Goal: Transaction & Acquisition: Purchase product/service

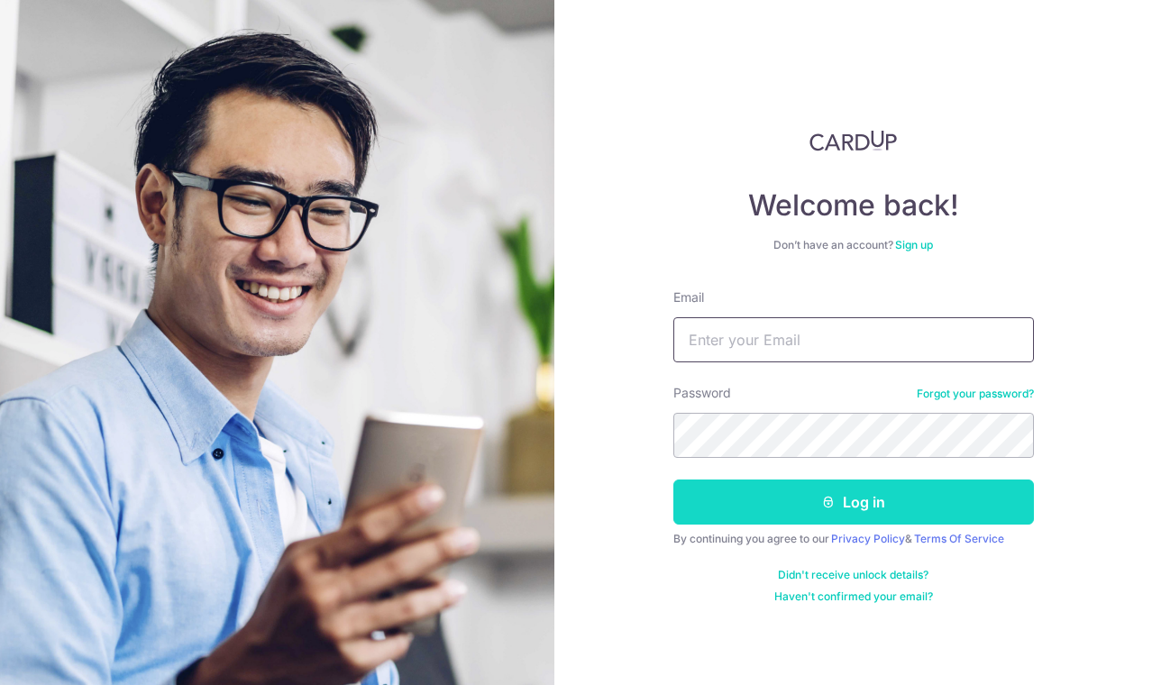
type input "[EMAIL_ADDRESS][DOMAIN_NAME]"
click at [787, 499] on button "Log in" at bounding box center [853, 502] width 361 height 45
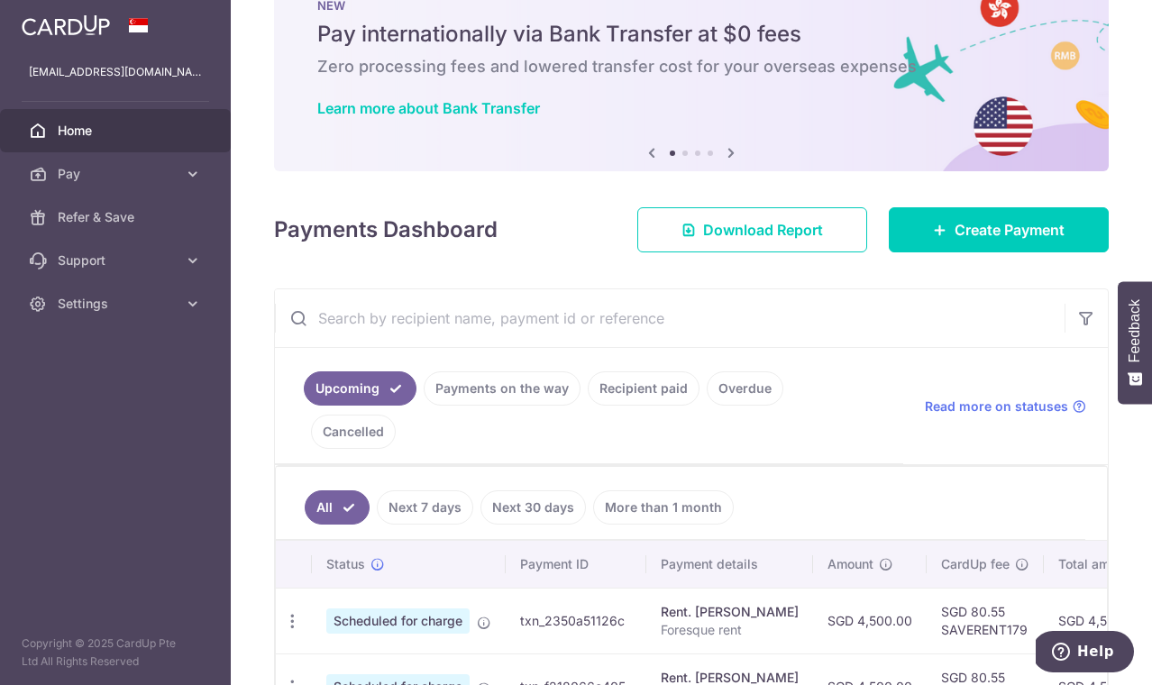
scroll to position [60, 0]
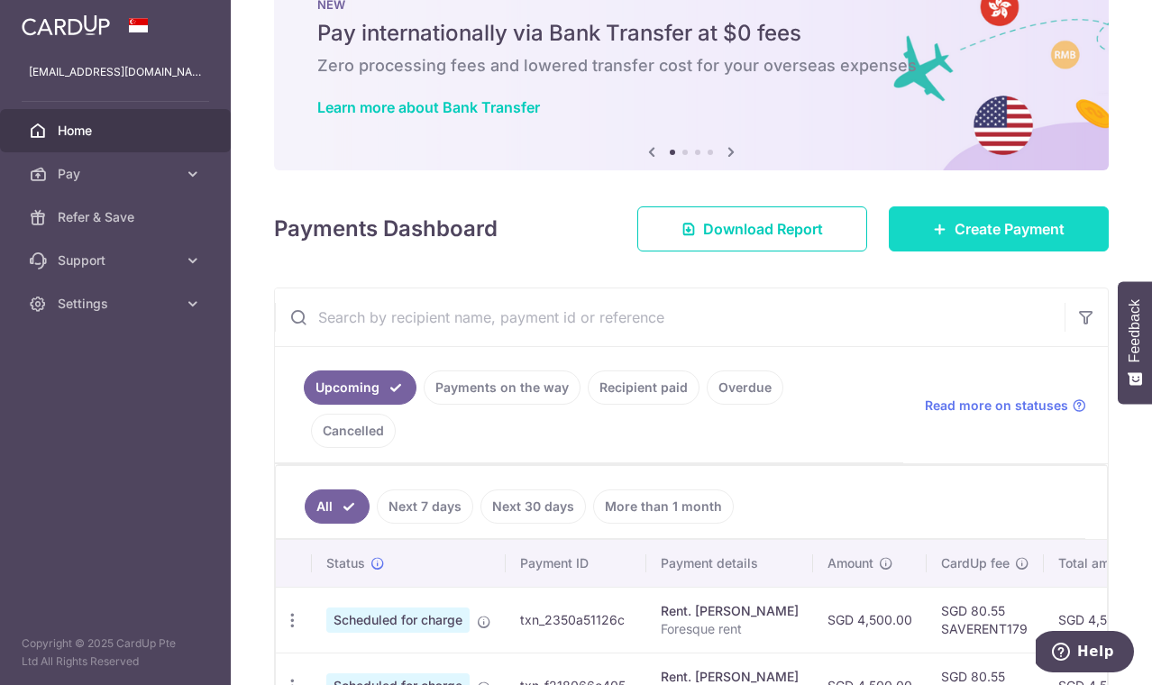
click at [901, 215] on link "Create Payment" at bounding box center [999, 228] width 220 height 45
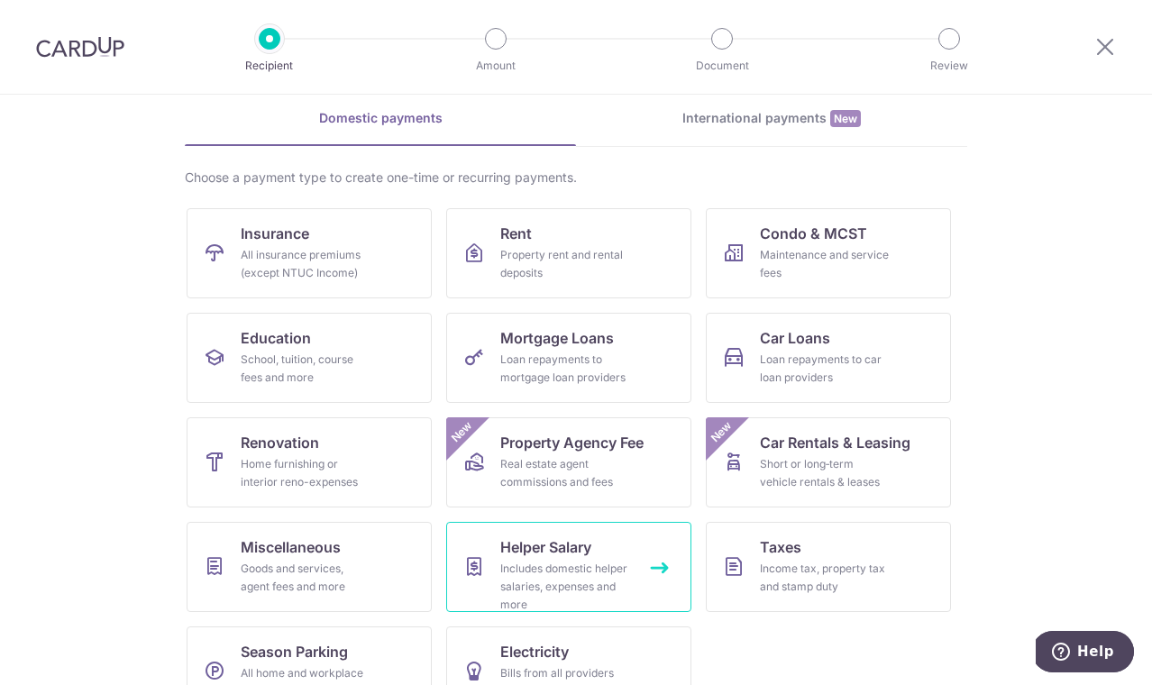
scroll to position [122, 0]
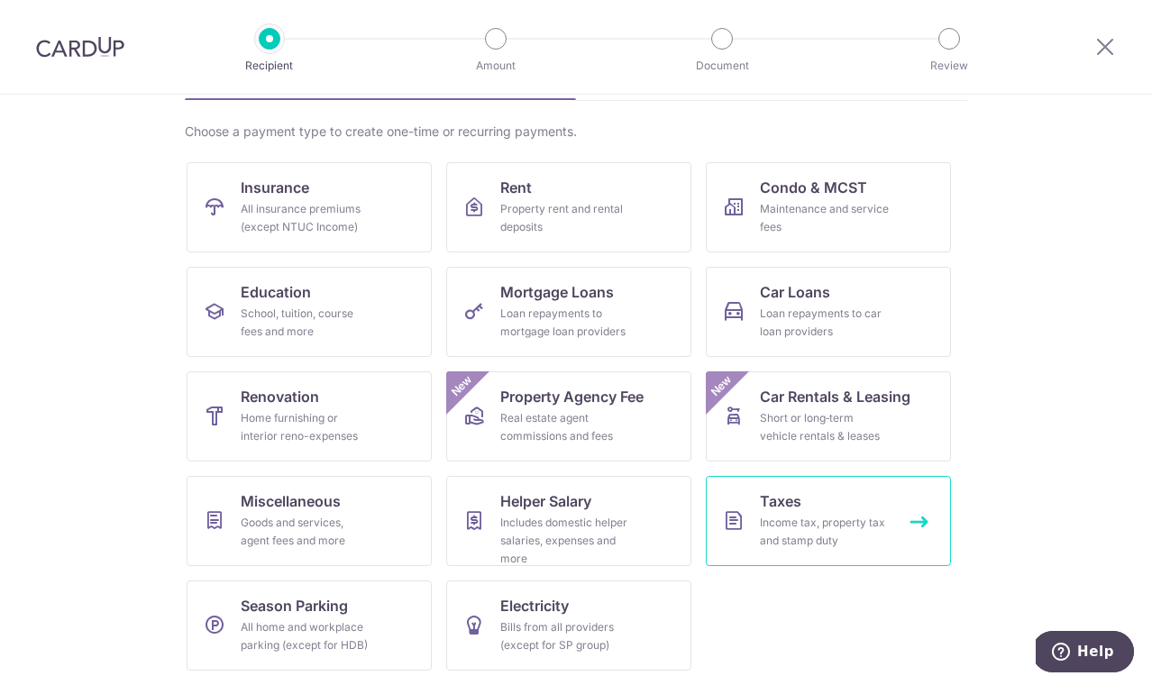
click at [785, 526] on div "Income tax, property tax and stamp duty" at bounding box center [825, 532] width 130 height 36
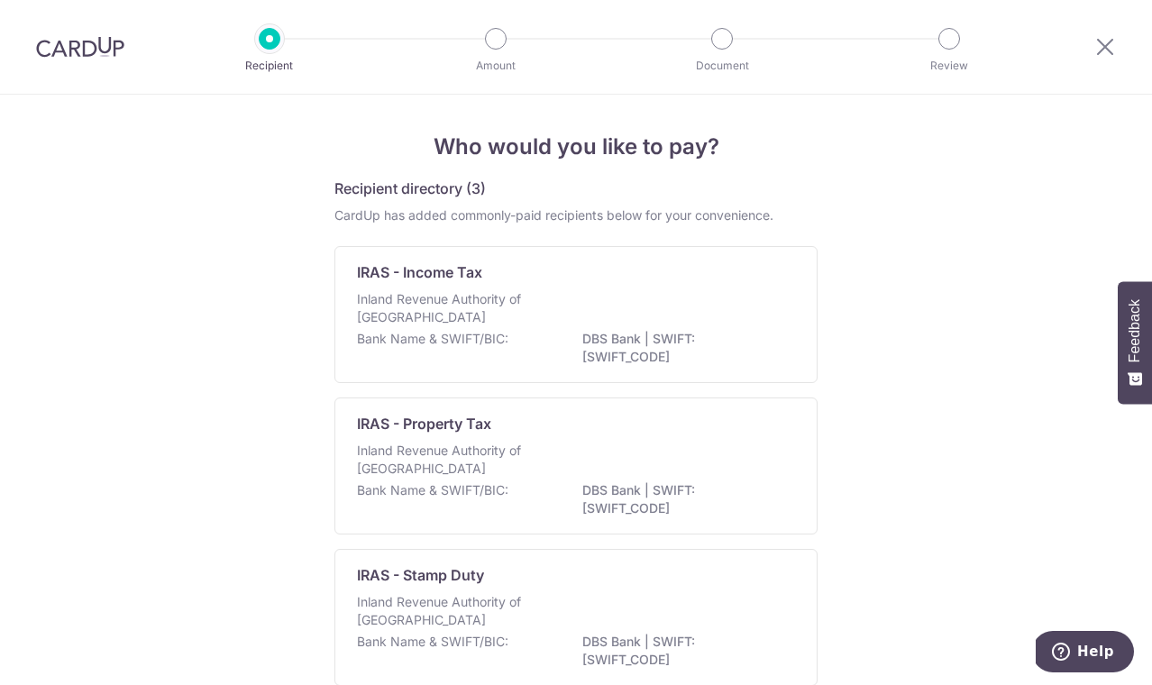
click at [696, 241] on form "Recipient directory (3) CardUp has added commonly-paid recipients below for you…" at bounding box center [575, 439] width 483 height 523
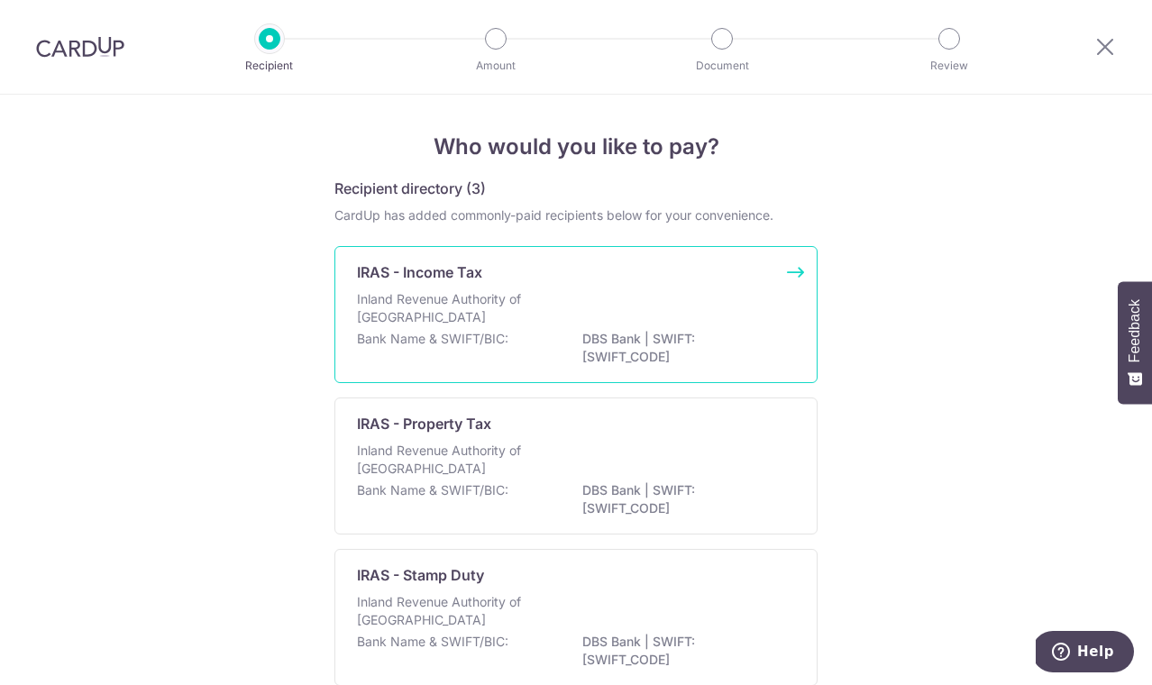
click at [695, 281] on div "IRAS - Income Tax" at bounding box center [565, 272] width 416 height 22
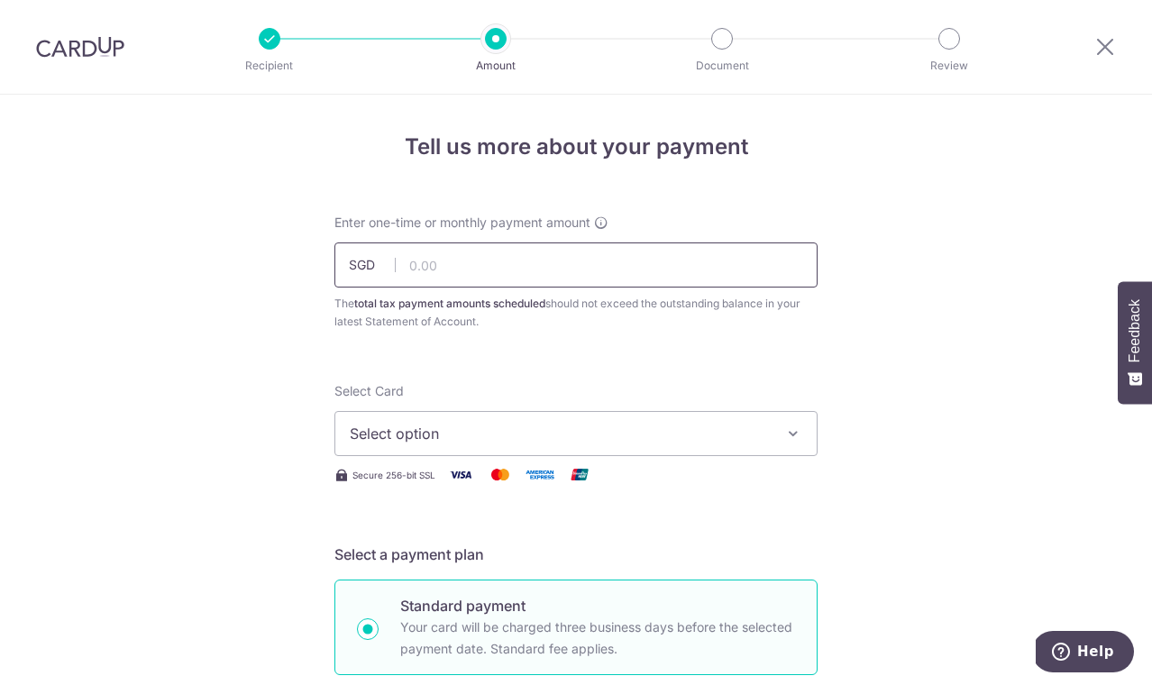
click at [688, 259] on input "text" at bounding box center [575, 264] width 483 height 45
paste input "13,728.25"
type input "13,728.25"
click at [562, 446] on button "Select option" at bounding box center [575, 433] width 483 height 45
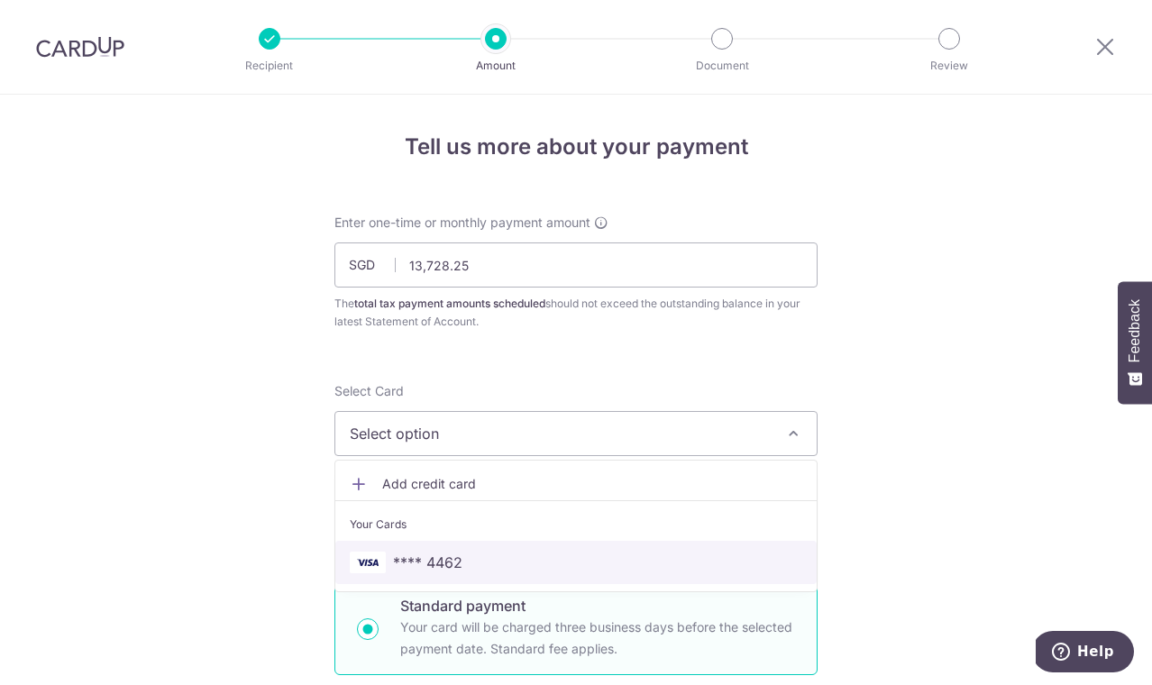
click at [555, 577] on link "**** 4462" at bounding box center [575, 562] width 481 height 43
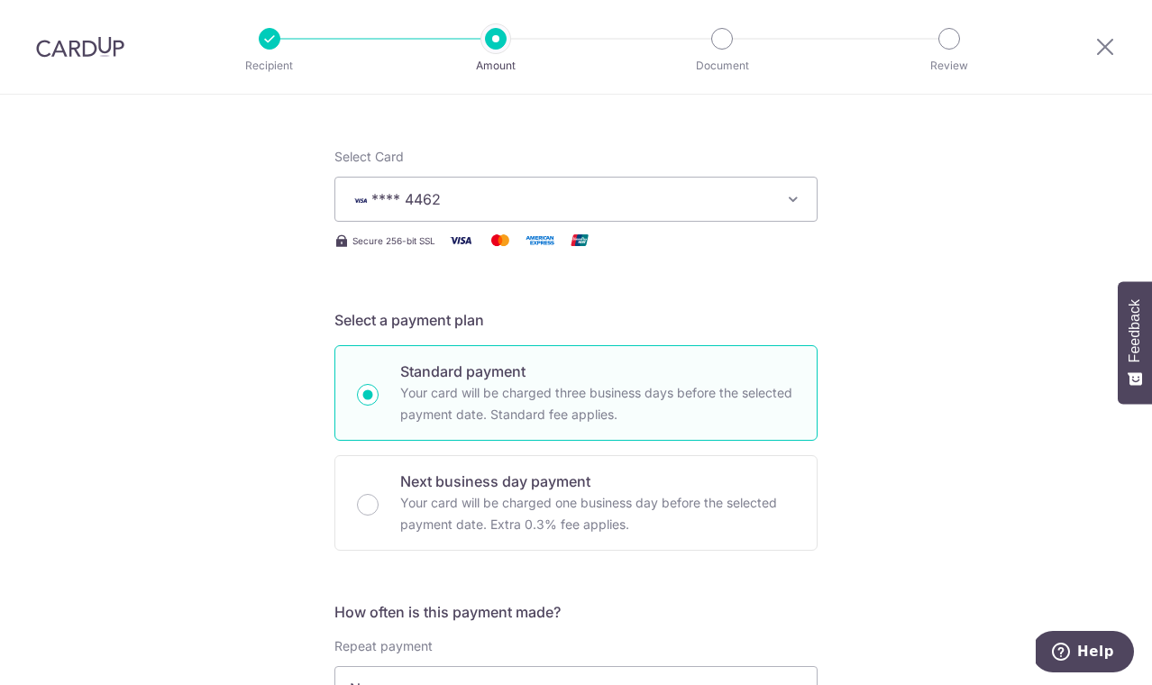
scroll to position [416, 0]
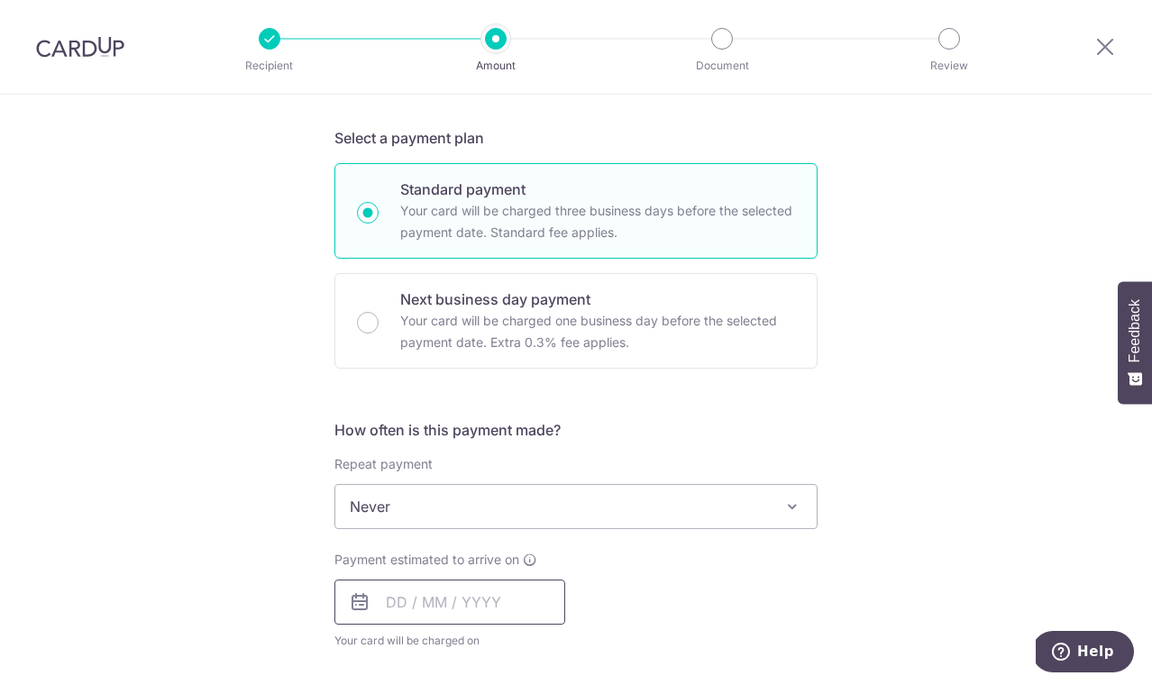
click at [465, 614] on input "text" at bounding box center [449, 602] width 231 height 45
click at [716, 608] on div "Payment estimated to arrive on Prev Next Sep Oct Nov Dec 2025 2026 Sun Mon Tue …" at bounding box center [576, 600] width 505 height 99
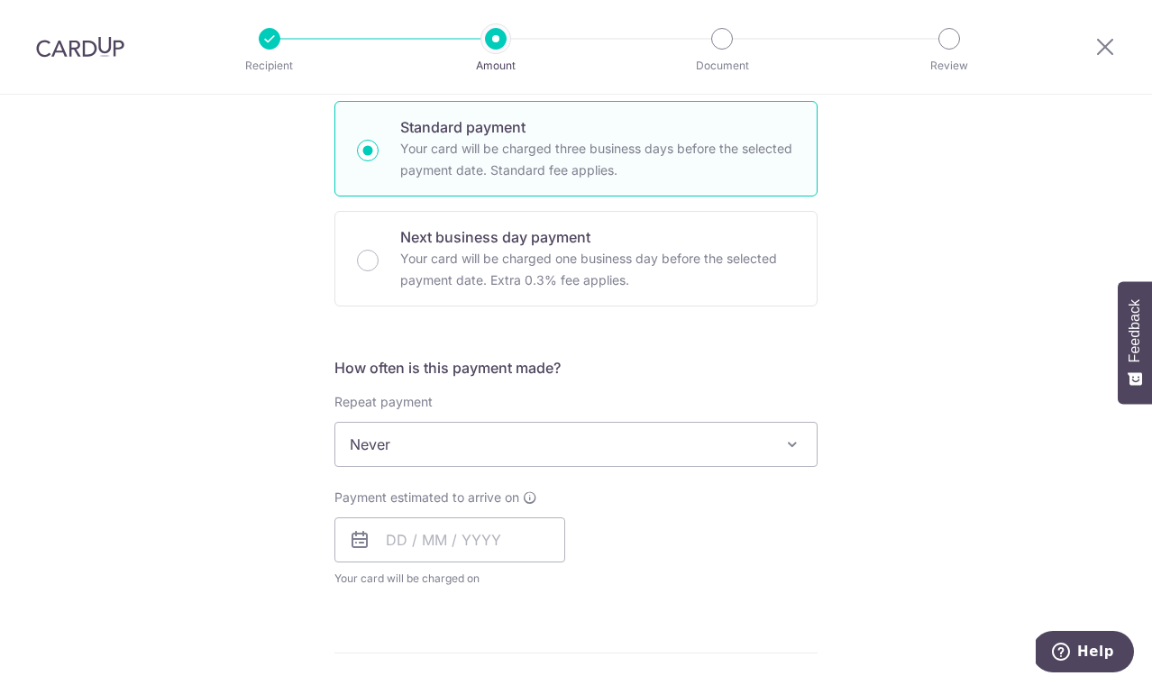
scroll to position [484, 0]
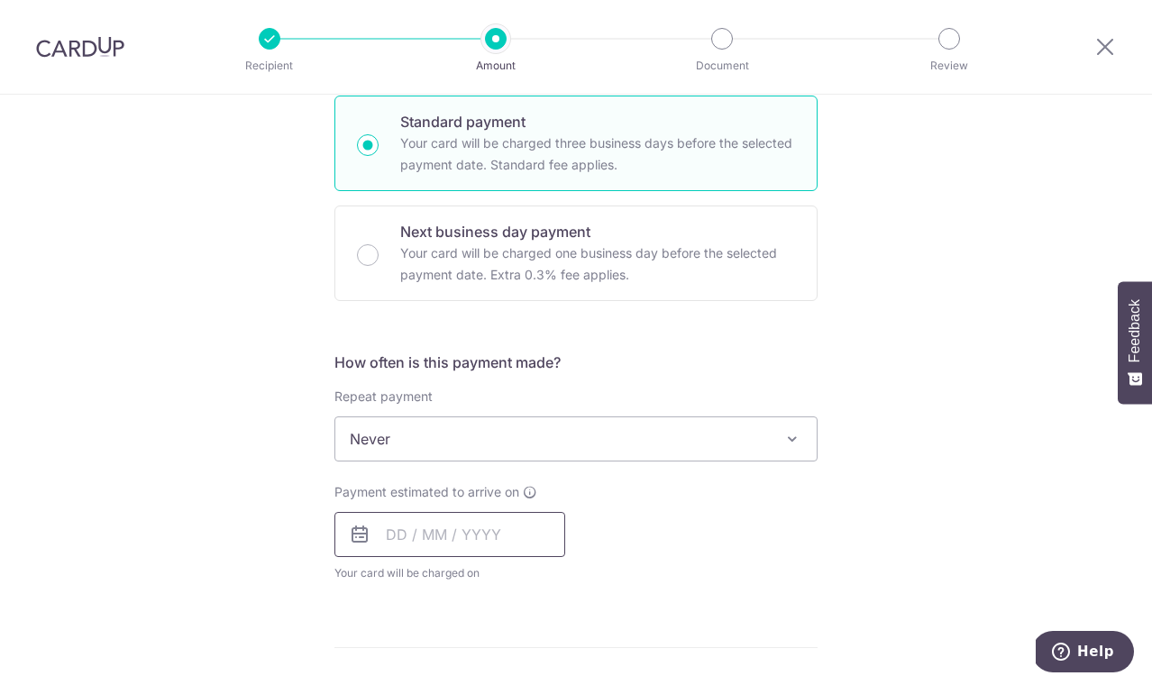
click at [495, 535] on input "text" at bounding box center [449, 534] width 231 height 45
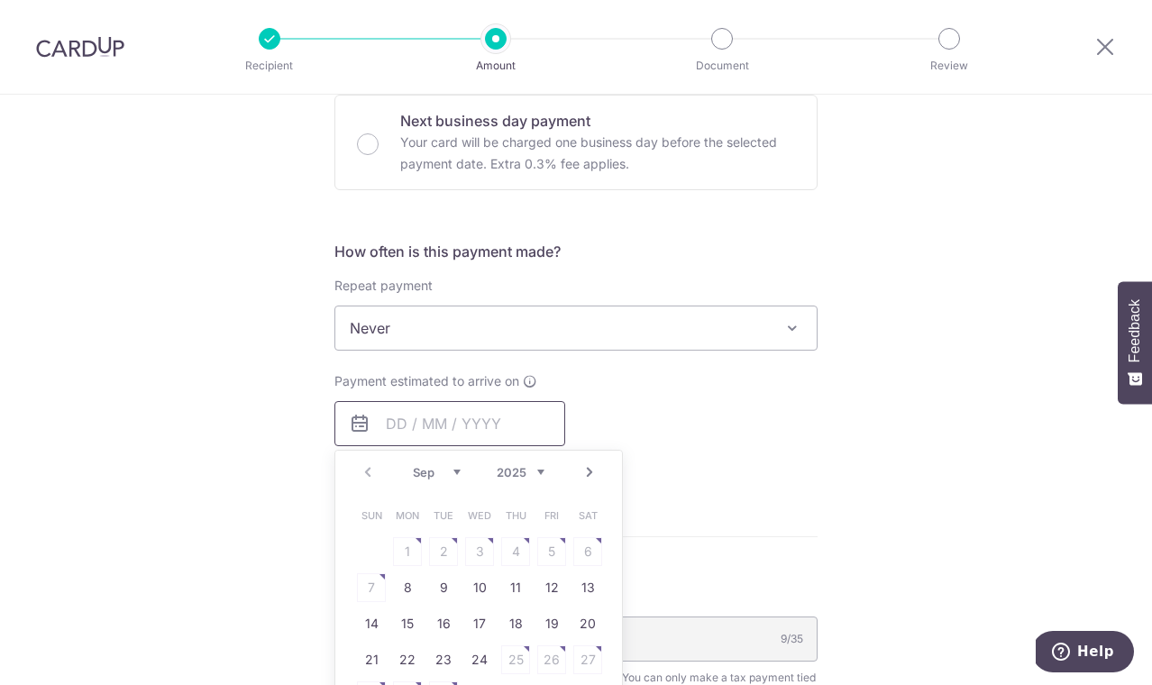
scroll to position [618, 0]
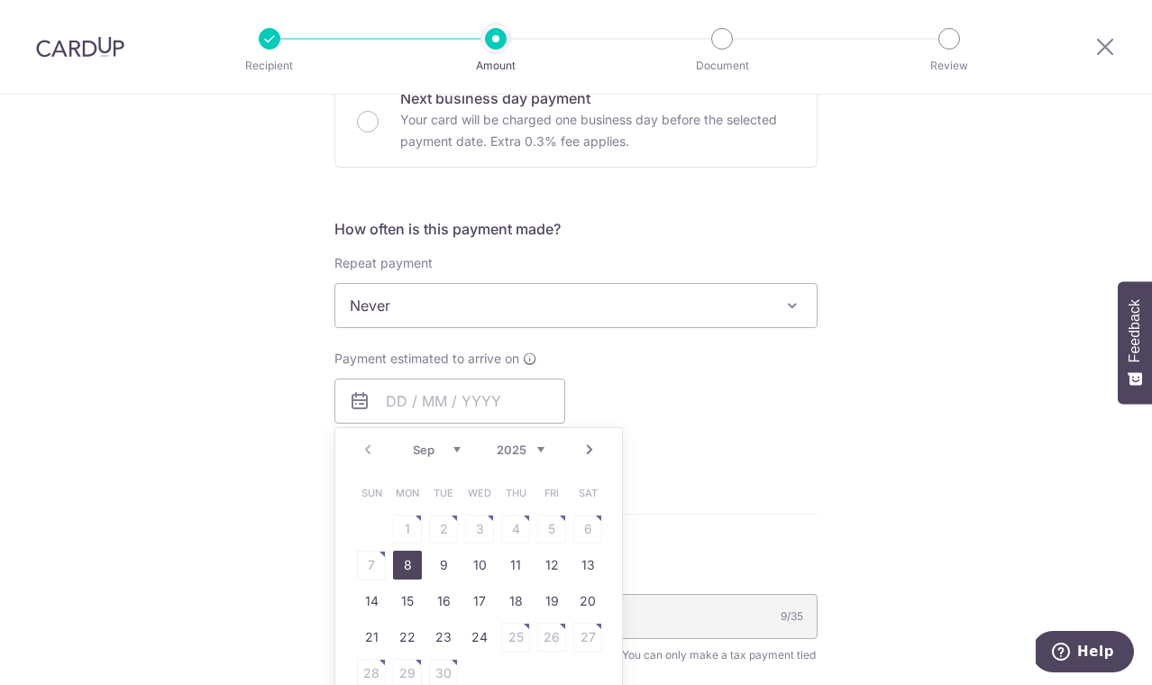
click at [404, 570] on link "8" at bounding box center [407, 565] width 29 height 29
type input "08/09/2025"
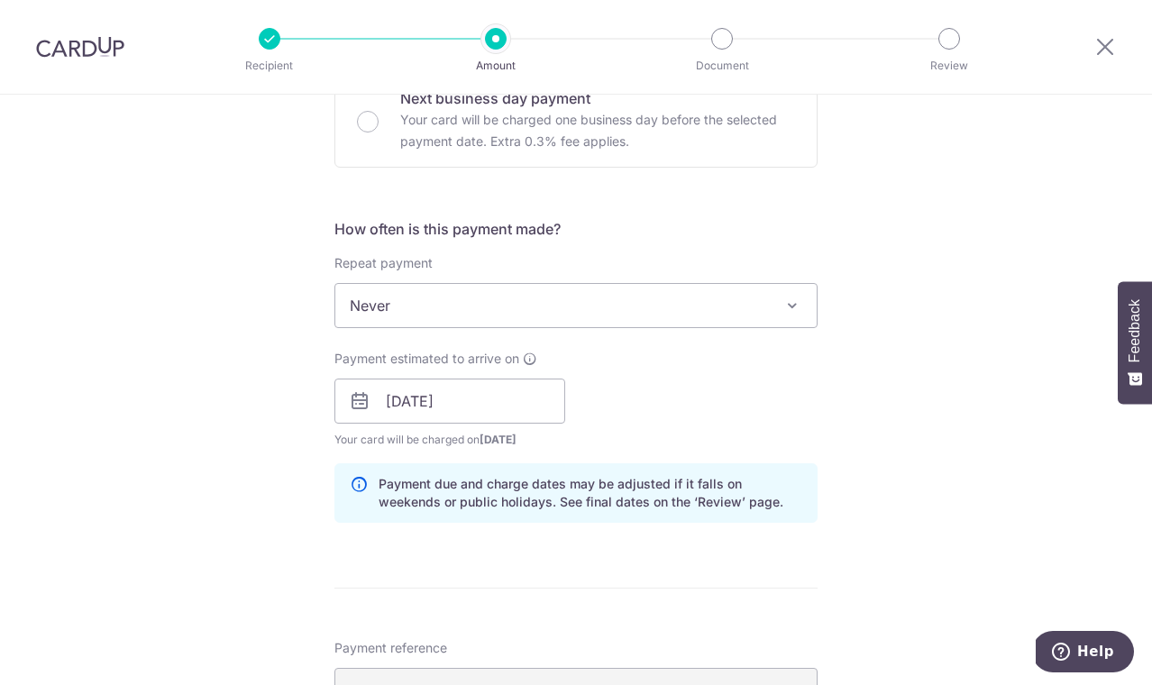
click at [749, 418] on div "Payment estimated to arrive on 08/09/2025 Prev Next Sep Oct Nov Dec 2025 2026 2…" at bounding box center [576, 399] width 505 height 99
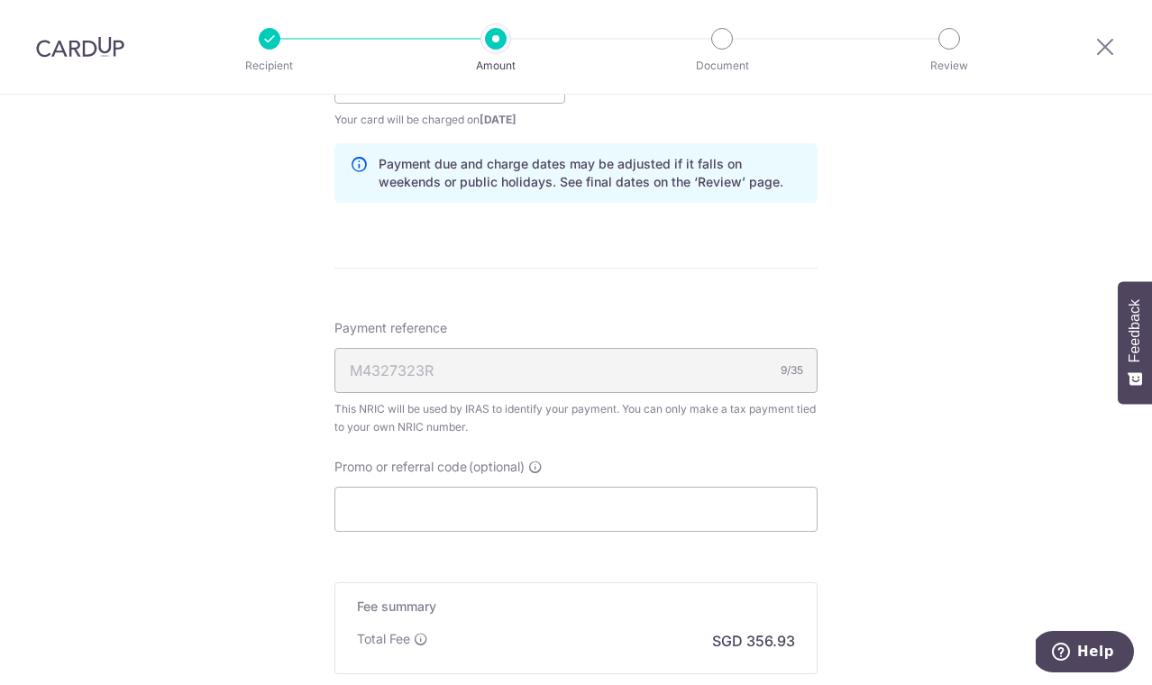
scroll to position [960, 0]
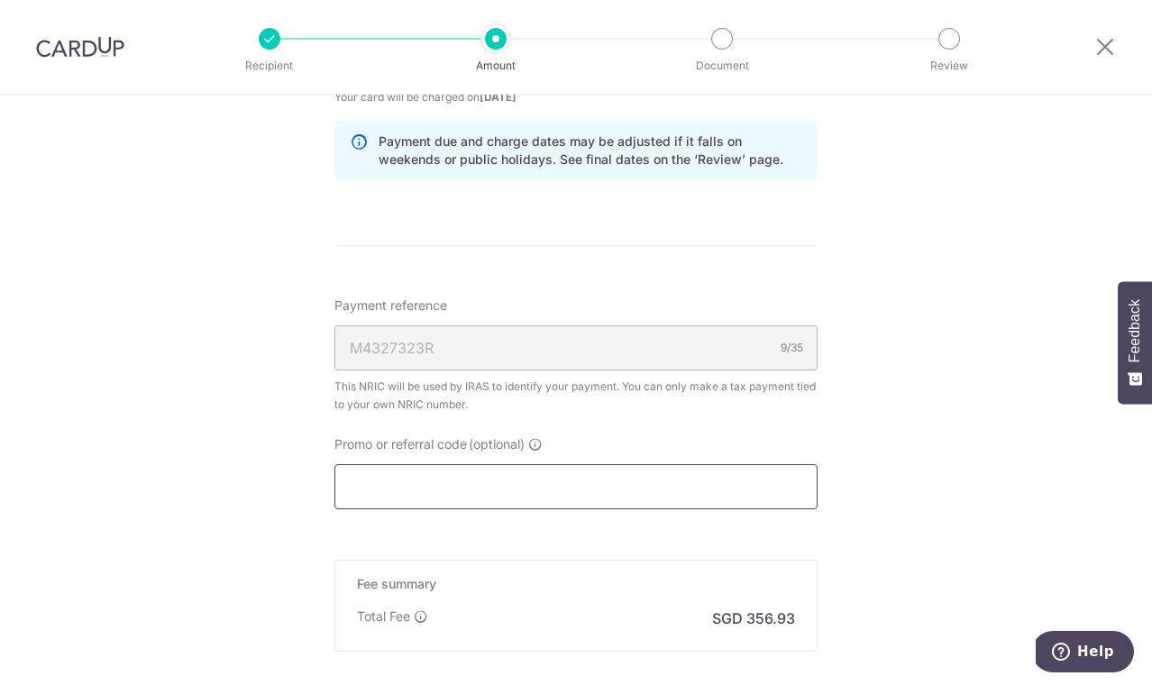
click at [506, 480] on input "Promo or referral code (optional)" at bounding box center [575, 486] width 483 height 45
paste input "MCTAX25"
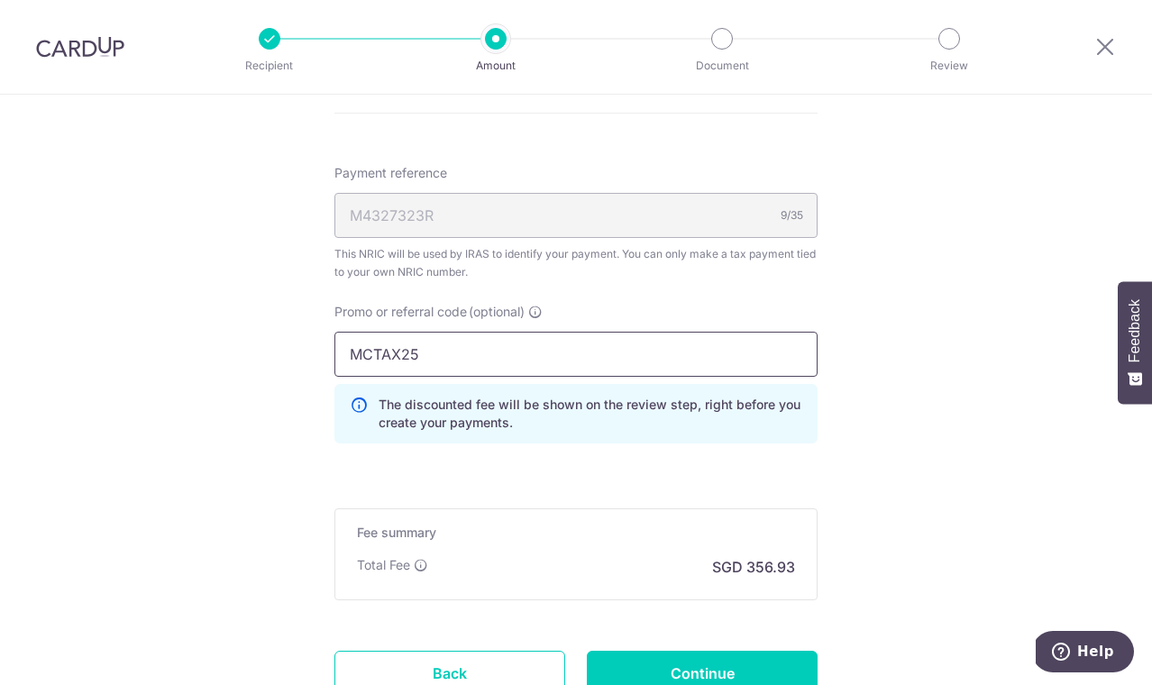
scroll to position [1121, 0]
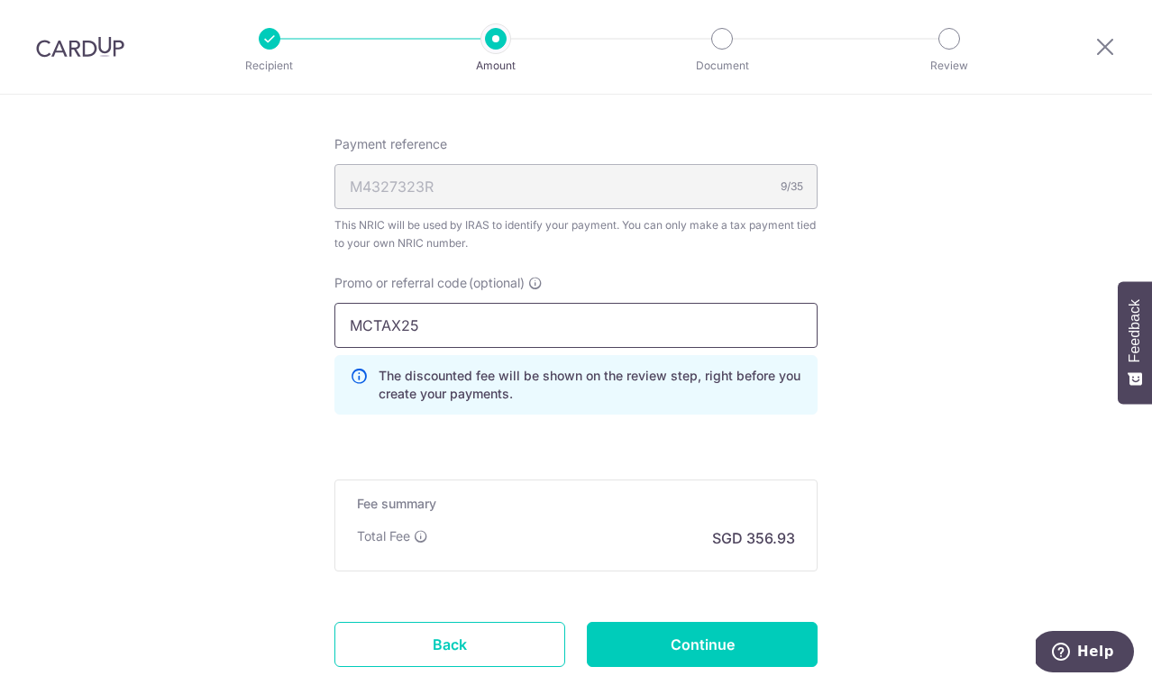
type input "MCTAX25"
click at [718, 644] on input "Continue" at bounding box center [702, 644] width 231 height 45
type input "Create Schedule"
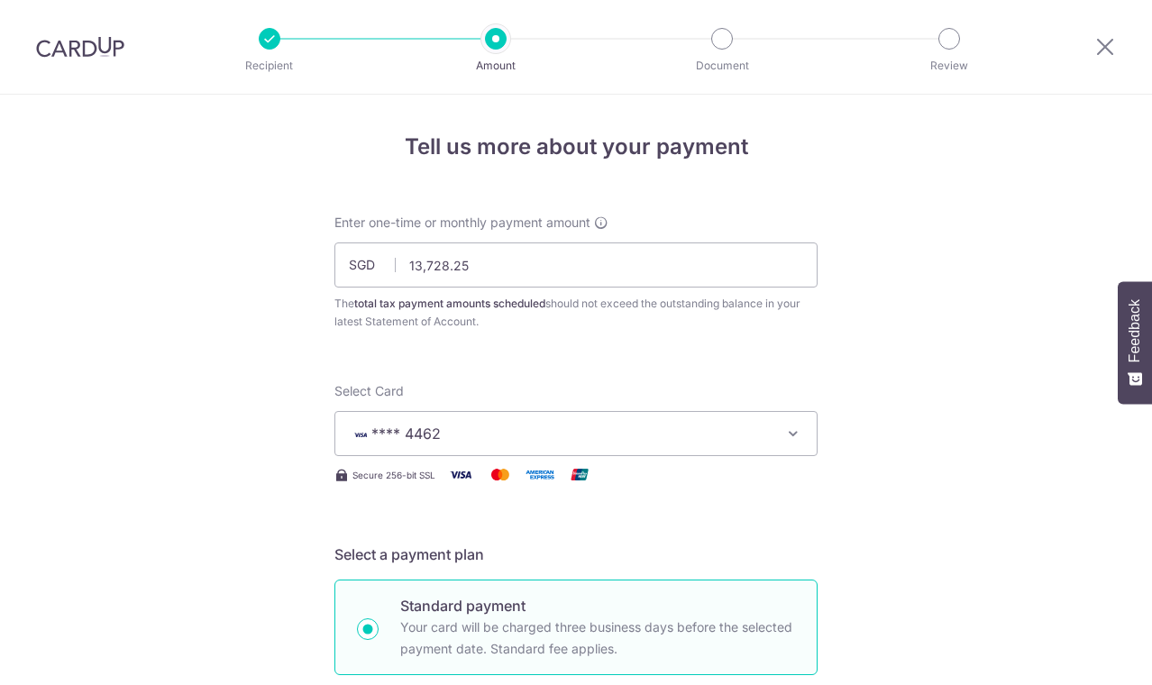
scroll to position [1264, 0]
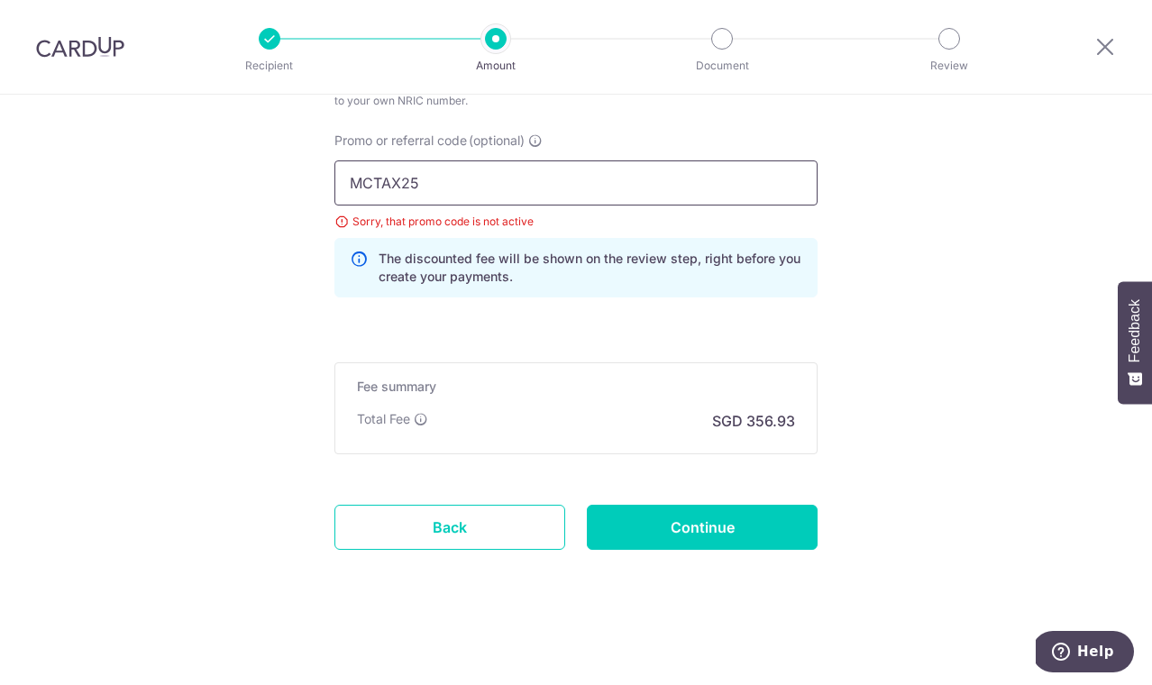
click at [495, 196] on input "MCTAX25" at bounding box center [575, 182] width 483 height 45
paste input "OCBC90NV"
type input "OCBC90NV"
click at [734, 534] on input "Continue" at bounding box center [702, 527] width 231 height 45
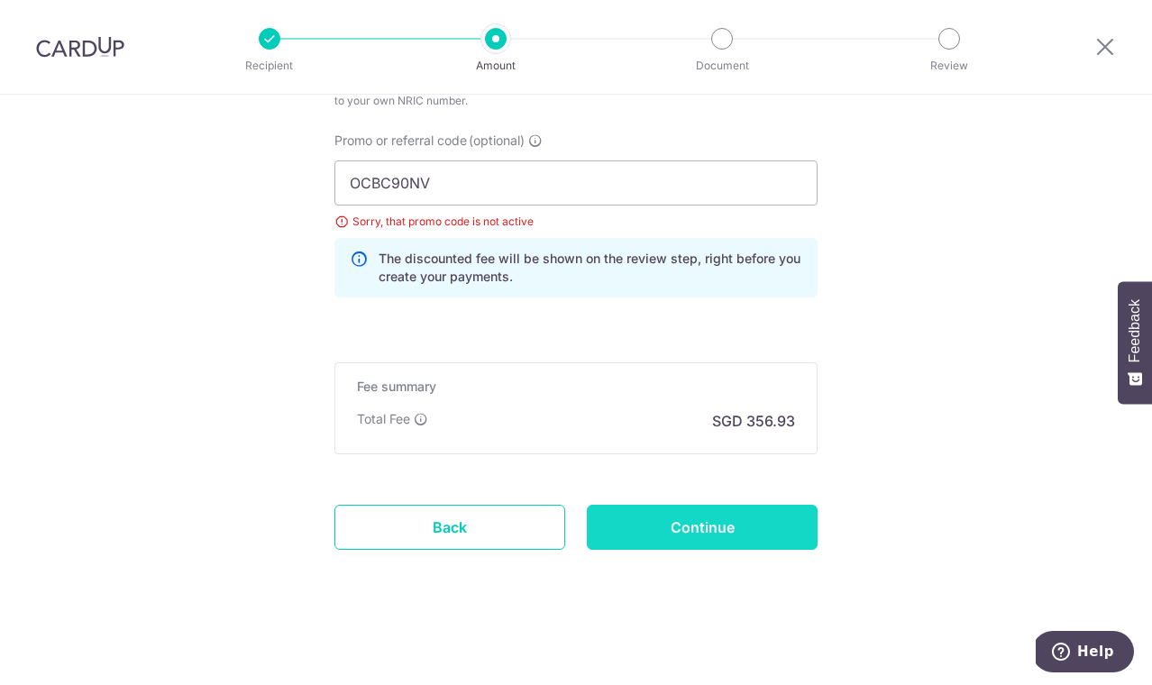
type input "Update Schedule"
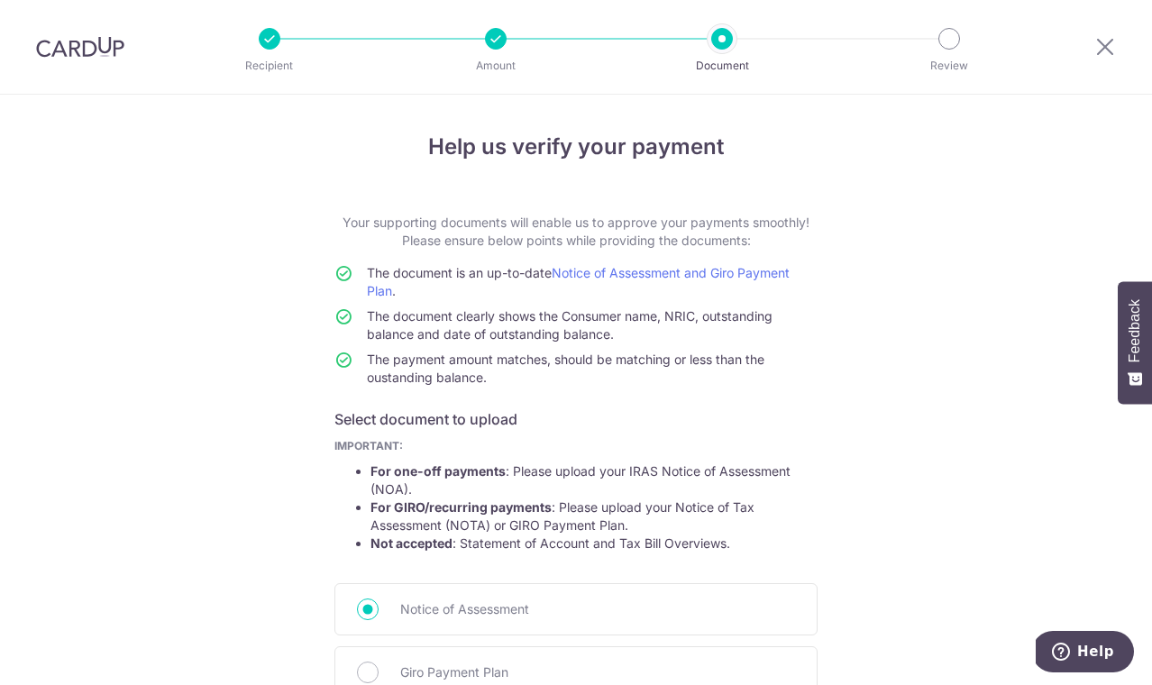
scroll to position [235, 0]
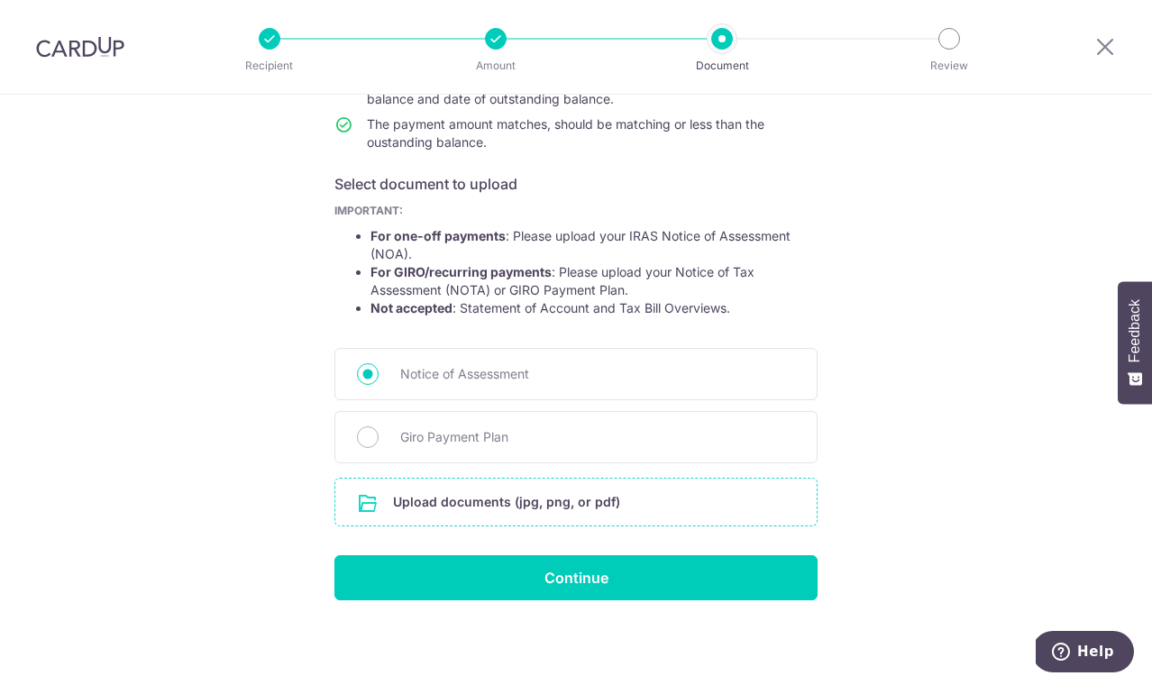
click at [746, 499] on input "file" at bounding box center [575, 502] width 481 height 47
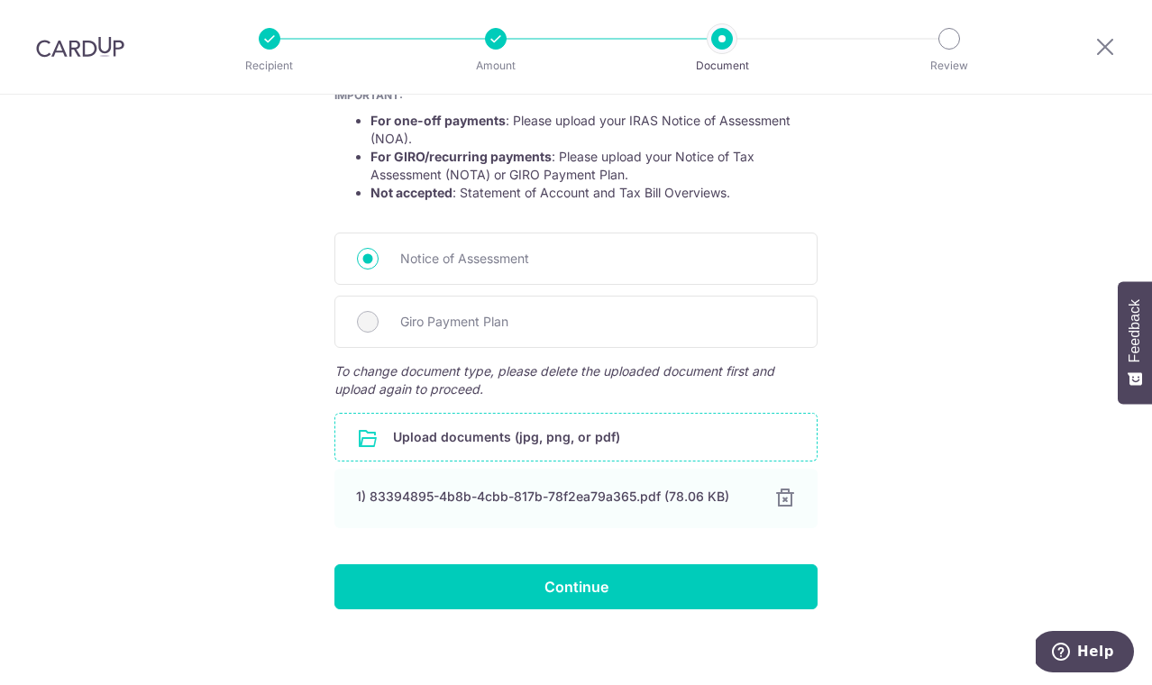
scroll to position [348, 0]
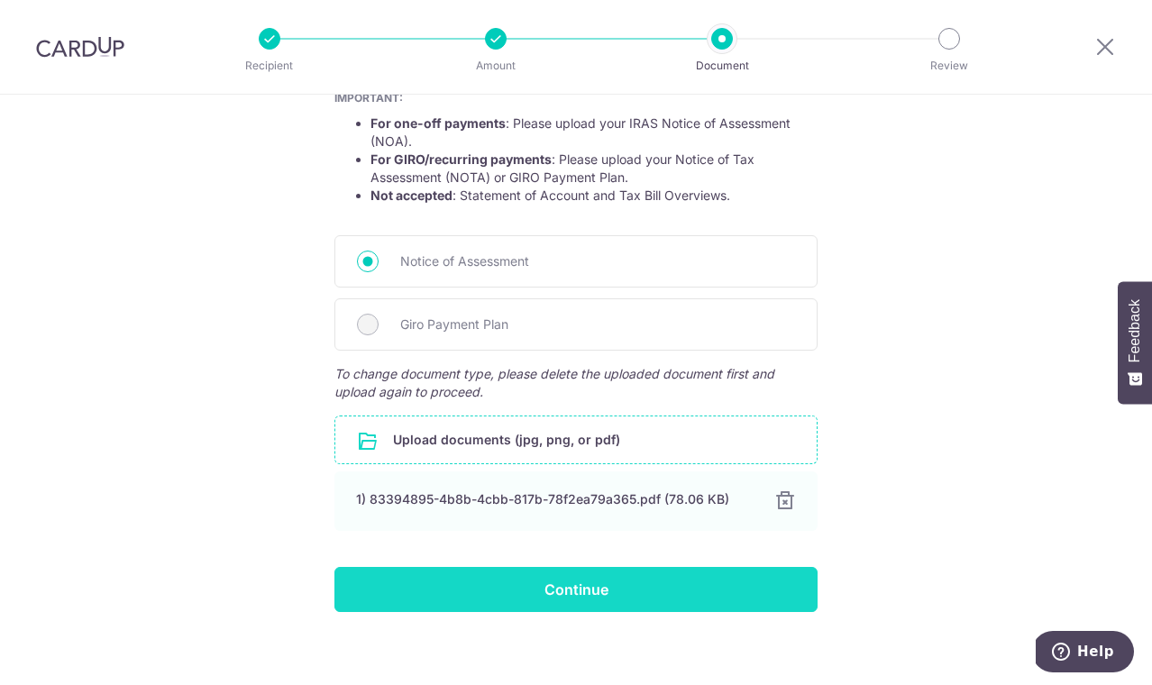
click at [757, 586] on input "Continue" at bounding box center [575, 589] width 483 height 45
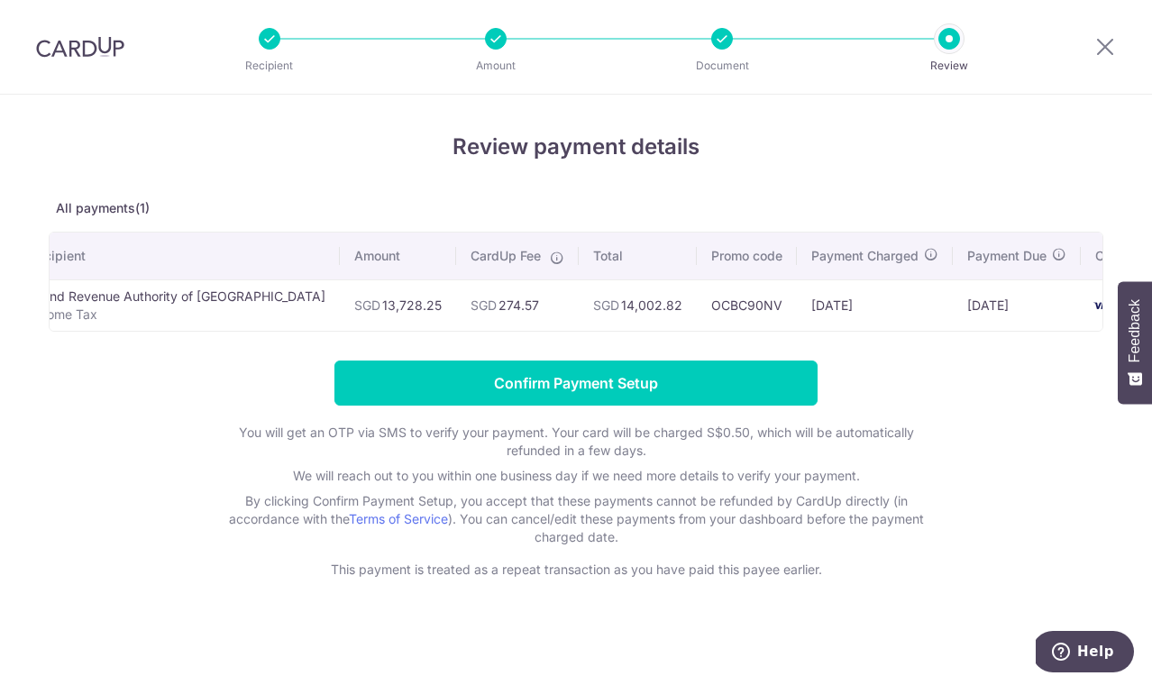
scroll to position [0, 59]
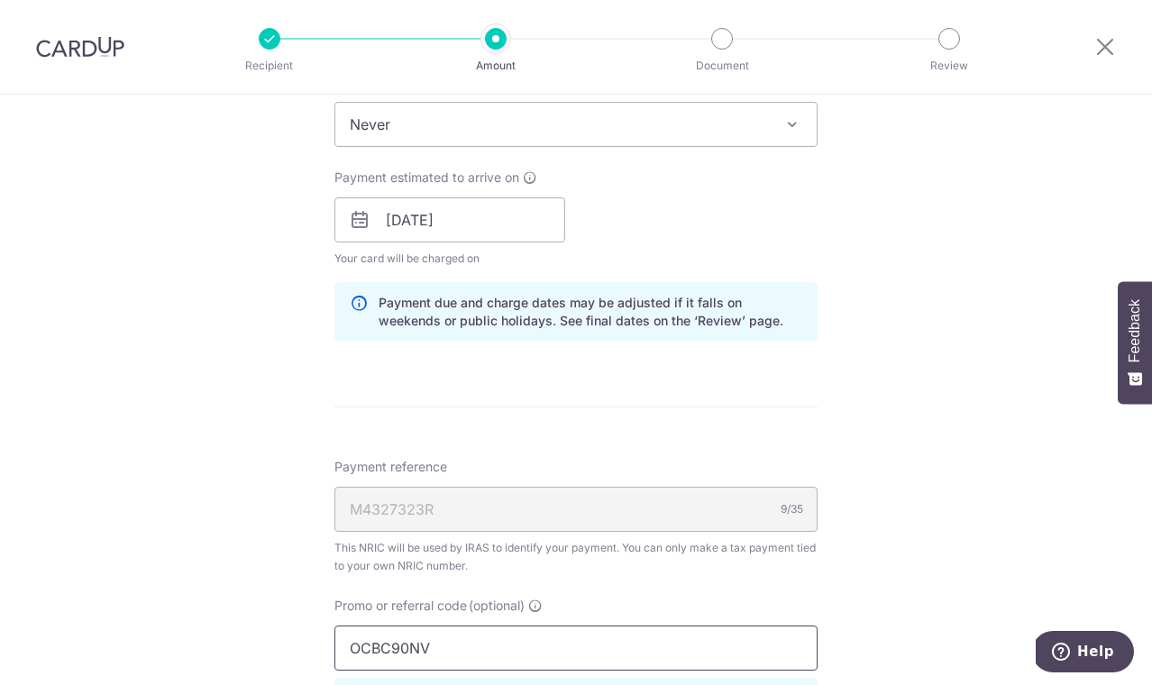
scroll to position [826, 0]
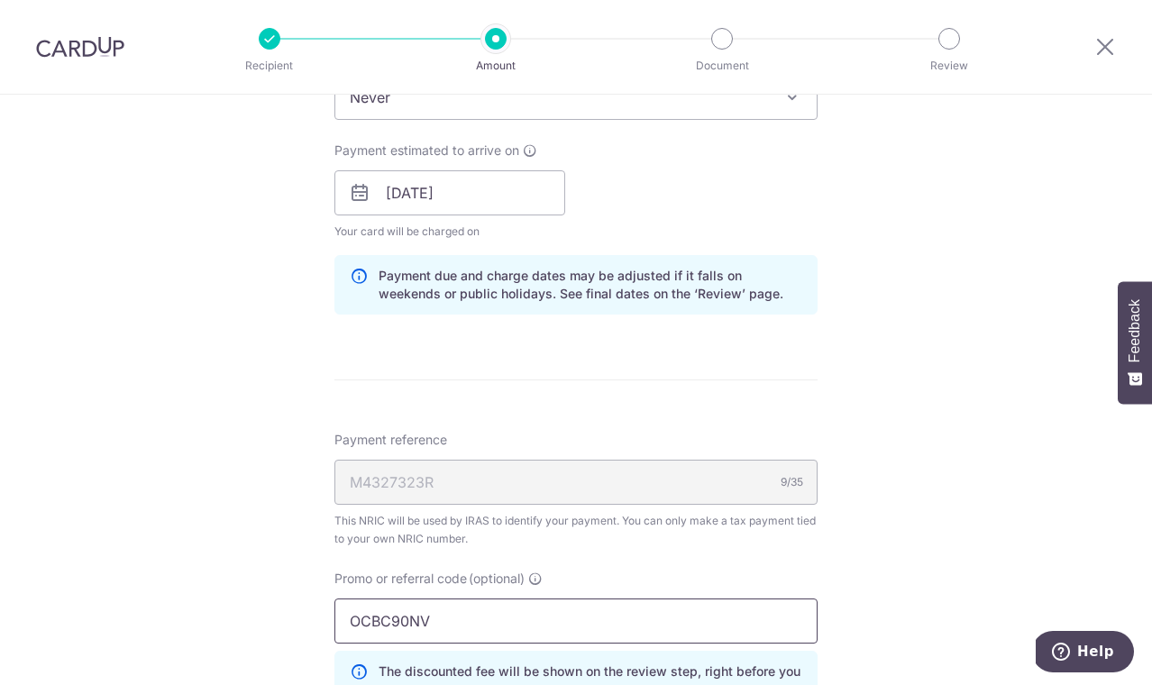
click at [543, 636] on input "OCBC90NV" at bounding box center [575, 621] width 483 height 45
paste input "MC"
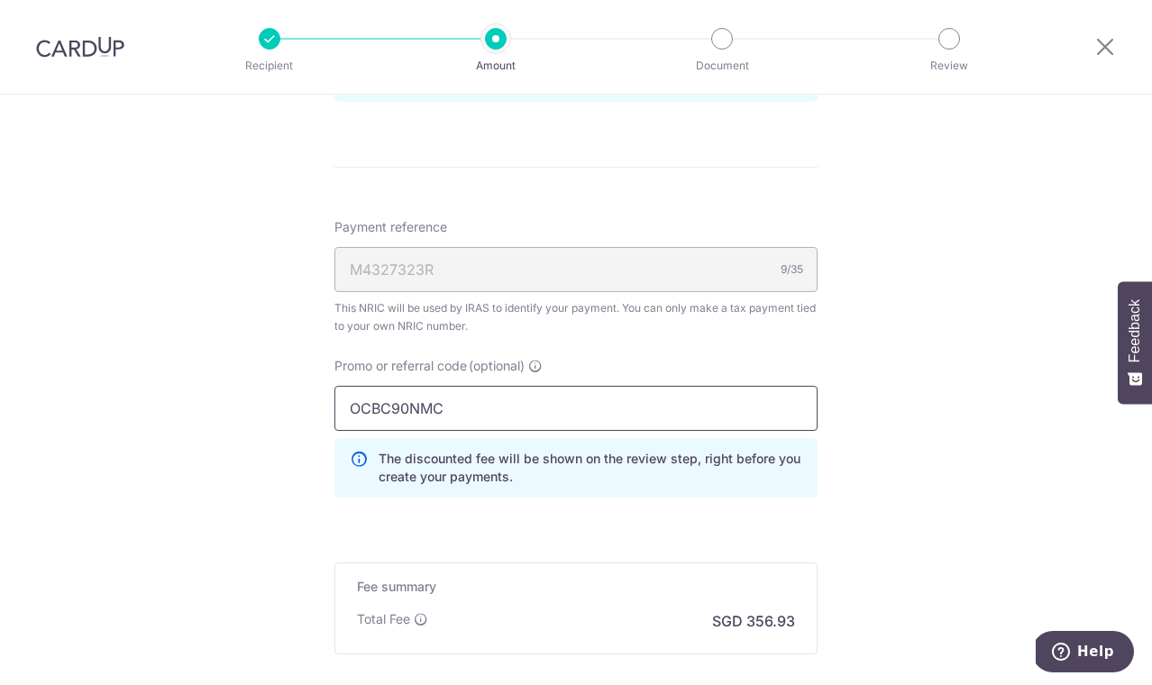
scroll to position [1149, 0]
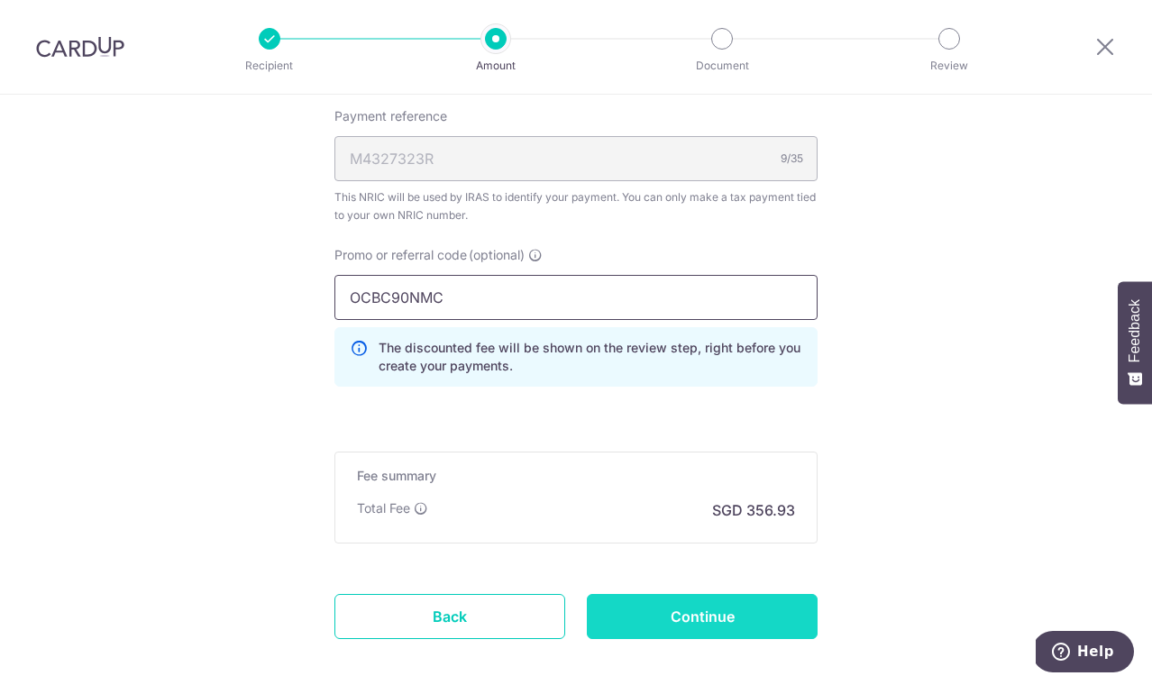
type input "OCBC90NMC"
click at [666, 629] on input "Continue" at bounding box center [702, 616] width 231 height 45
type input "Update Schedule"
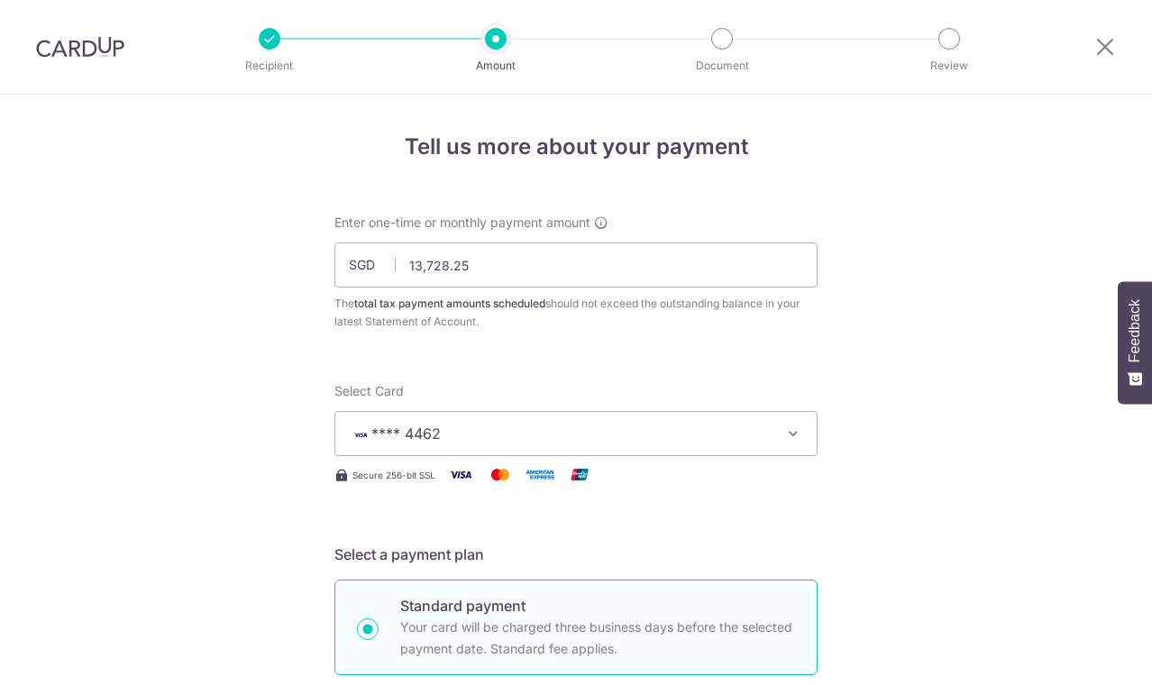
scroll to position [1264, 0]
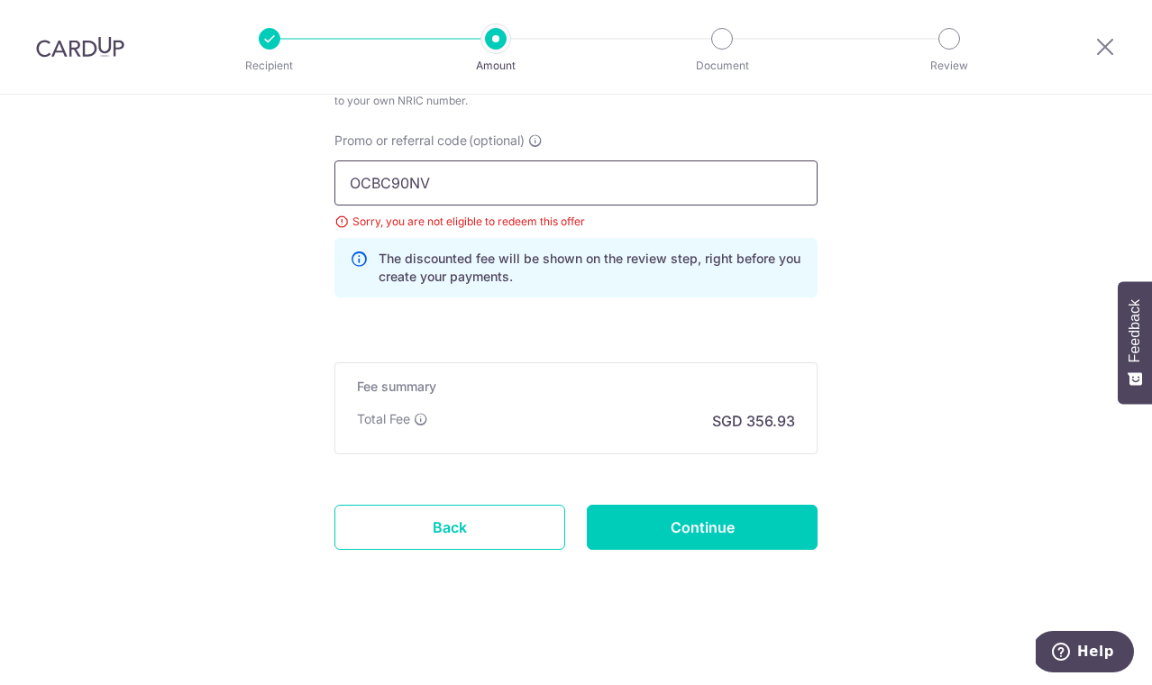
click at [493, 197] on input "OCBC90NV" at bounding box center [575, 182] width 483 height 45
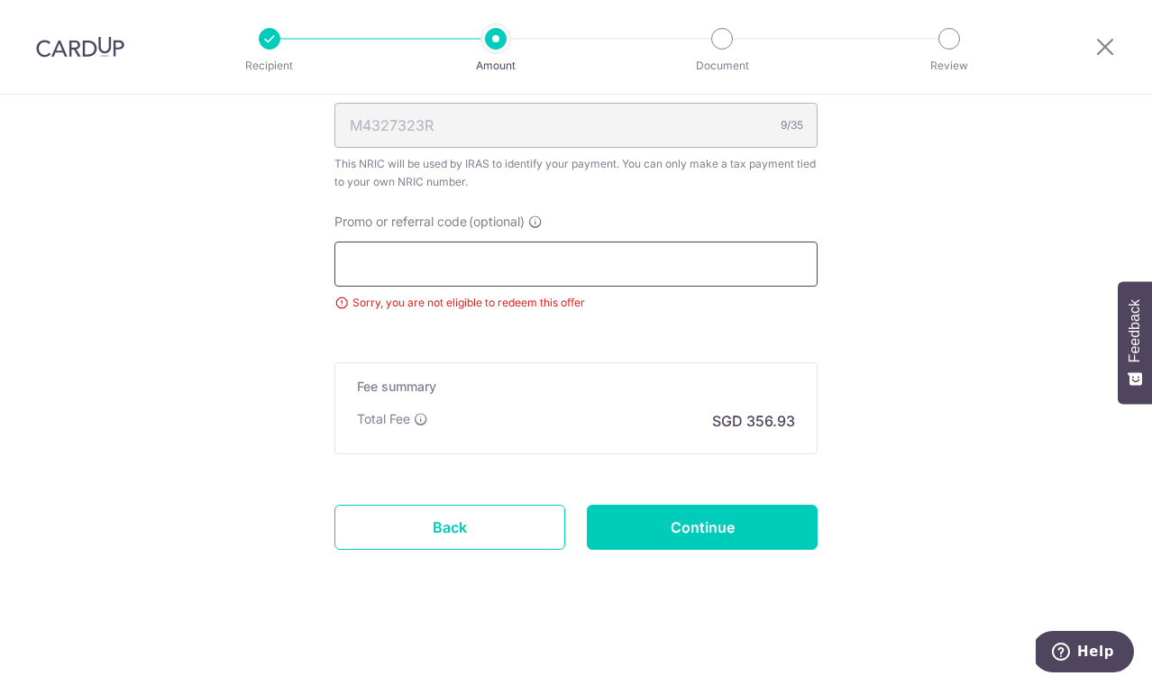
paste input "OCBC90NV"
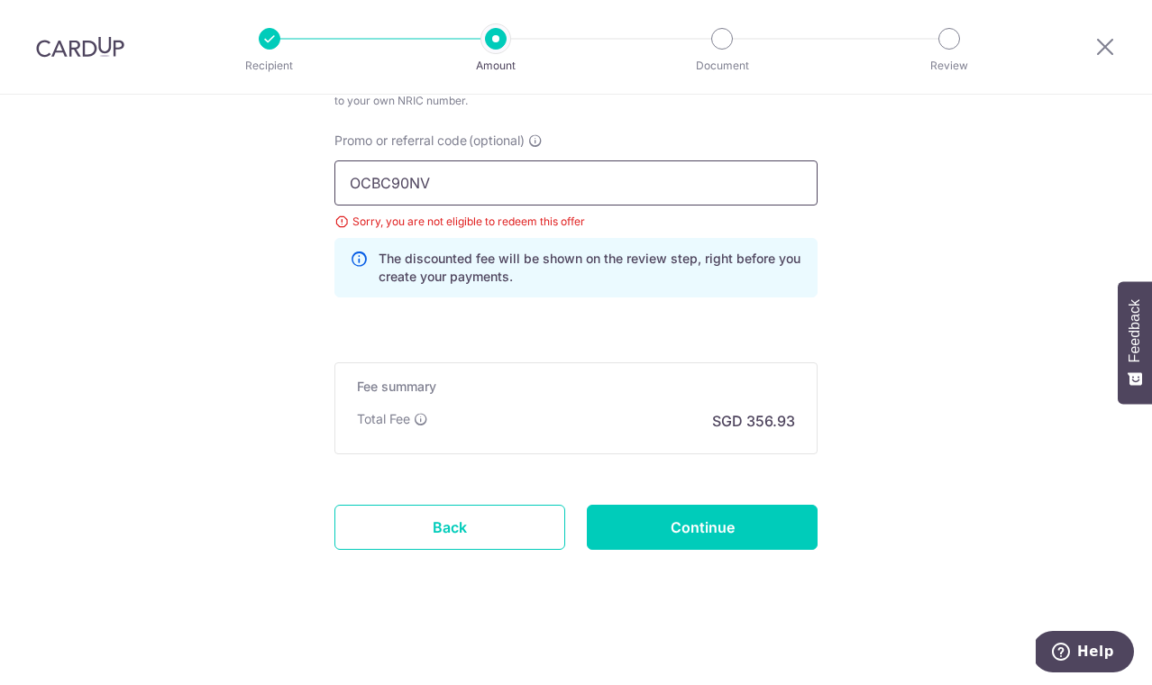
type input "OCBC90NV"
click at [664, 270] on p "The discounted fee will be shown on the review step, right before you create yo…" at bounding box center [591, 268] width 424 height 36
click at [689, 284] on p "The discounted fee will be shown on the review step, right before you create yo…" at bounding box center [591, 268] width 424 height 36
click at [682, 545] on input "Continue" at bounding box center [702, 527] width 231 height 45
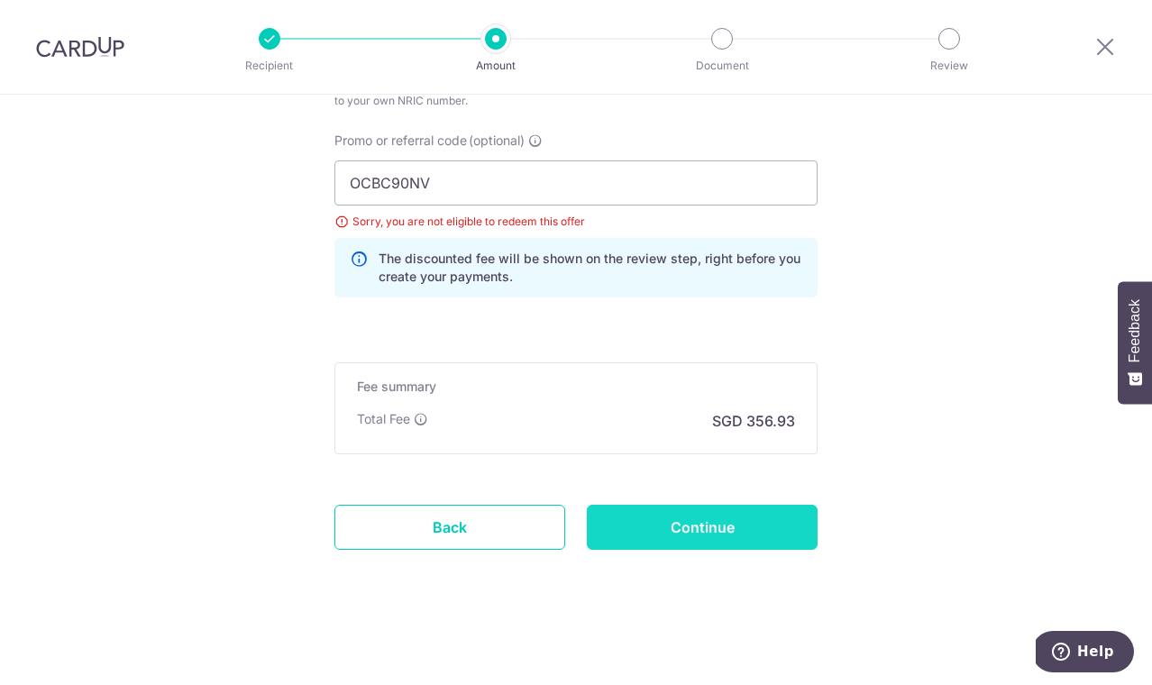
type input "Update Schedule"
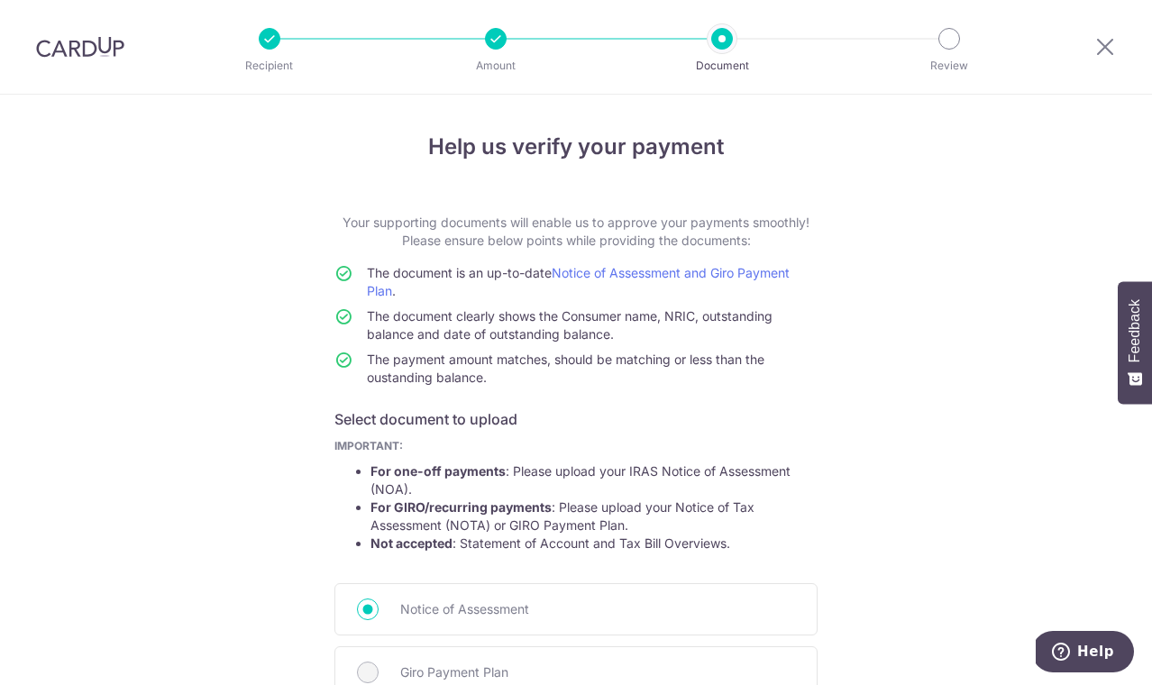
scroll to position [371, 0]
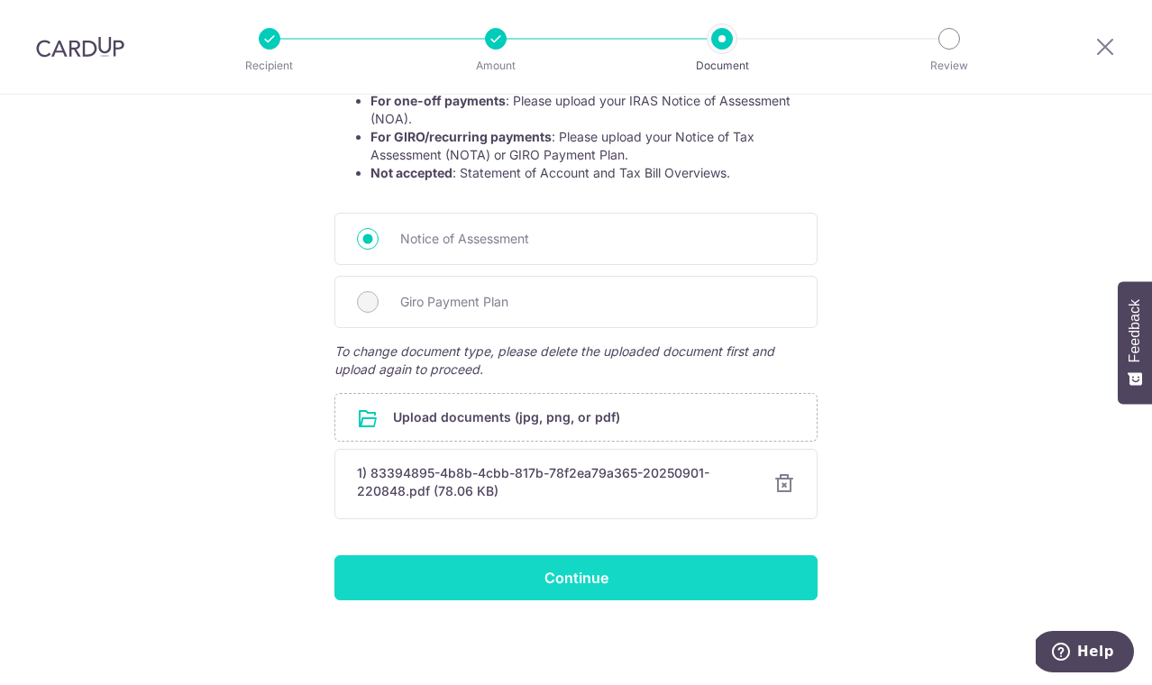
click at [703, 557] on input "Continue" at bounding box center [575, 577] width 483 height 45
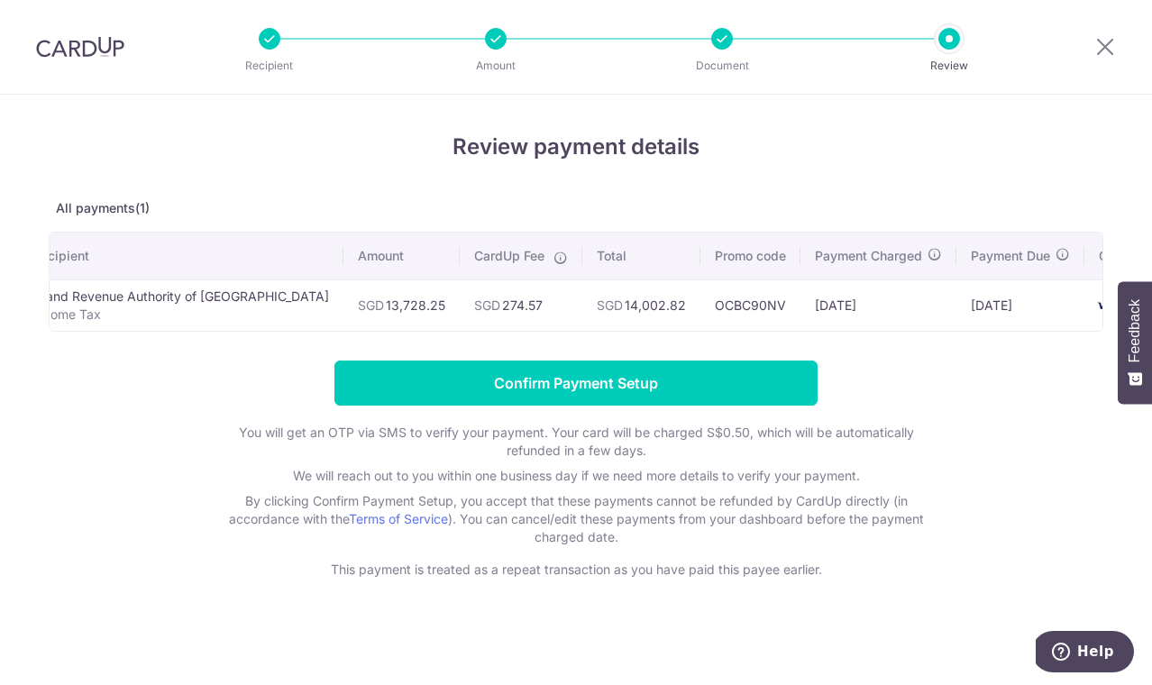
scroll to position [0, 59]
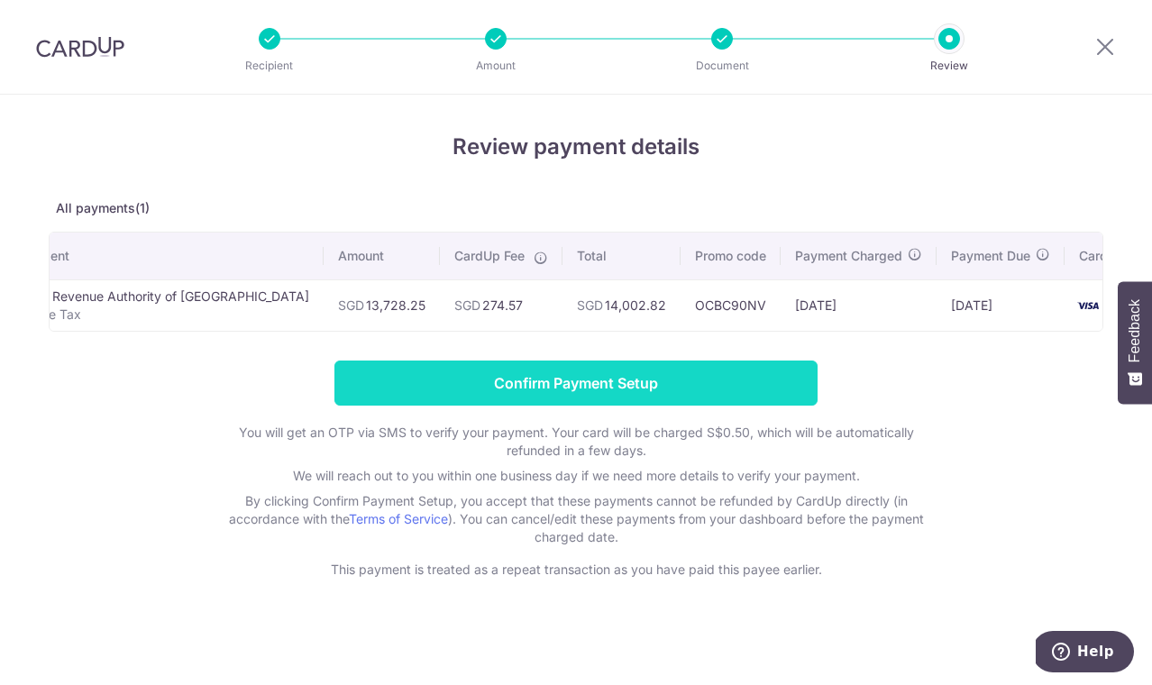
click at [730, 390] on input "Confirm Payment Setup" at bounding box center [575, 383] width 483 height 45
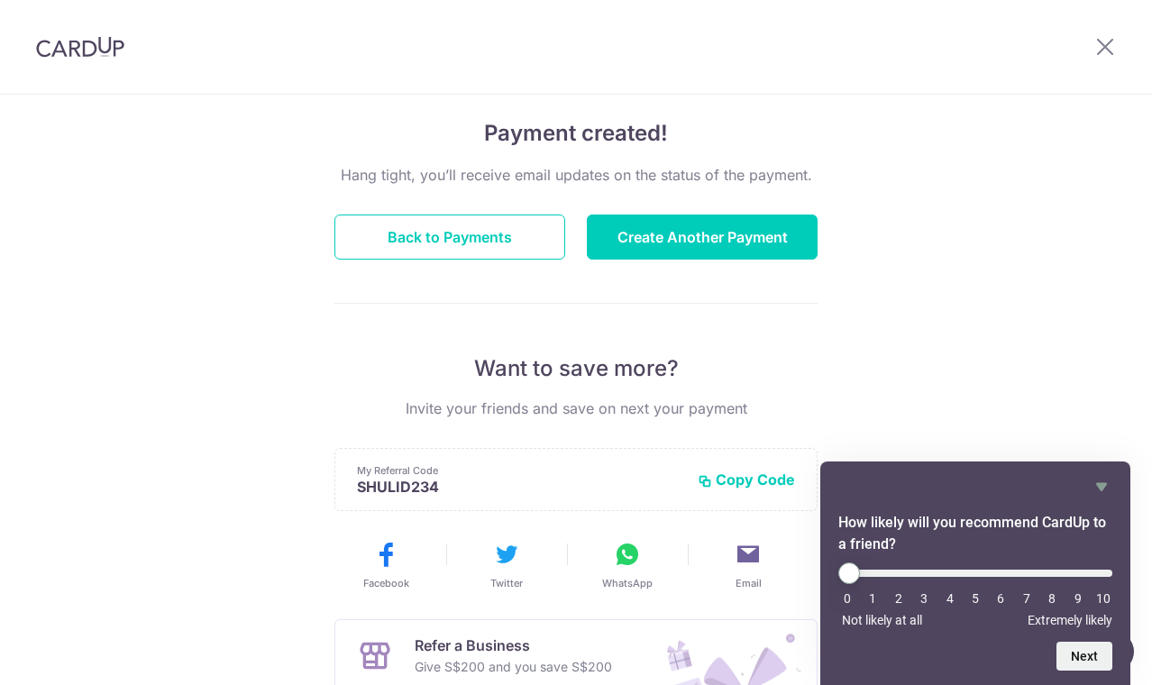
scroll to position [121, 0]
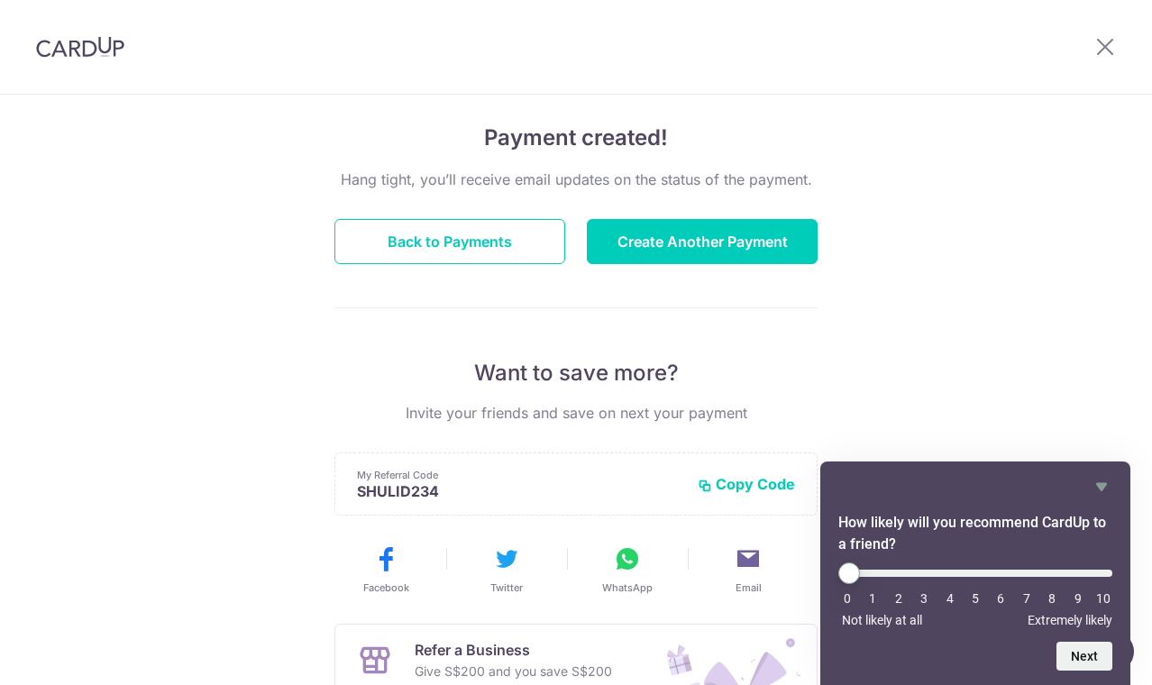
click at [998, 382] on div "Payment created! Hang tight, you’ll receive email updates on the status of the …" at bounding box center [576, 455] width 1152 height 963
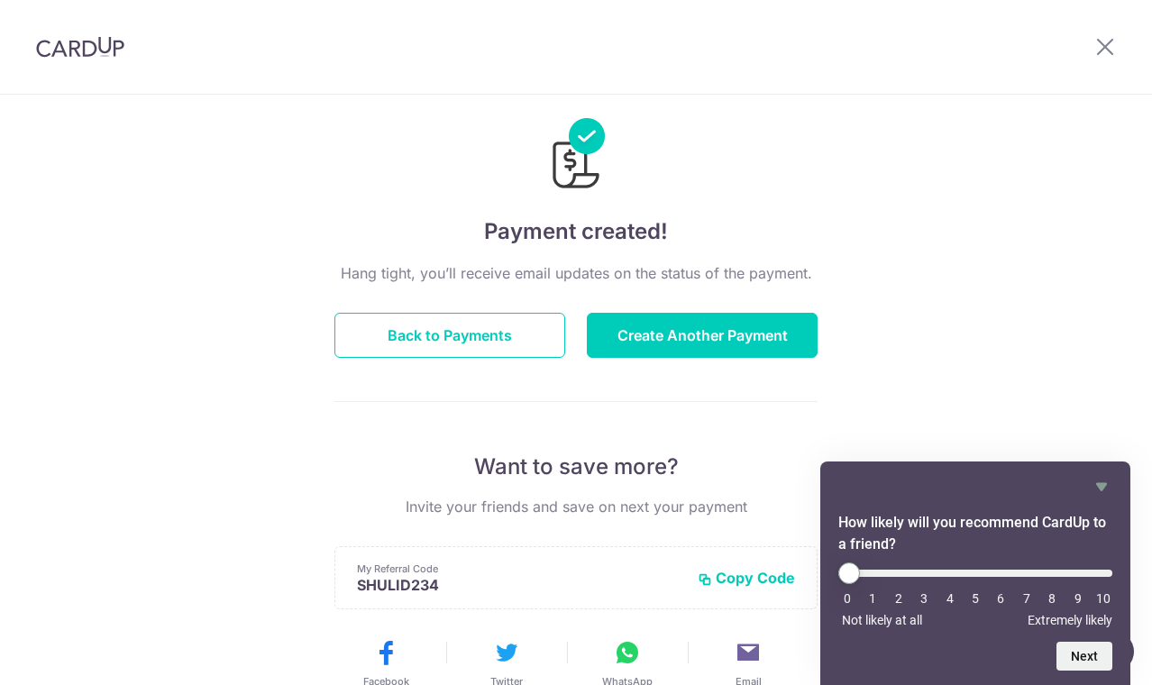
scroll to position [0, 0]
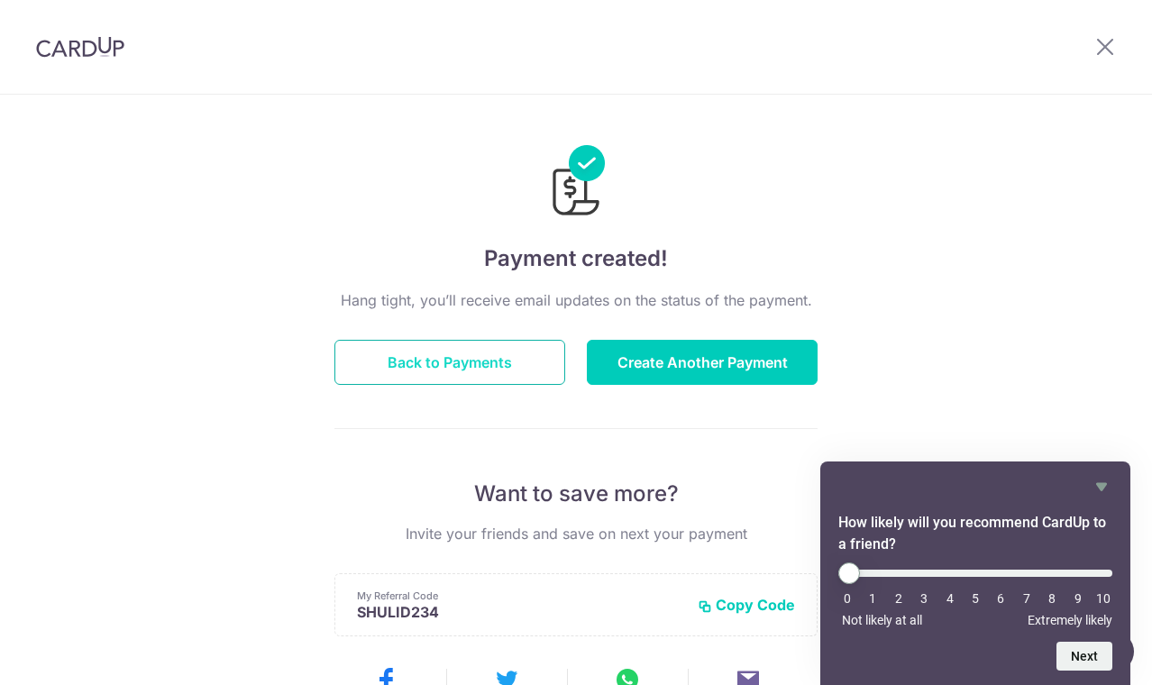
click at [482, 360] on button "Back to Payments" at bounding box center [449, 362] width 231 height 45
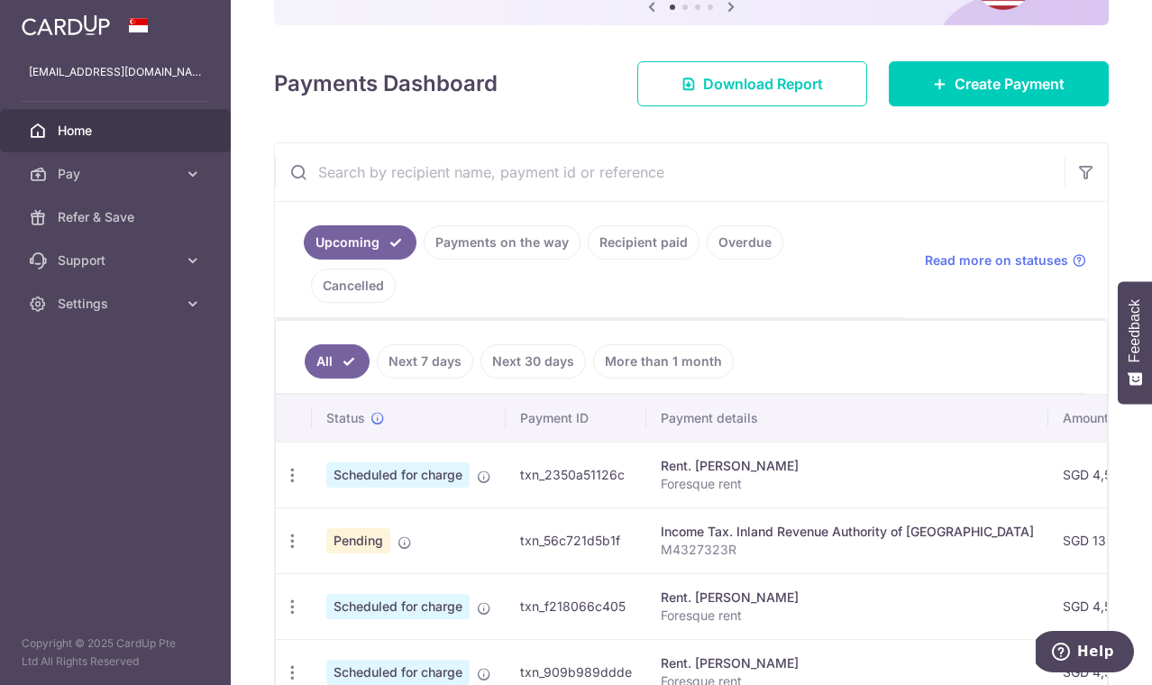
scroll to position [207, 0]
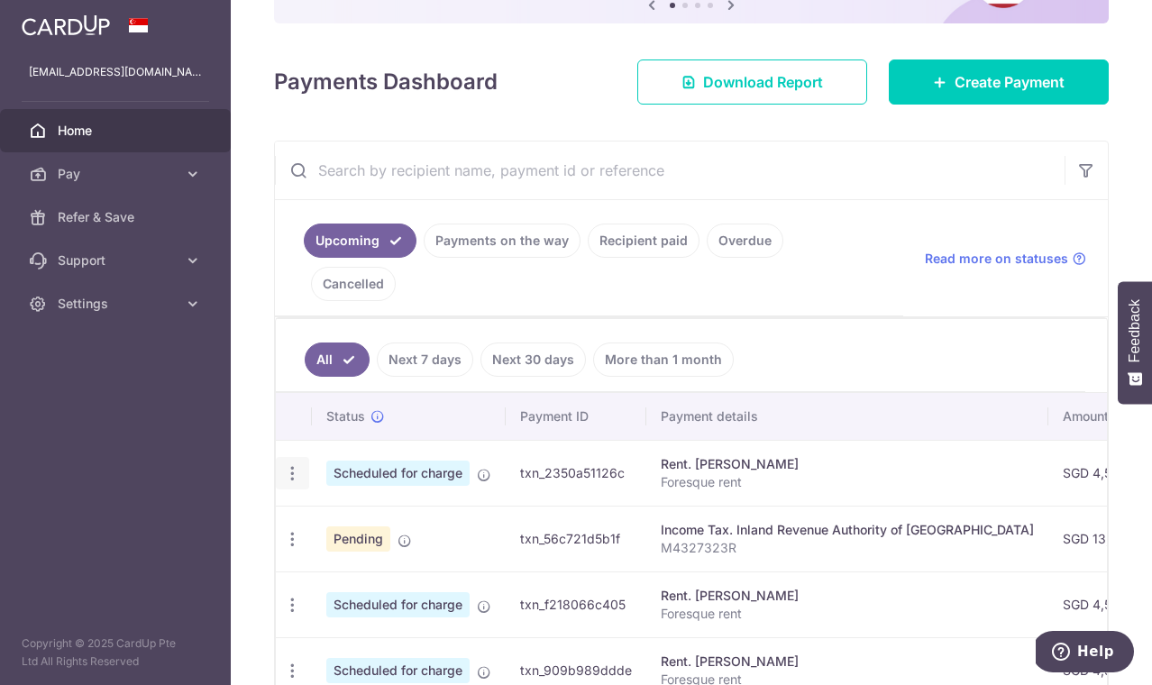
click at [295, 464] on icon "button" at bounding box center [292, 473] width 19 height 19
click at [341, 512] on span "Update payment" at bounding box center [388, 523] width 123 height 22
radio input "true"
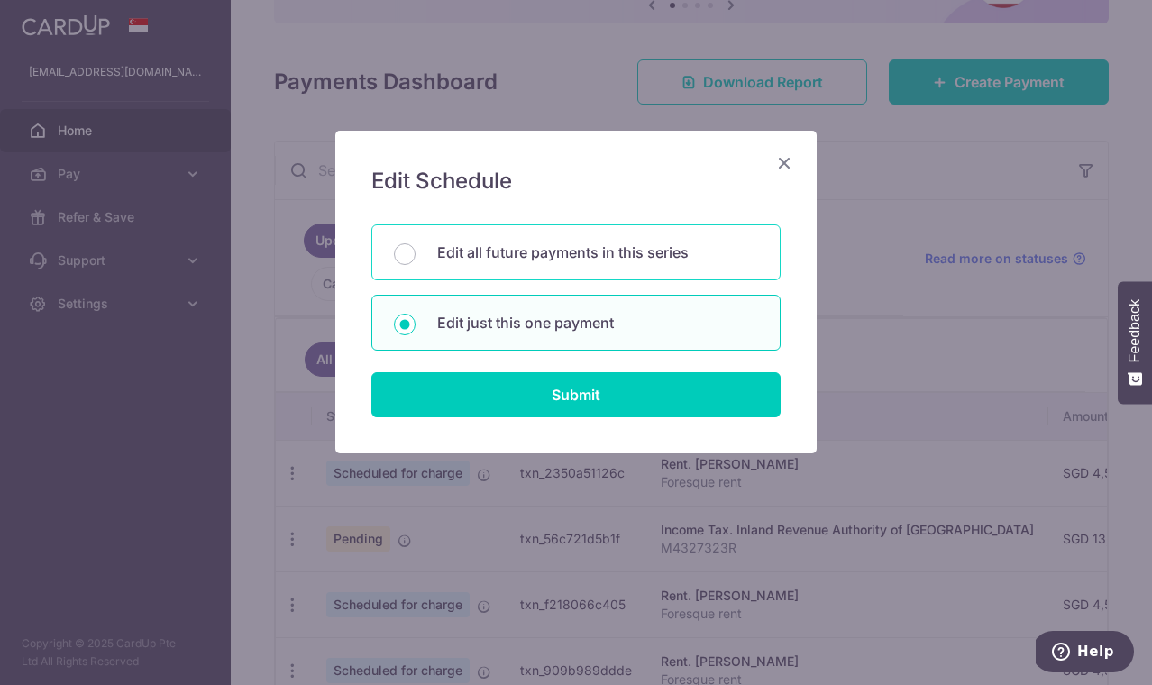
click at [537, 263] on div "Edit all future payments in this series" at bounding box center [575, 252] width 409 height 56
radio input "true"
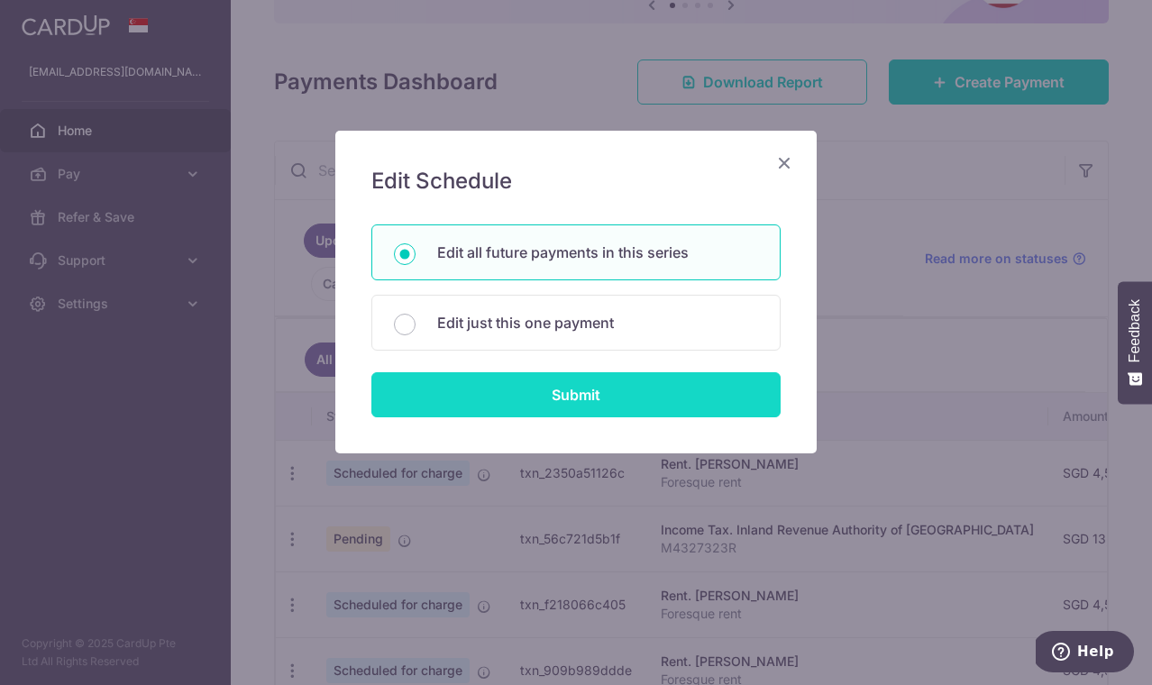
click at [533, 410] on input "Submit" at bounding box center [575, 394] width 409 height 45
radio input "true"
type input "4,500.00"
type input "Foresque rent"
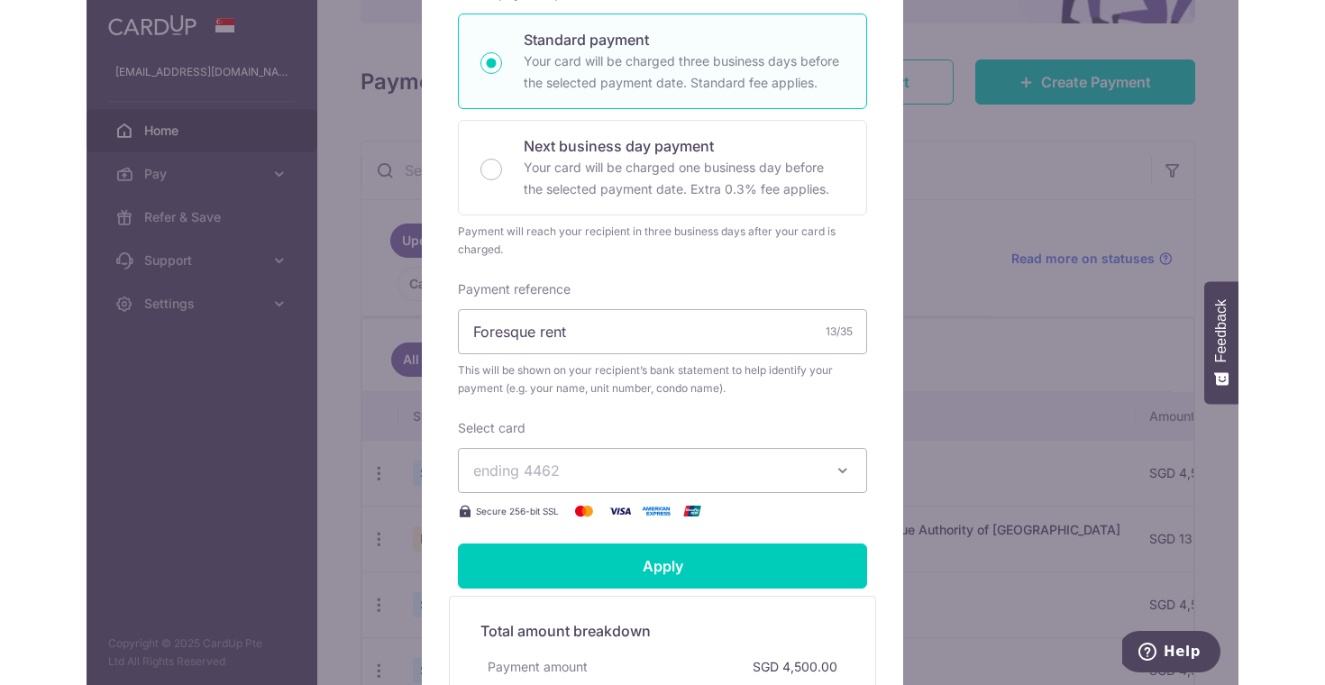
scroll to position [0, 0]
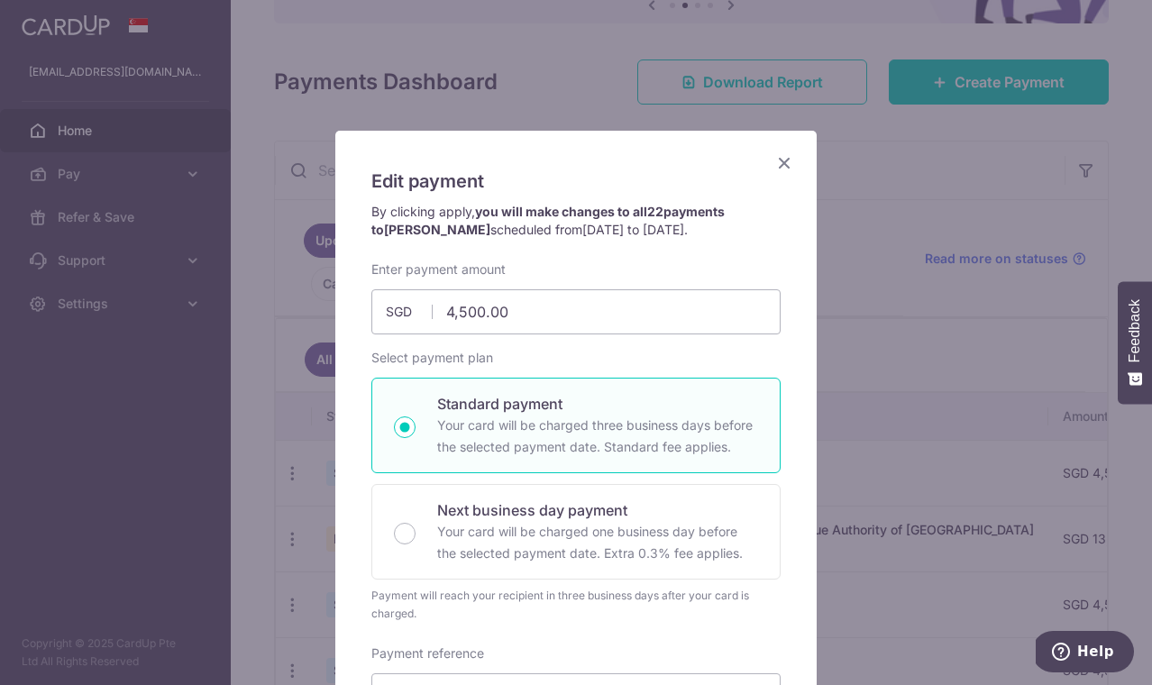
click at [786, 158] on icon "Close" at bounding box center [784, 162] width 22 height 23
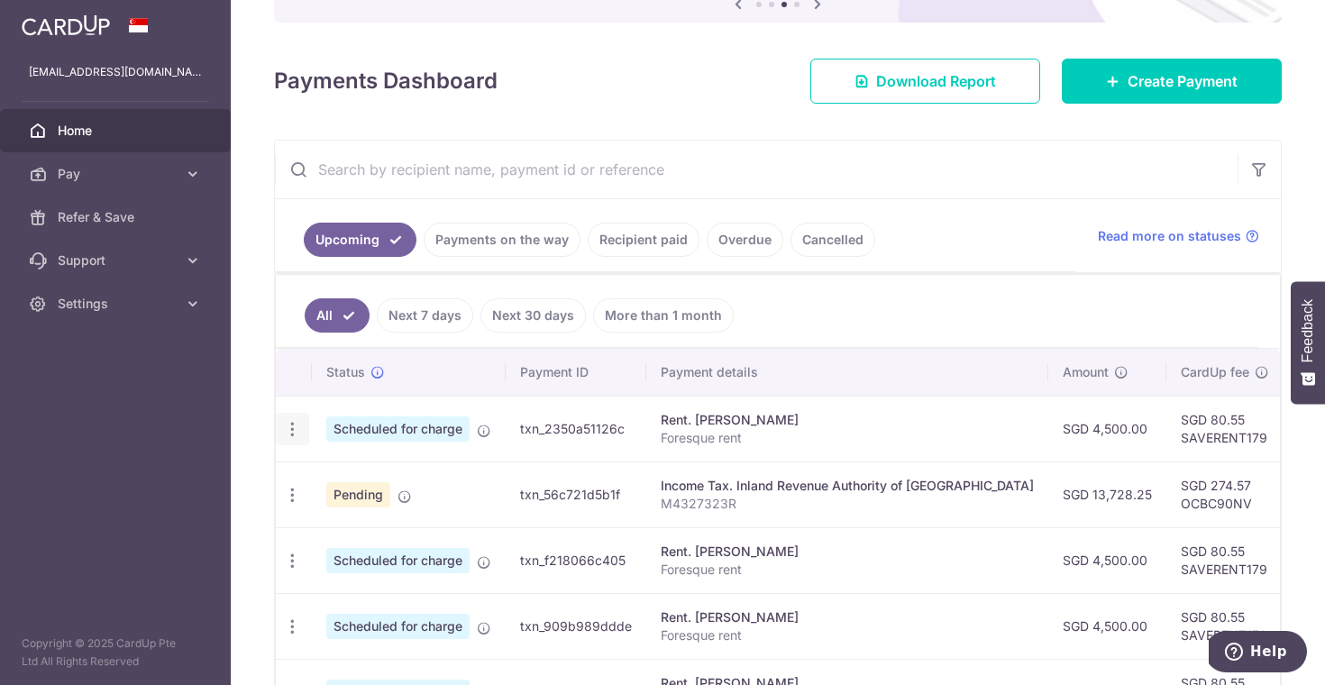
click at [278, 425] on div "Update payment Cancel payment" at bounding box center [292, 429] width 33 height 33
click at [288, 418] on div "Update payment Cancel payment" at bounding box center [292, 429] width 33 height 33
click at [296, 435] on icon "button" at bounding box center [292, 429] width 19 height 19
click at [334, 484] on span "Update payment" at bounding box center [388, 479] width 123 height 22
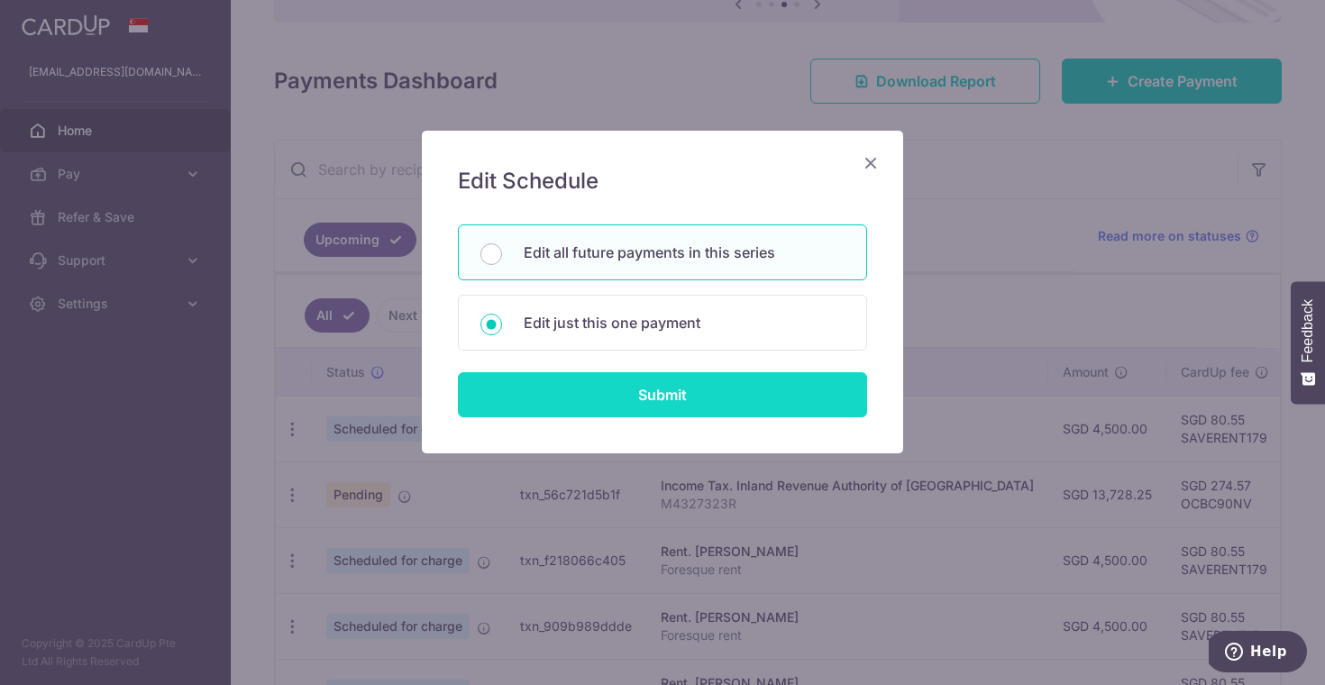
click at [621, 399] on input "Submit" at bounding box center [662, 394] width 409 height 45
radio input "true"
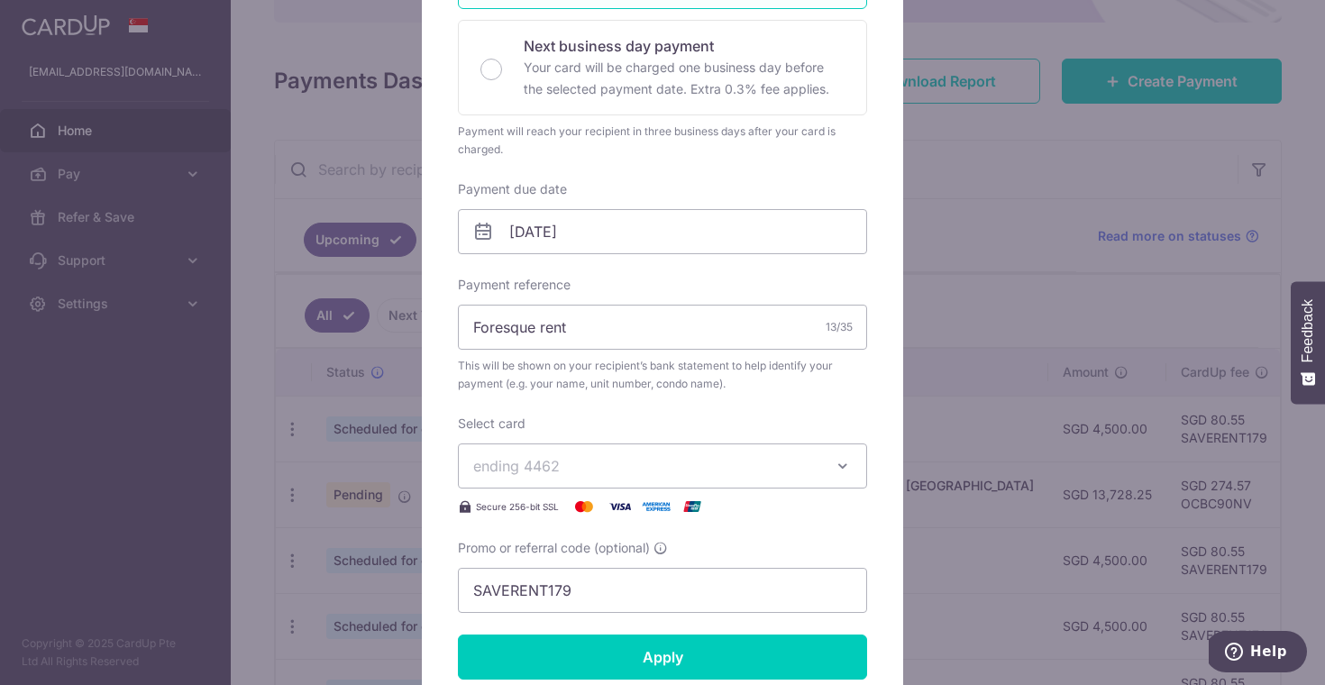
scroll to position [418, 0]
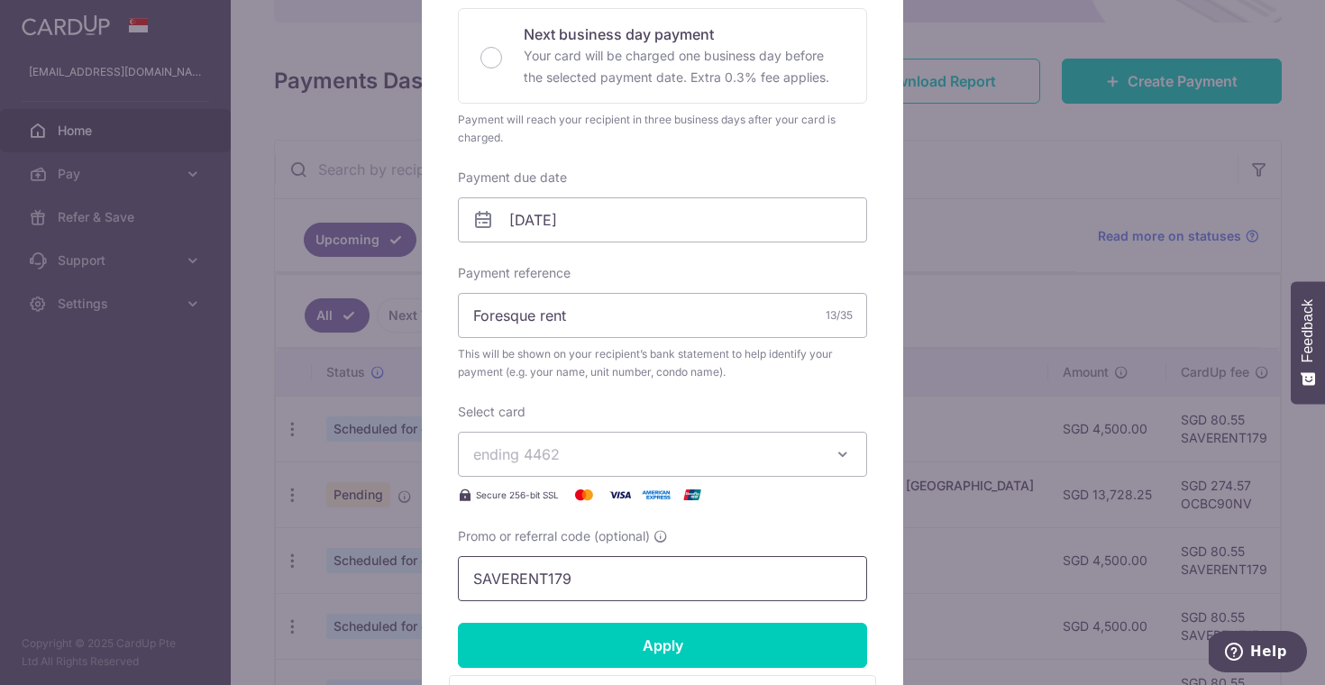
click at [607, 588] on input "SAVERENT179" at bounding box center [662, 578] width 409 height 45
paste input "OCBC90NV"
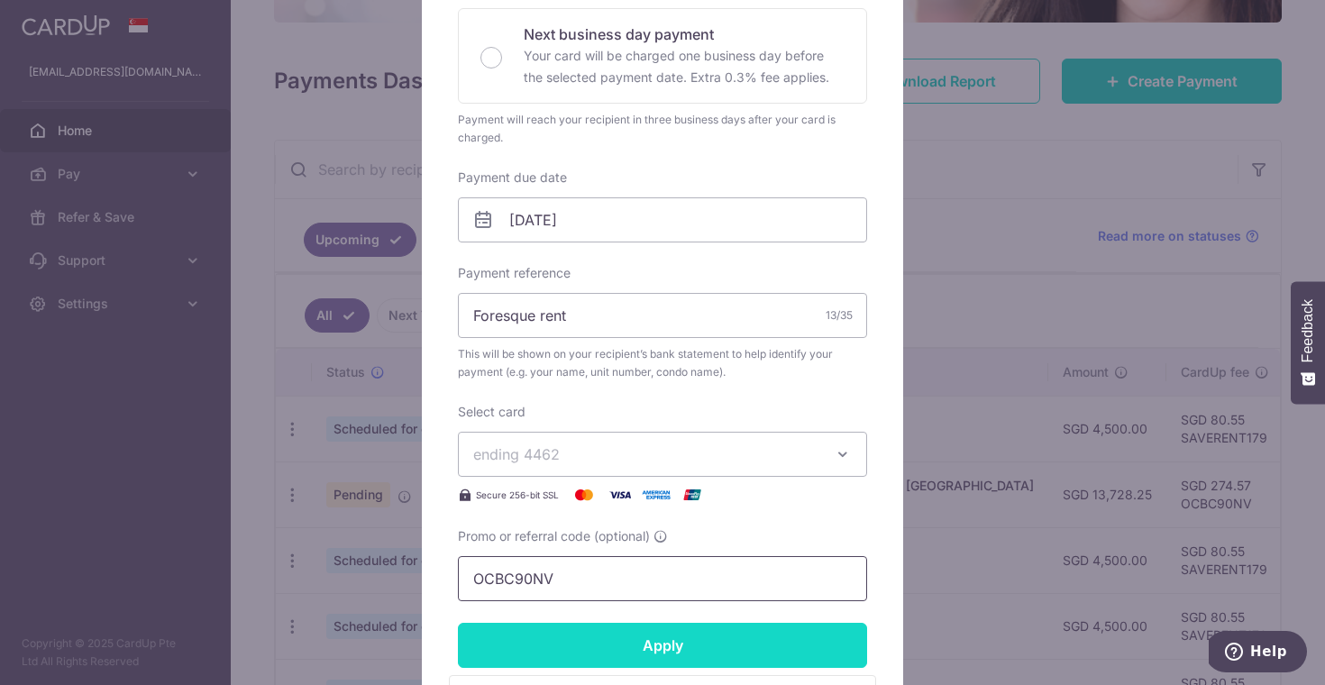
type input "OCBC90NV"
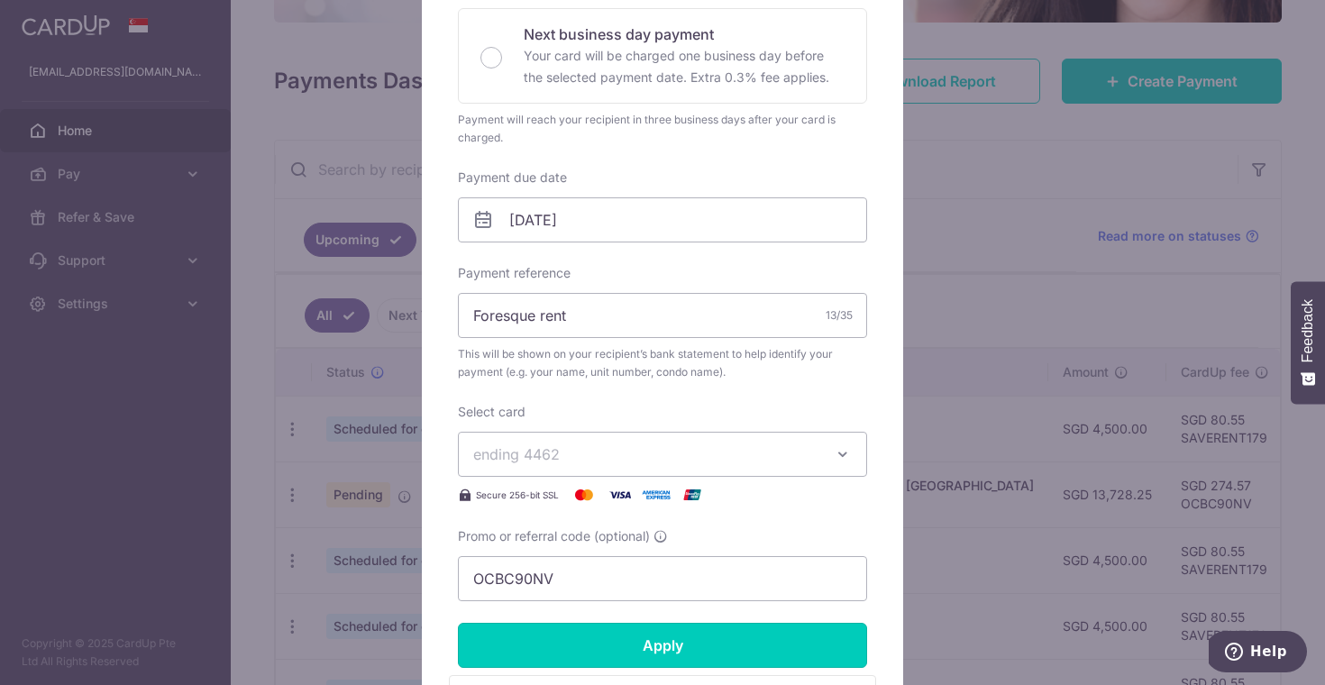
drag, startPoint x: 630, startPoint y: 645, endPoint x: 830, endPoint y: -59, distance: 732.8
click at [830, 0] on html "shulidlfl@gmail.com Home Pay Payments Recipients Cards Refer & Save Support FAQ…" at bounding box center [662, 342] width 1325 height 685
drag, startPoint x: 892, startPoint y: 14, endPoint x: 725, endPoint y: 5, distance: 167.9
click at [725, 8] on div "Edit payment By clicking apply, you will make changes to all 22 payments to Yon…" at bounding box center [662, 312] width 481 height 1200
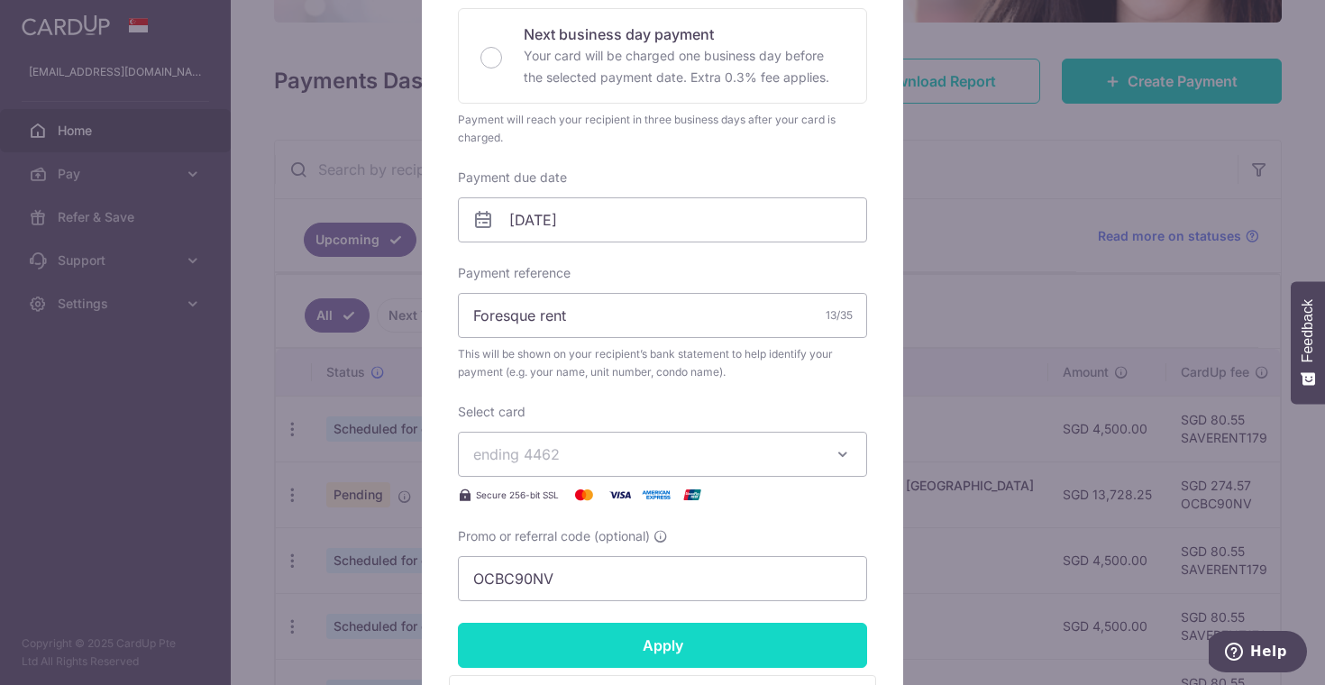
click at [771, 637] on input "Apply" at bounding box center [662, 645] width 409 height 45
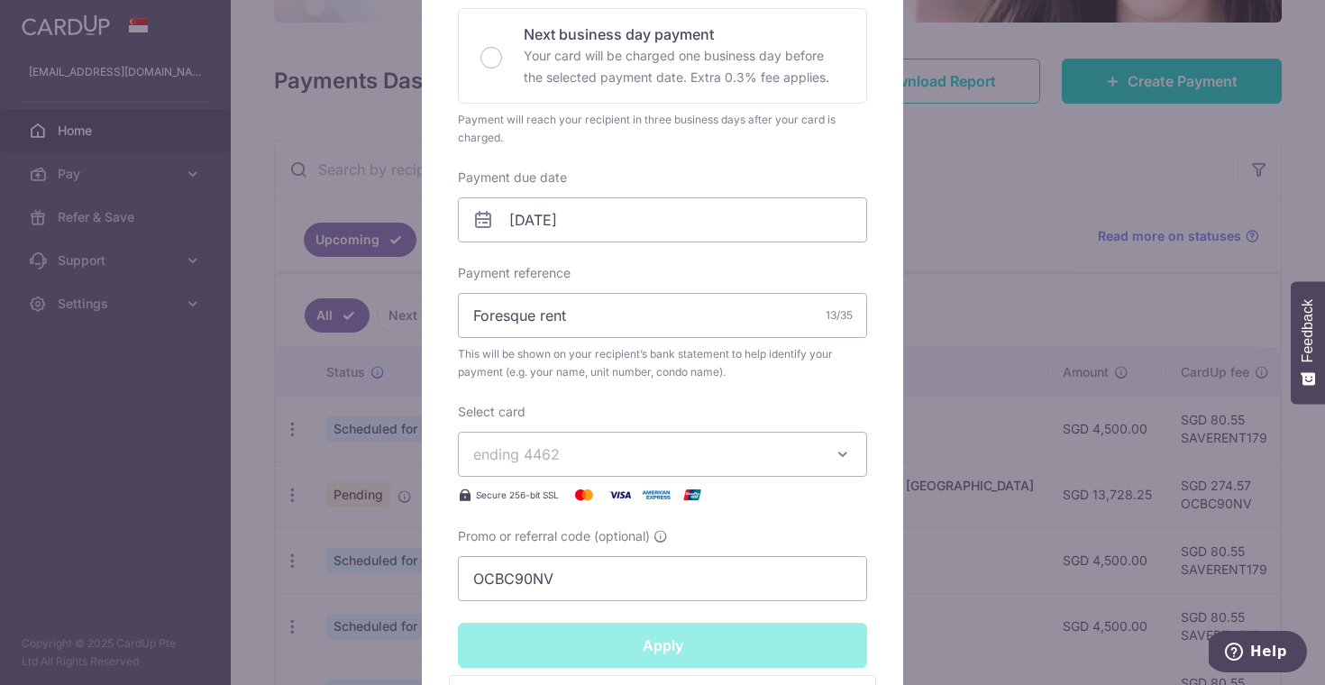
type input "Successfully Applied"
click at [965, 427] on div "Edit payment By clicking apply, you will make changes to all 22 payments to Yon…" at bounding box center [662, 342] width 1325 height 685
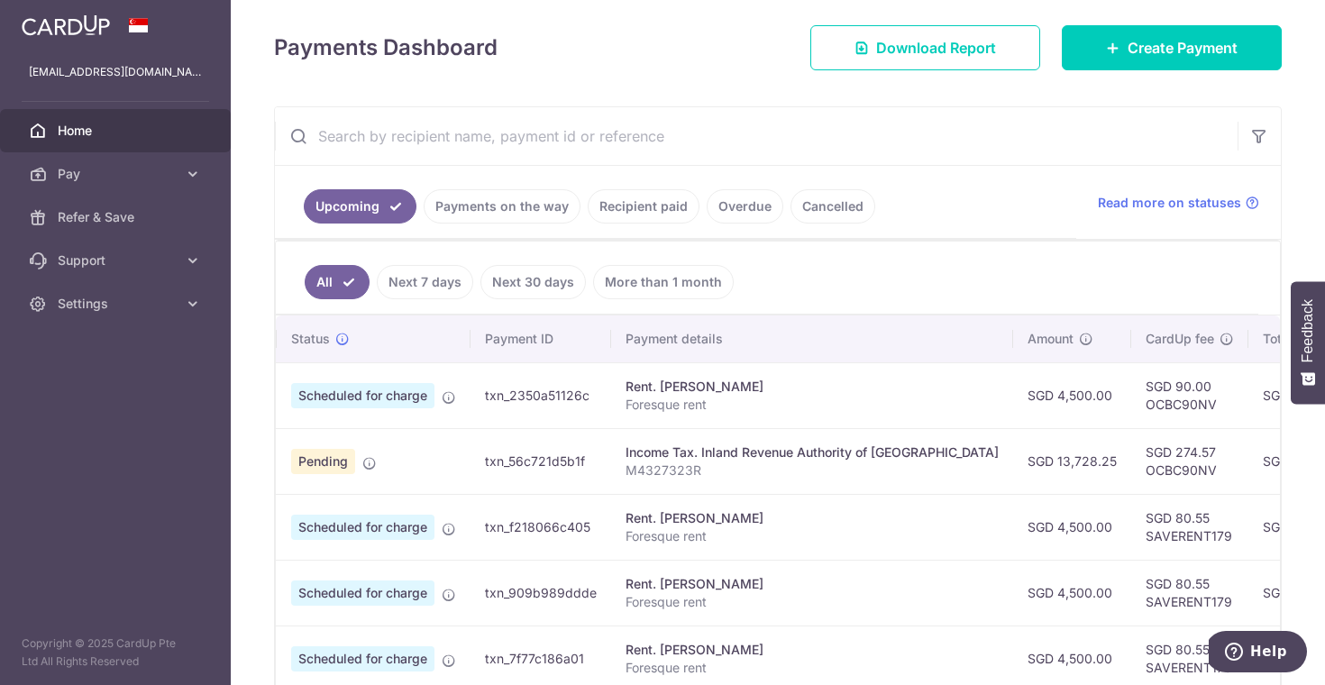
scroll to position [0, 36]
click at [1130, 533] on td "SGD 80.55 SAVERENT179" at bounding box center [1188, 527] width 117 height 66
copy td "SAVERENT179"
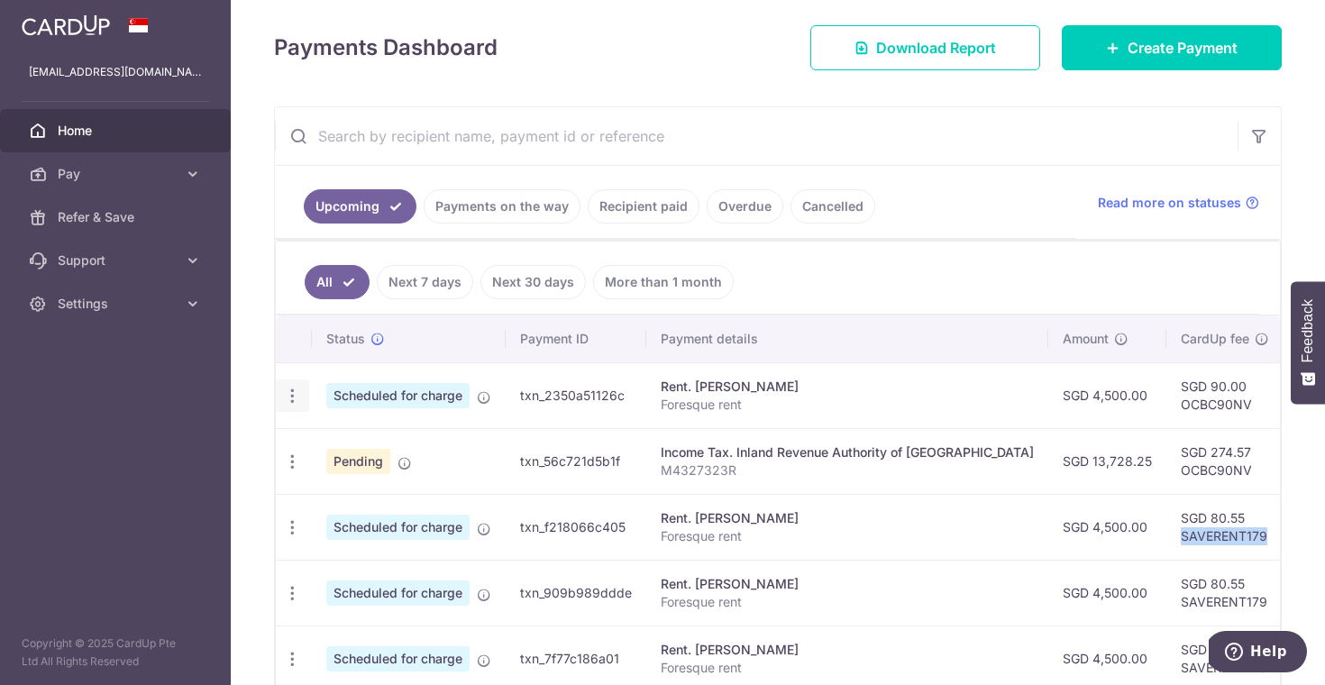
click at [288, 394] on icon "button" at bounding box center [292, 396] width 19 height 19
click at [324, 449] on link "Update payment" at bounding box center [371, 445] width 188 height 43
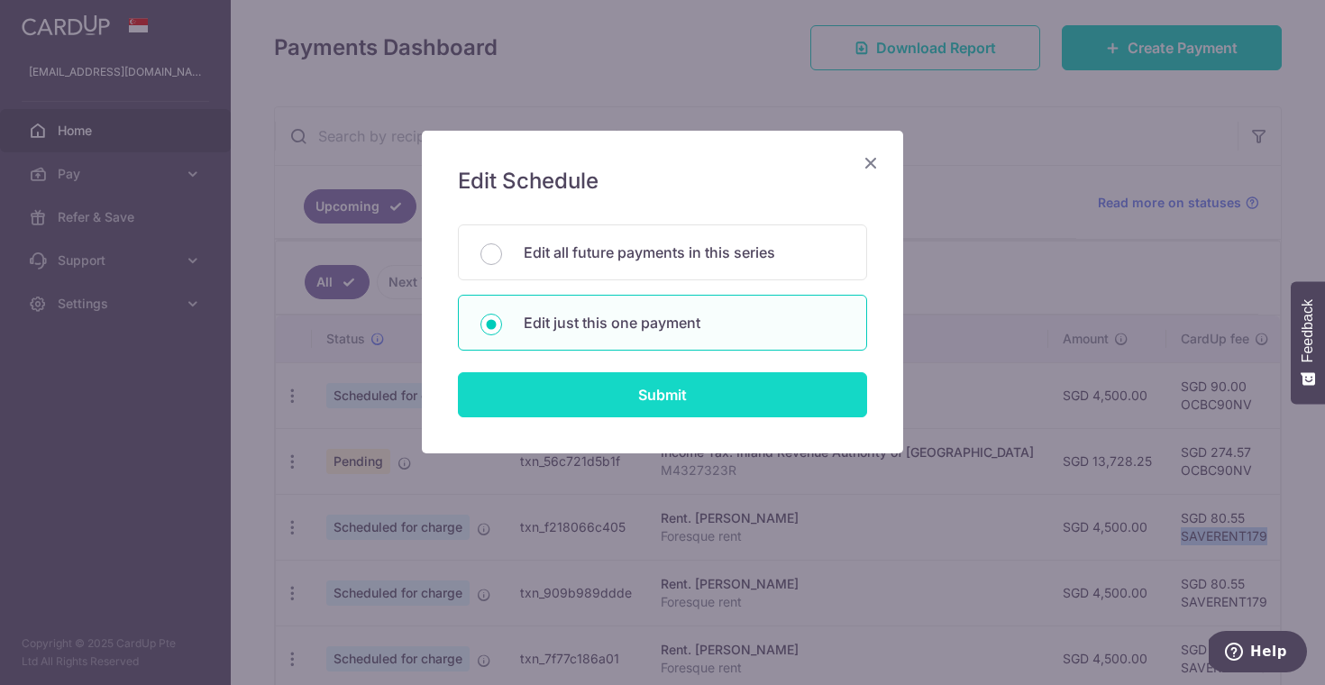
click at [629, 393] on input "Submit" at bounding box center [662, 394] width 409 height 45
radio input "true"
type input "4,500.00"
type input "[DATE]"
type input "Foresque rent"
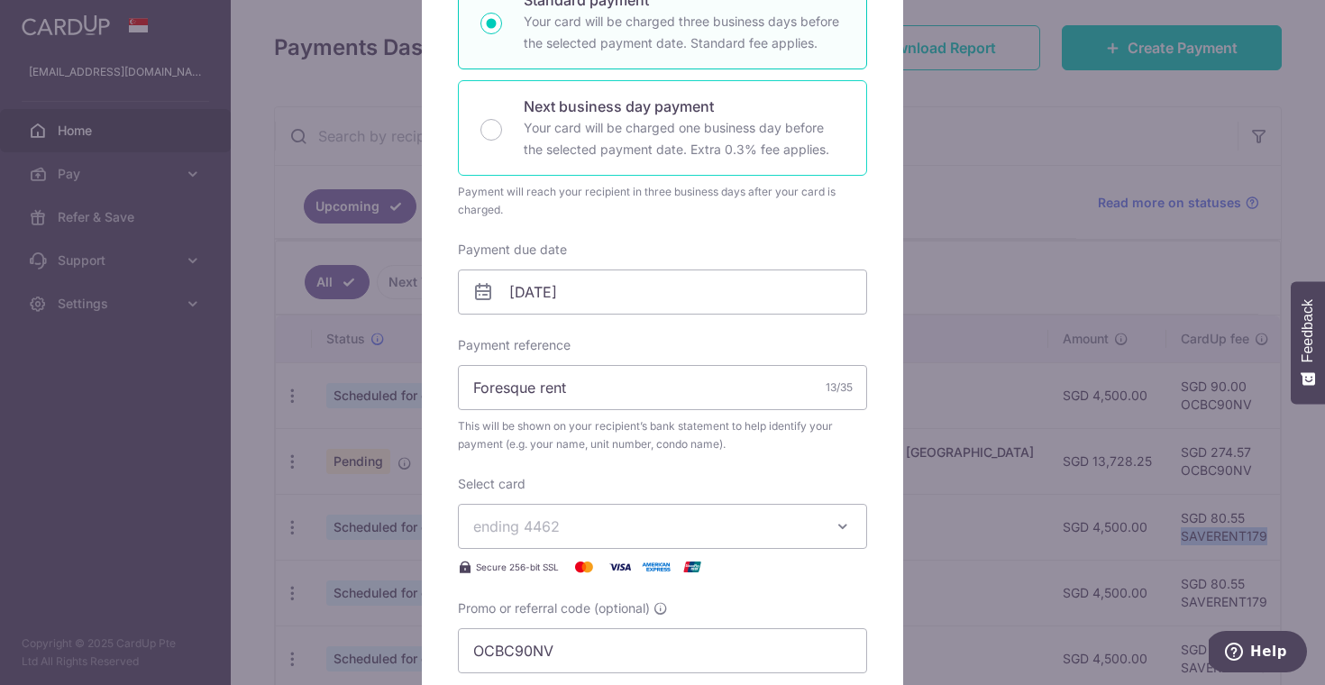
scroll to position [508, 0]
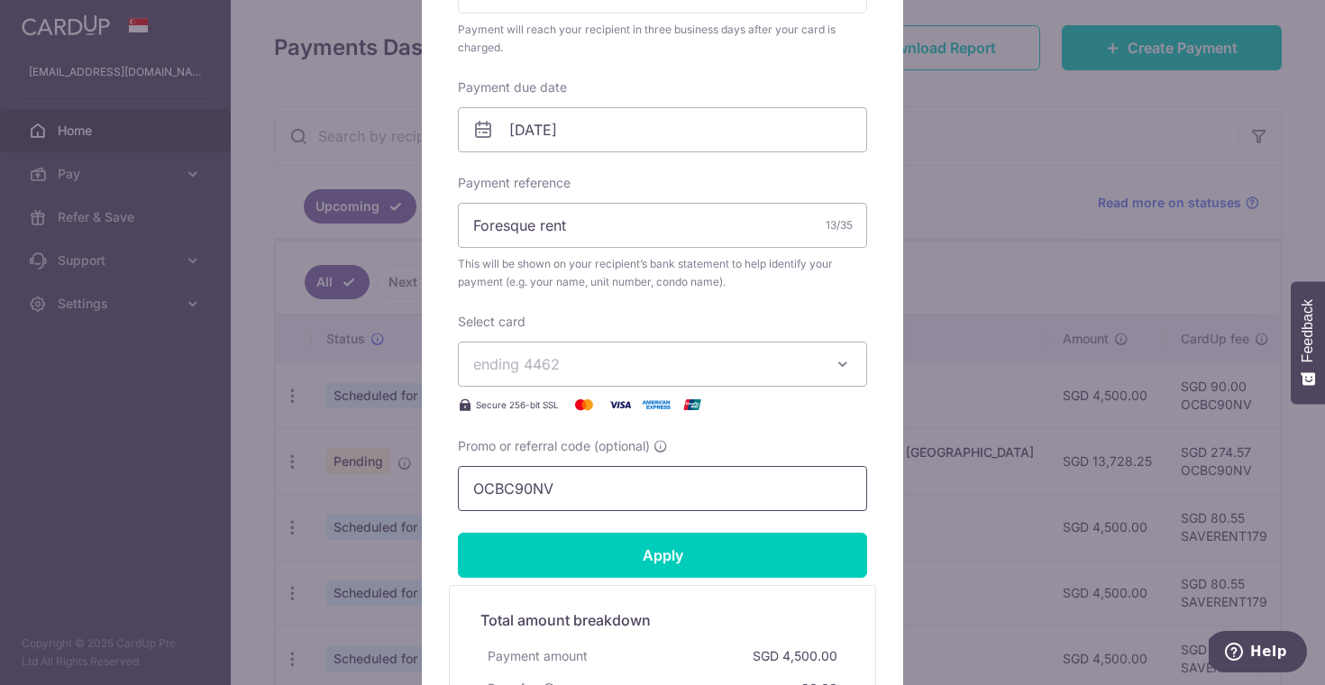
click at [623, 470] on input "OCBC90NV" at bounding box center [662, 488] width 409 height 45
click at [623, 485] on input "OCBC90NV" at bounding box center [662, 488] width 409 height 45
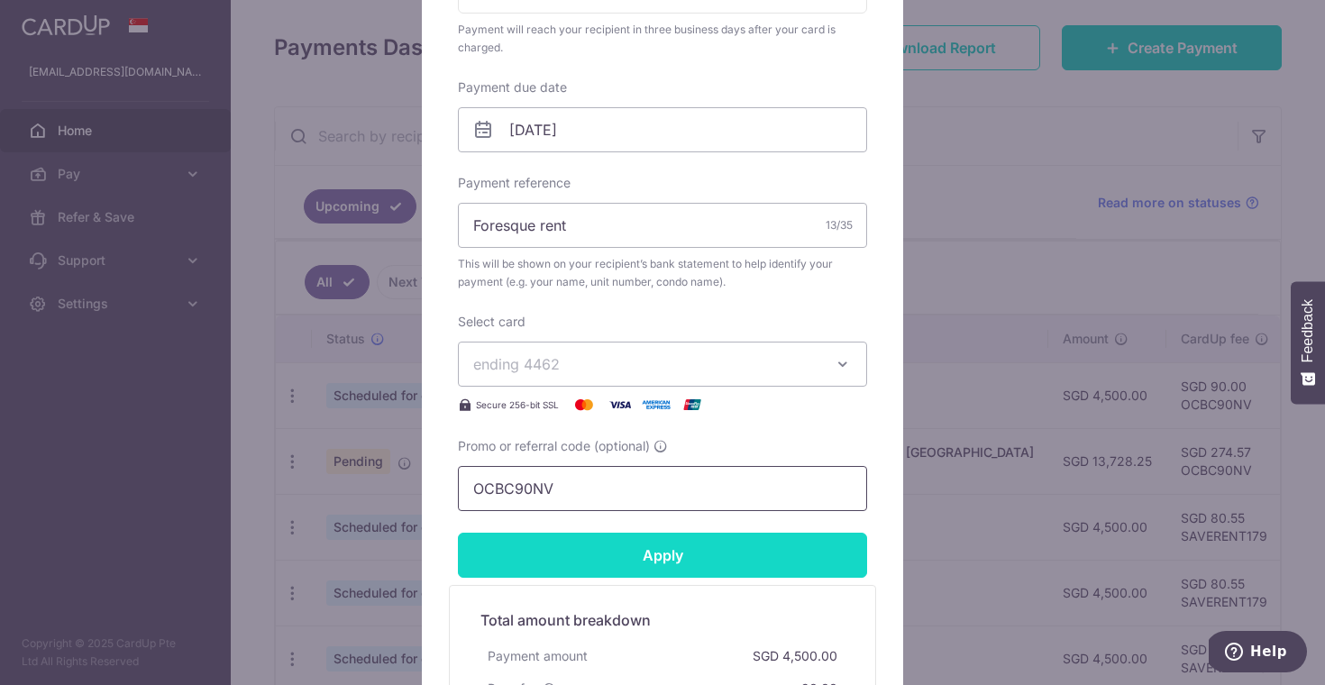
paste input "SAVERENT179"
type input "SAVERENT179"
click at [646, 554] on input "Apply" at bounding box center [662, 555] width 409 height 45
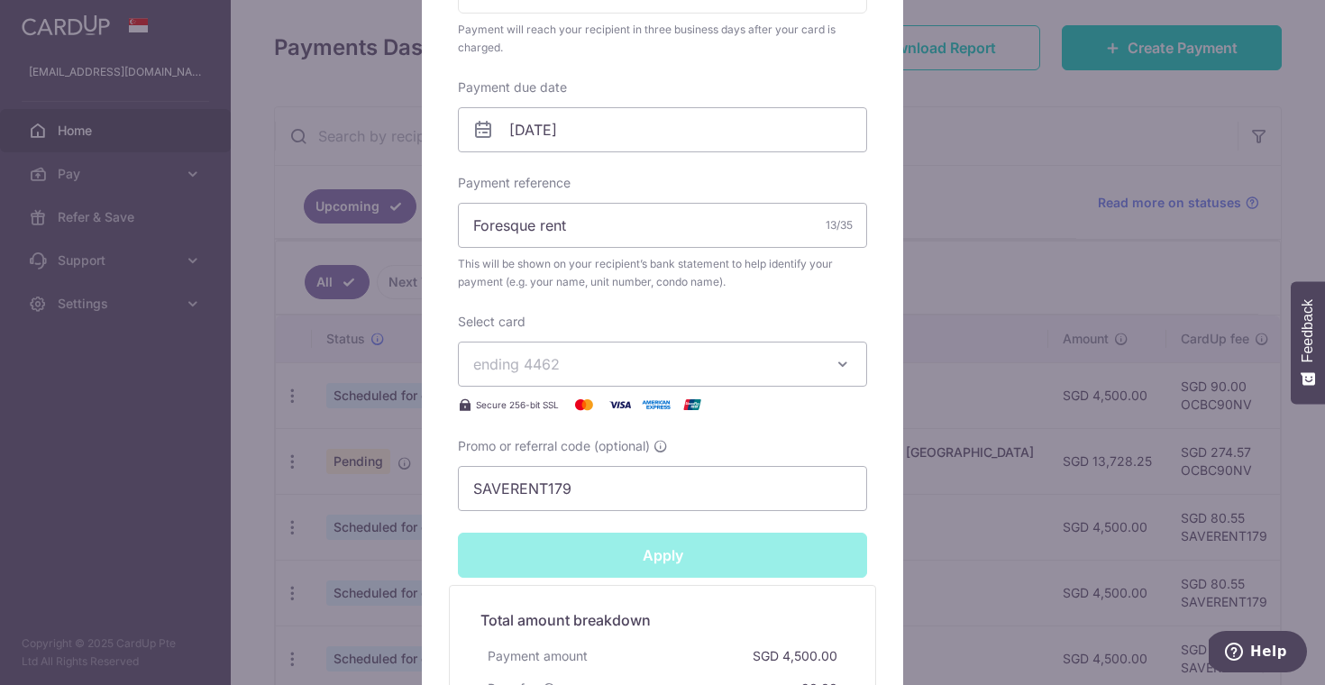
type input "Successfully Applied"
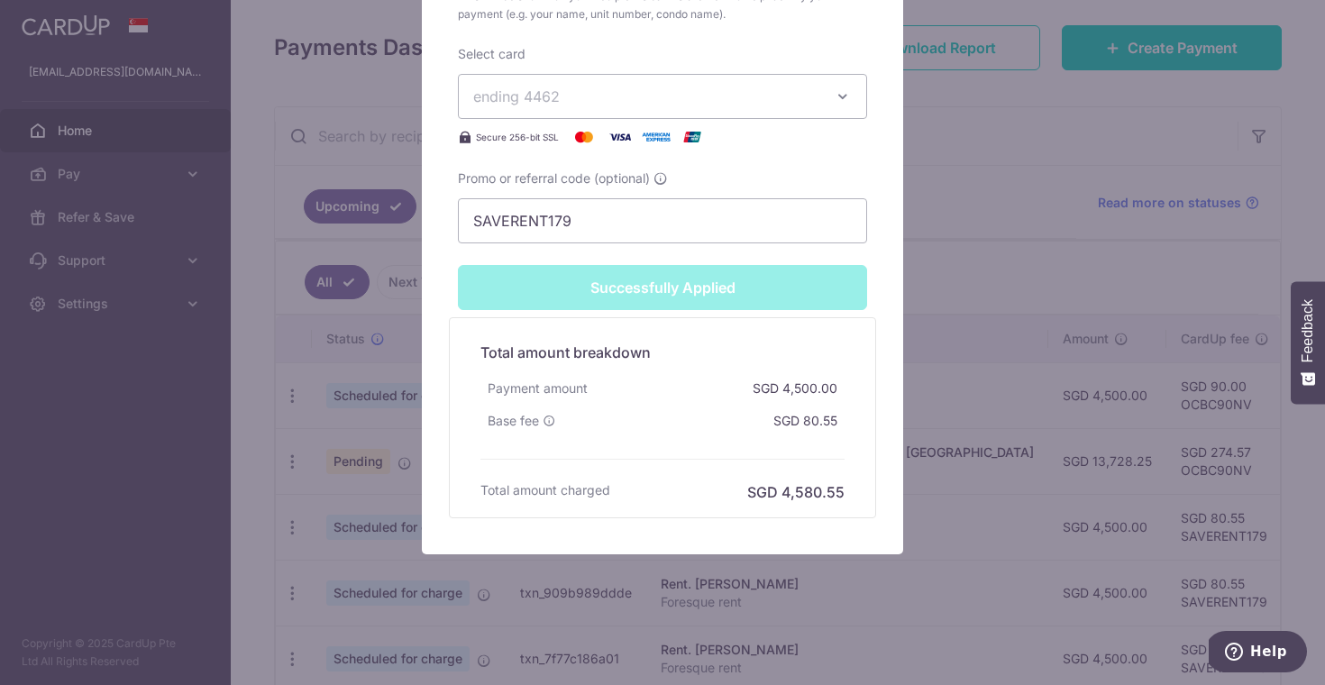
click at [1032, 502] on div "Edit payment By clicking apply, you will make changes to all payments to Yong M…" at bounding box center [662, 342] width 1325 height 685
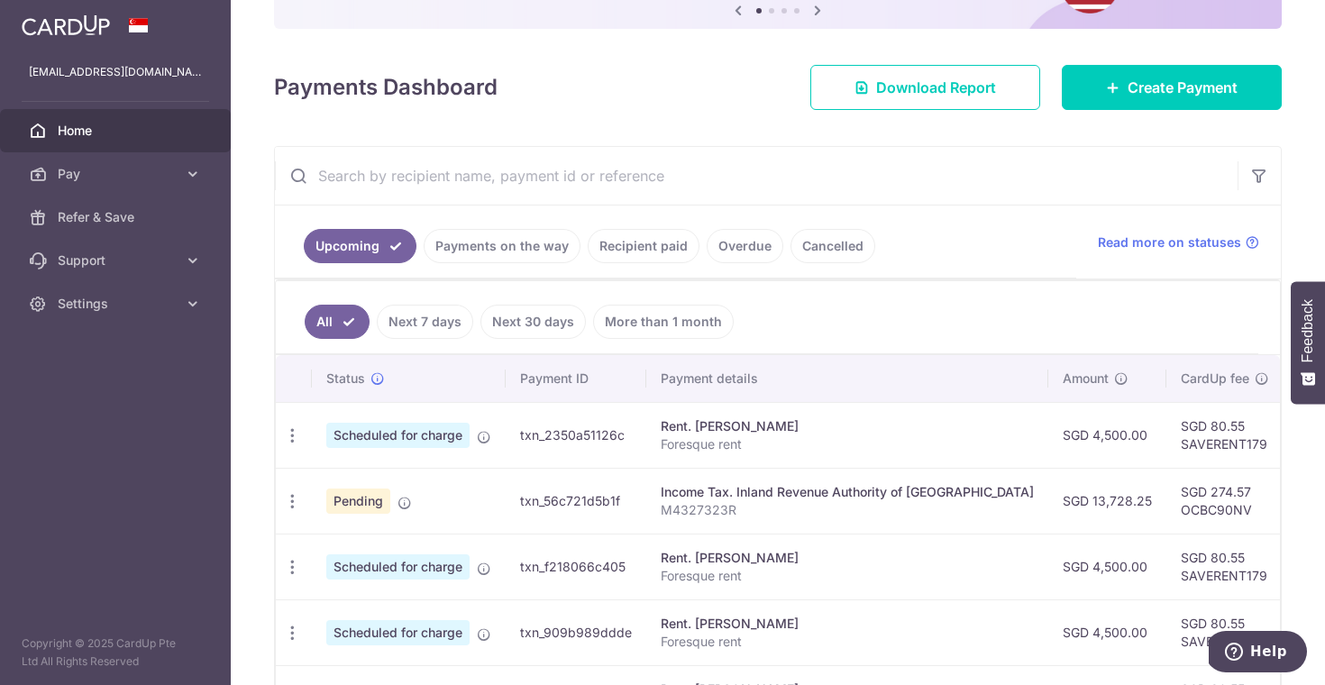
scroll to position [206, 0]
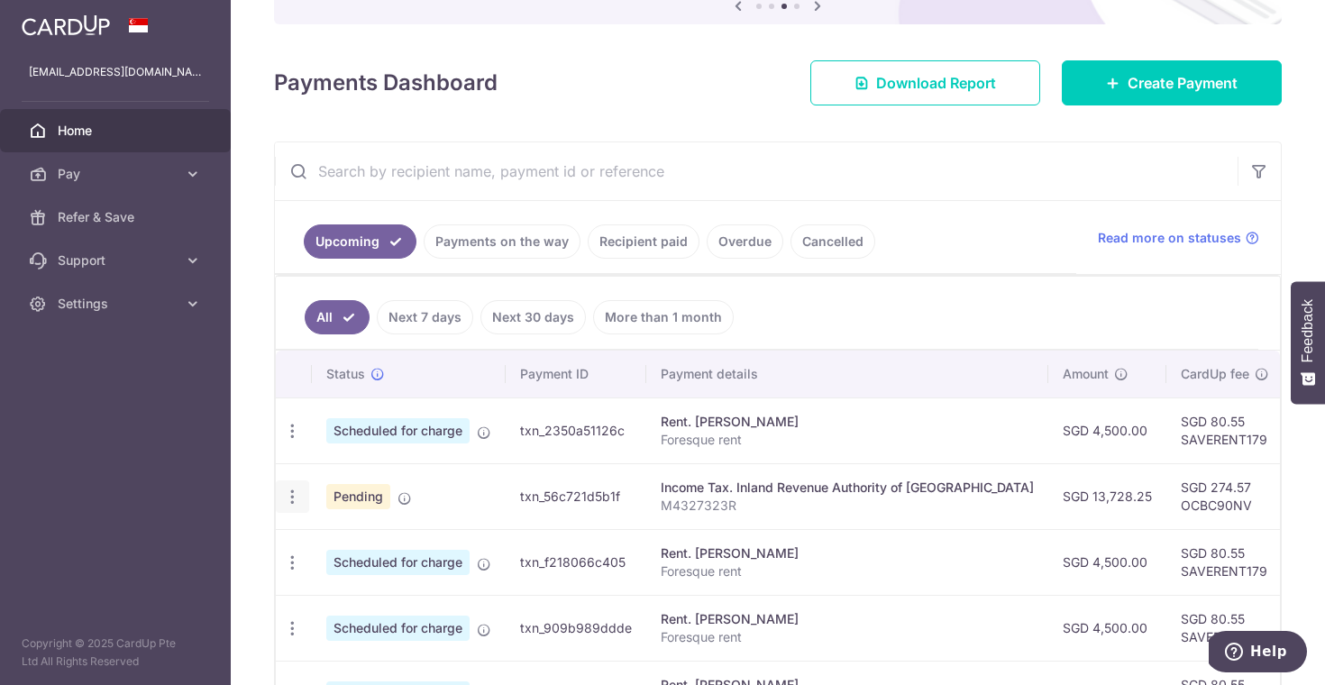
click at [279, 498] on div "Update payment Cancel payment" at bounding box center [292, 496] width 33 height 33
click at [284, 441] on icon "button" at bounding box center [292, 431] width 19 height 19
click at [331, 548] on span "Update payment" at bounding box center [388, 546] width 123 height 22
radio input "true"
type input "13,728.25"
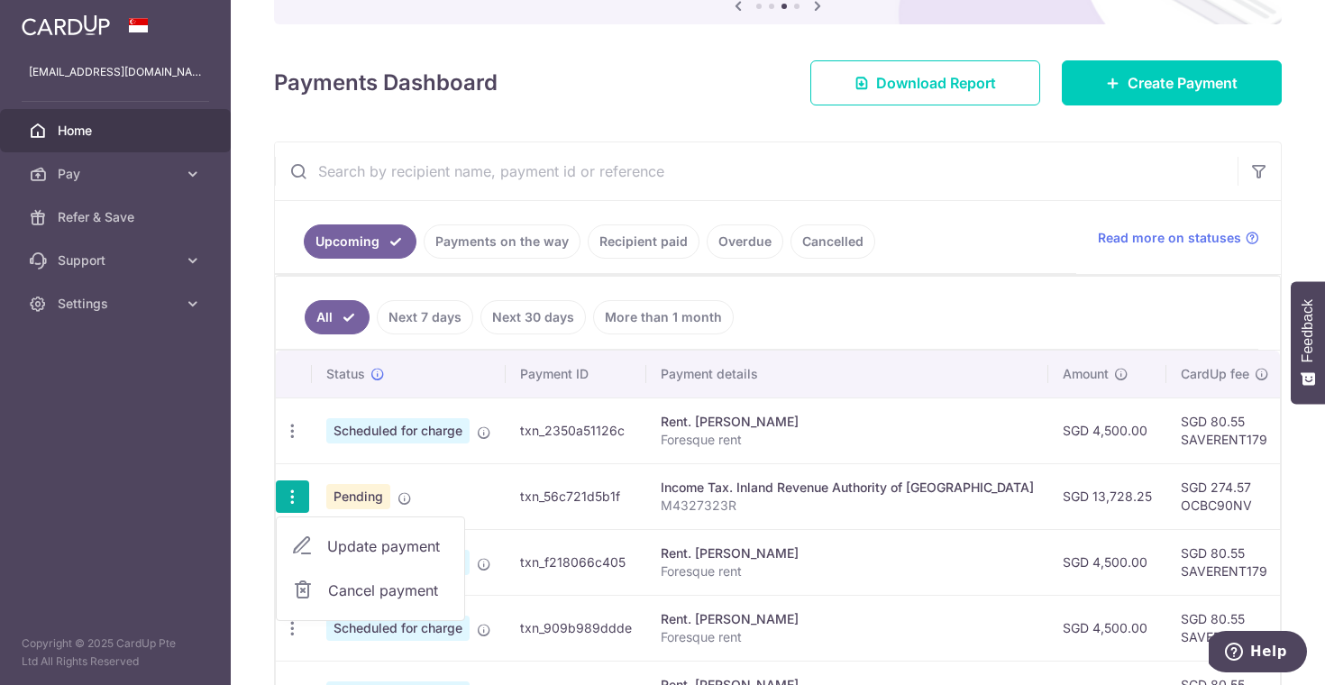
type input "[DATE]"
type input "M4327323R"
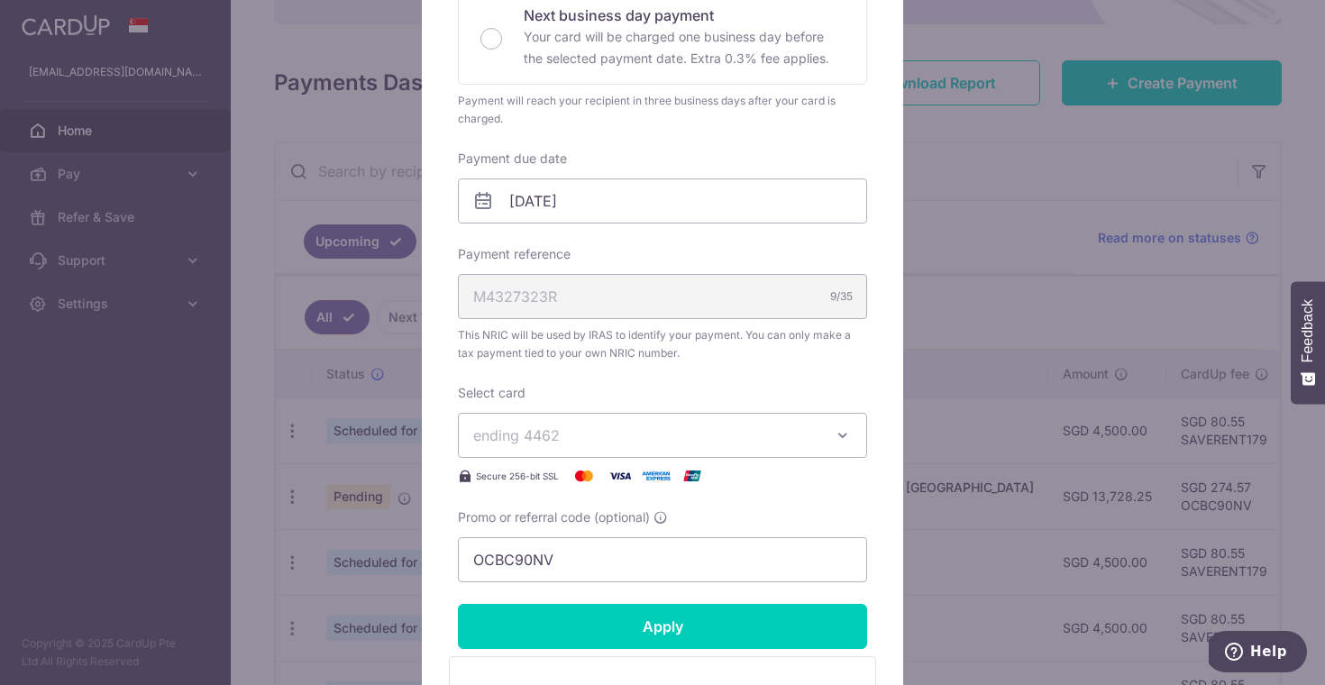
scroll to position [526, 0]
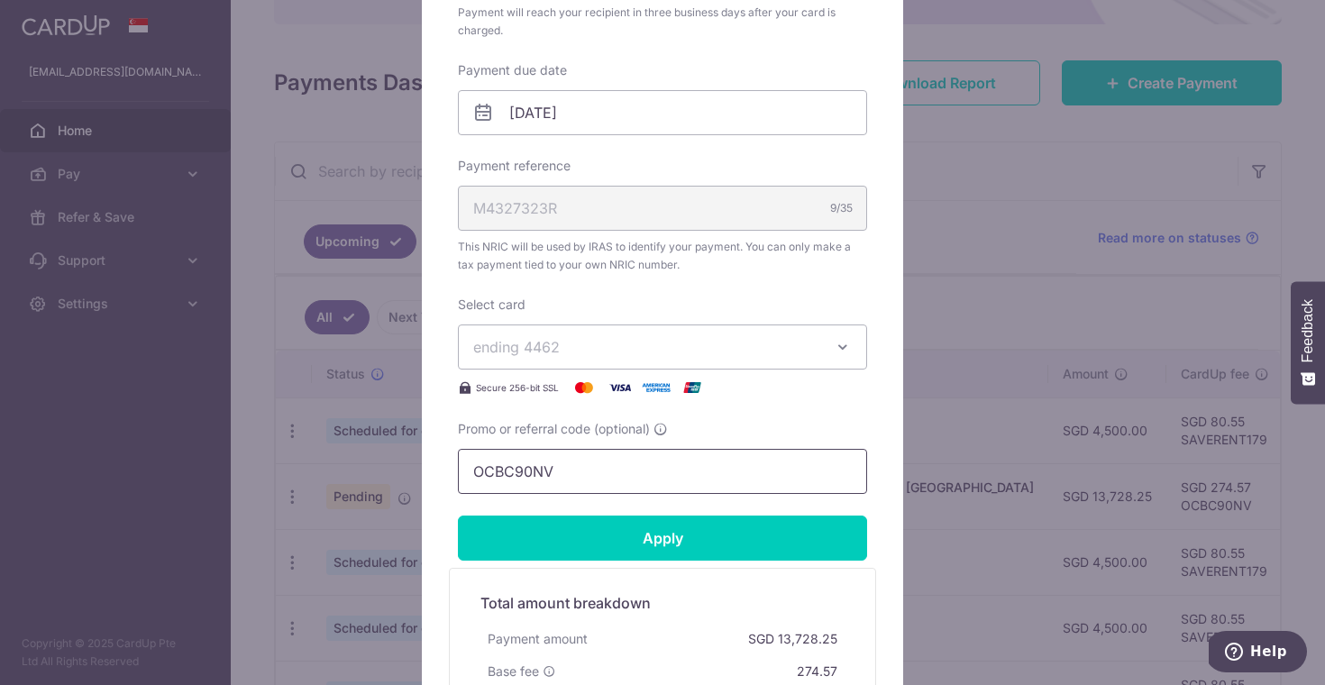
click at [555, 474] on input "OCBC90NV" at bounding box center [662, 471] width 409 height 45
paste input "MCTAX25N"
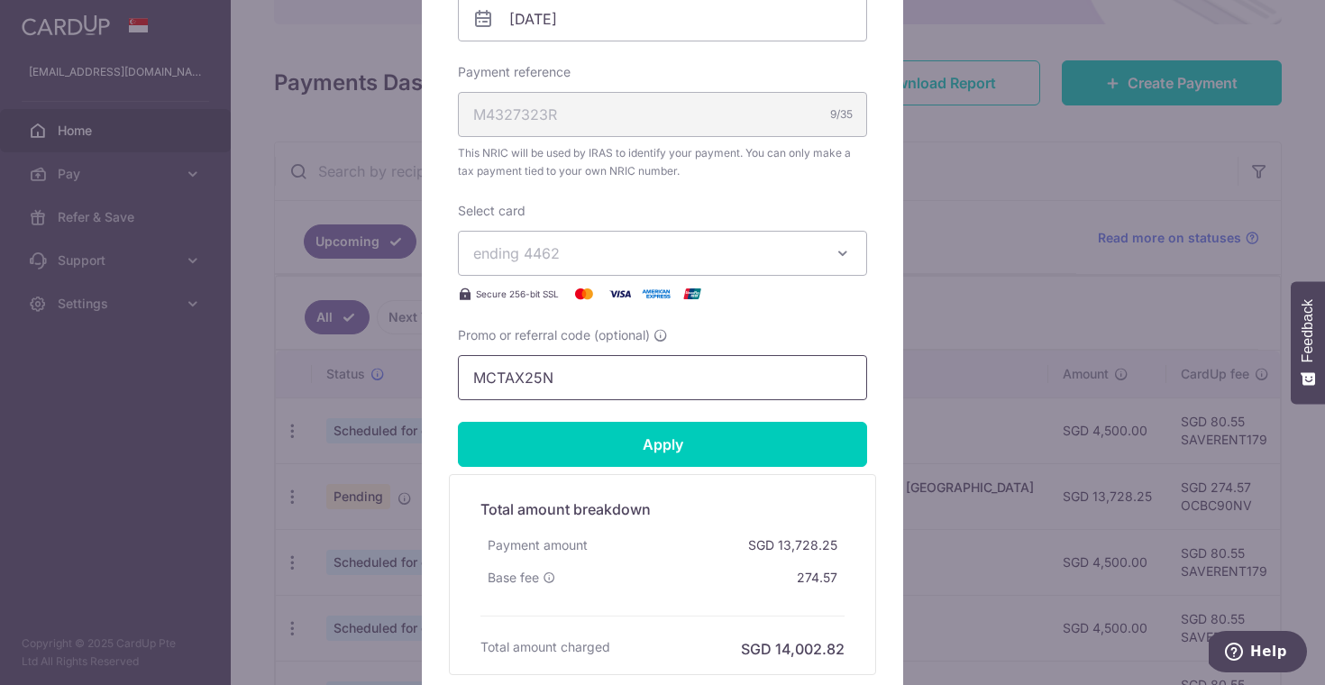
scroll to position [647, 0]
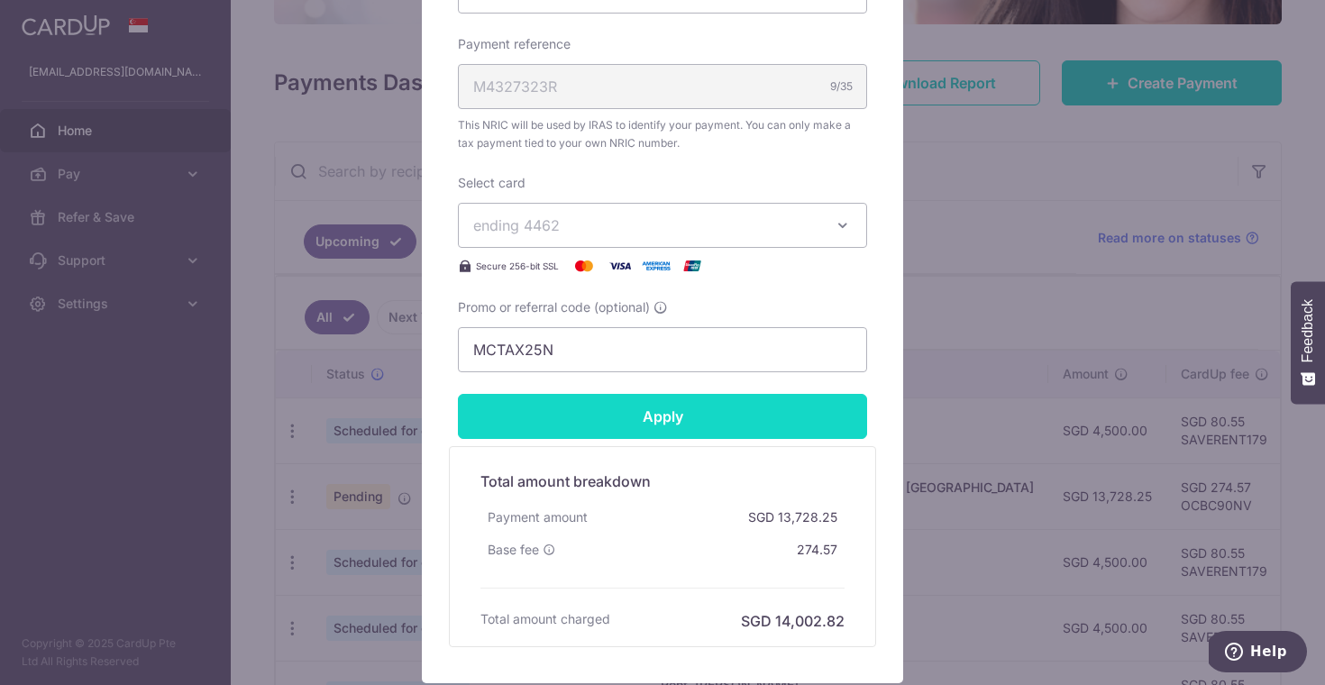
click at [707, 437] on input "Apply" at bounding box center [662, 416] width 409 height 45
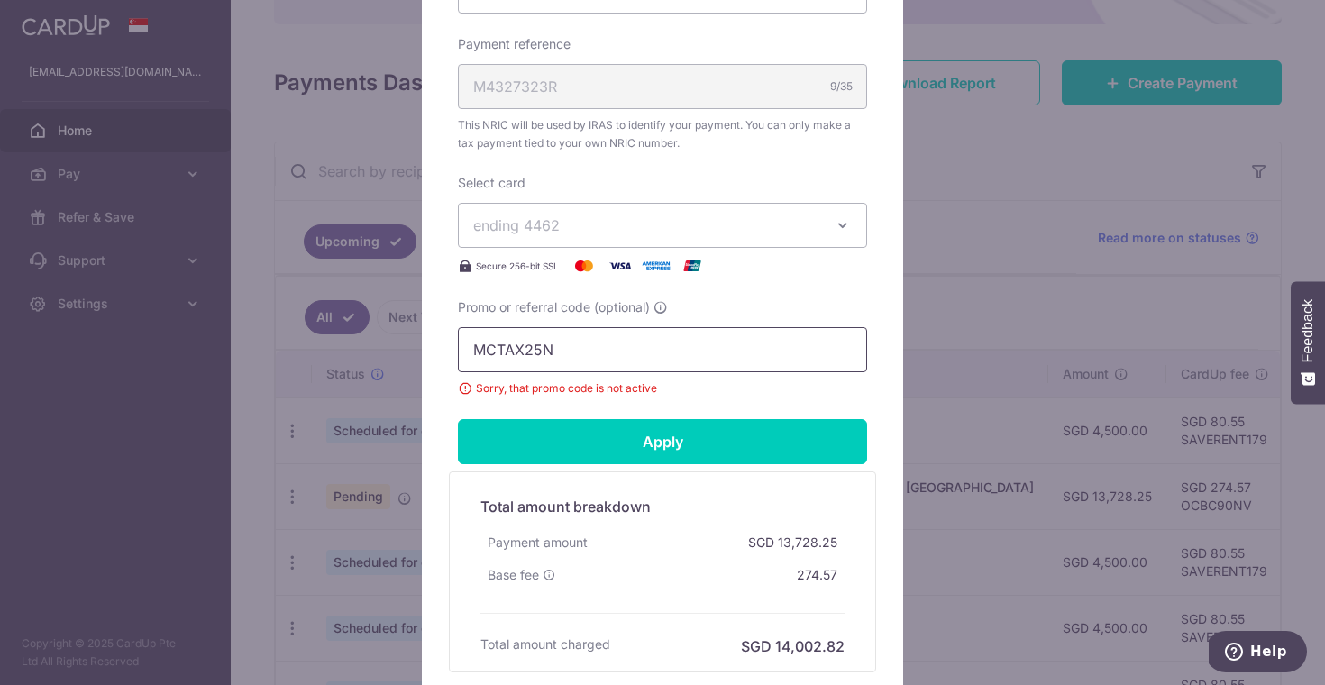
click at [601, 352] on input "MCTAX25N" at bounding box center [662, 349] width 409 height 45
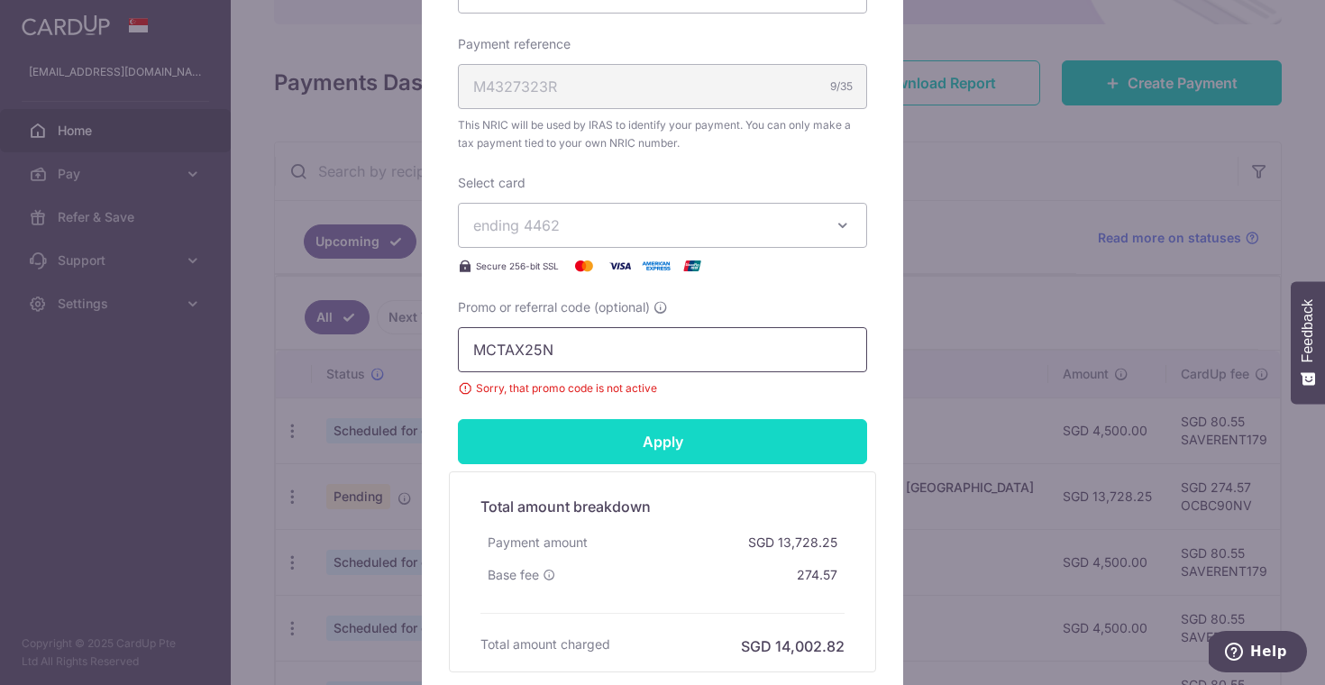
paste input "VTAX25ONE"
click at [652, 447] on input "Apply" at bounding box center [662, 441] width 409 height 45
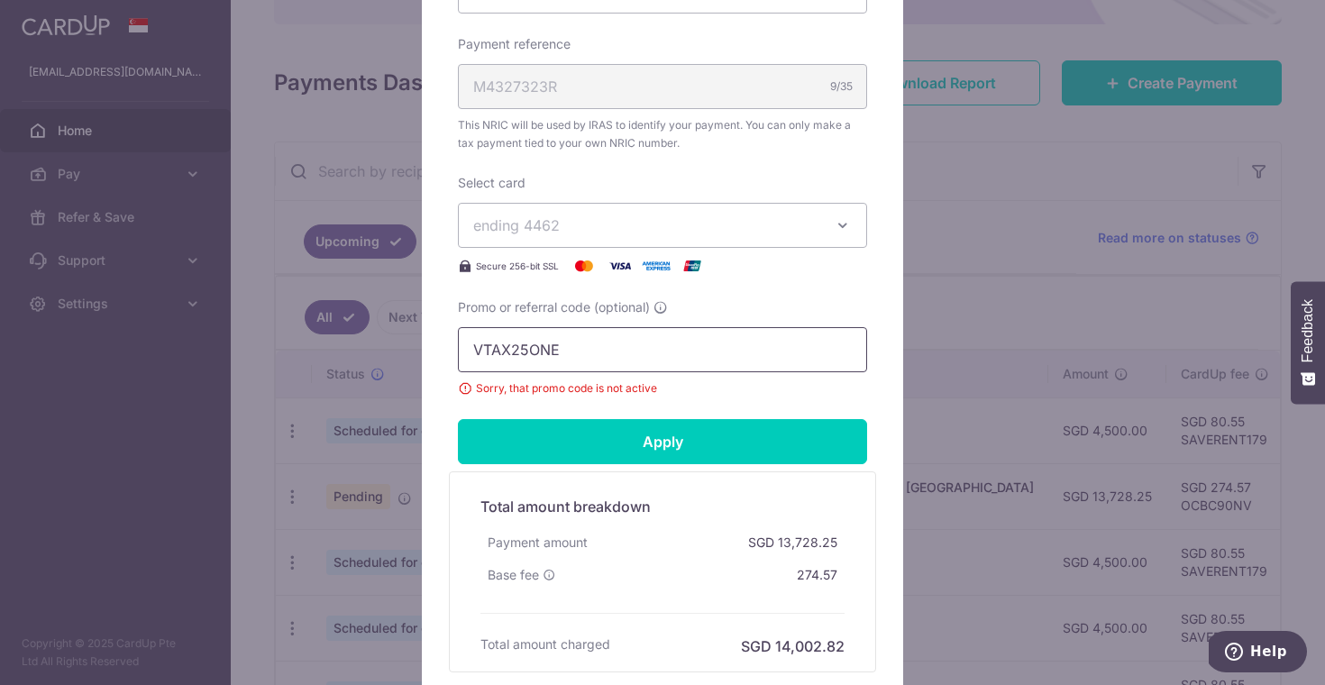
click at [628, 361] on input "VTAX25ONE" at bounding box center [662, 349] width 409 height 45
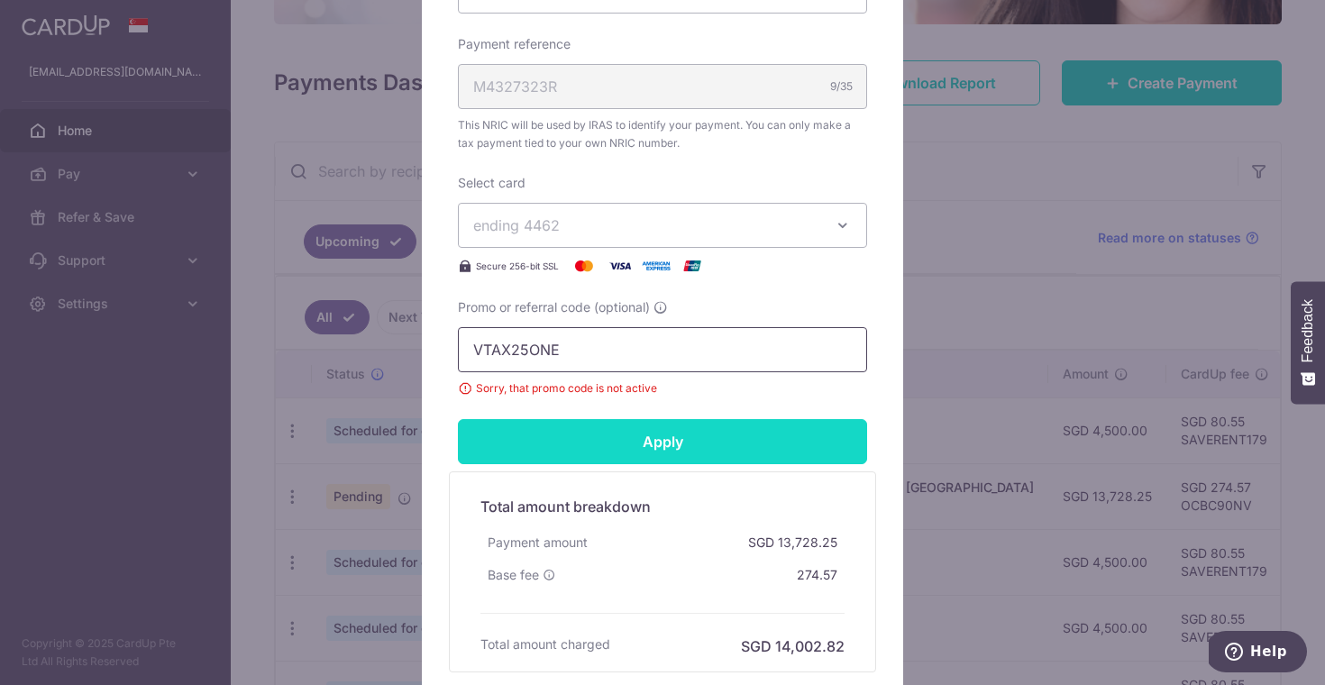
paste input "MCTAX25"
click at [588, 444] on input "Apply" at bounding box center [662, 441] width 409 height 45
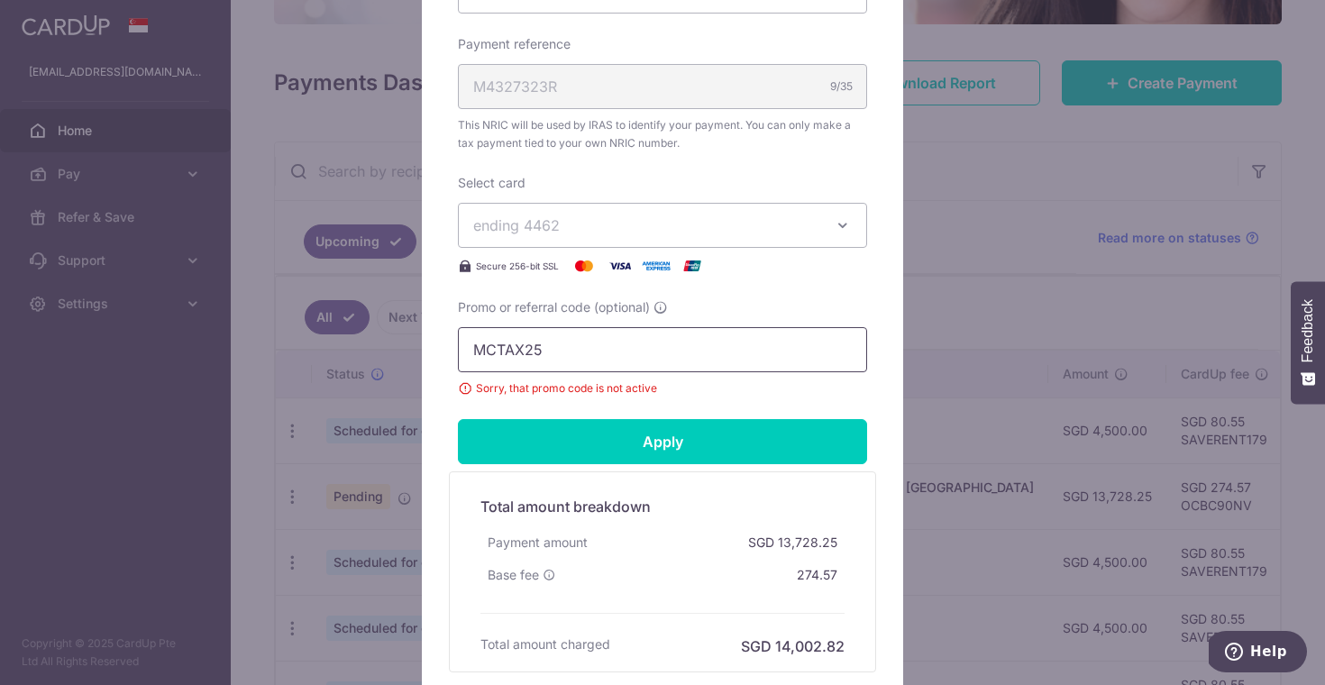
click at [601, 356] on input "MCTAX25" at bounding box center [662, 349] width 409 height 45
paste input "VTAX25ONE"
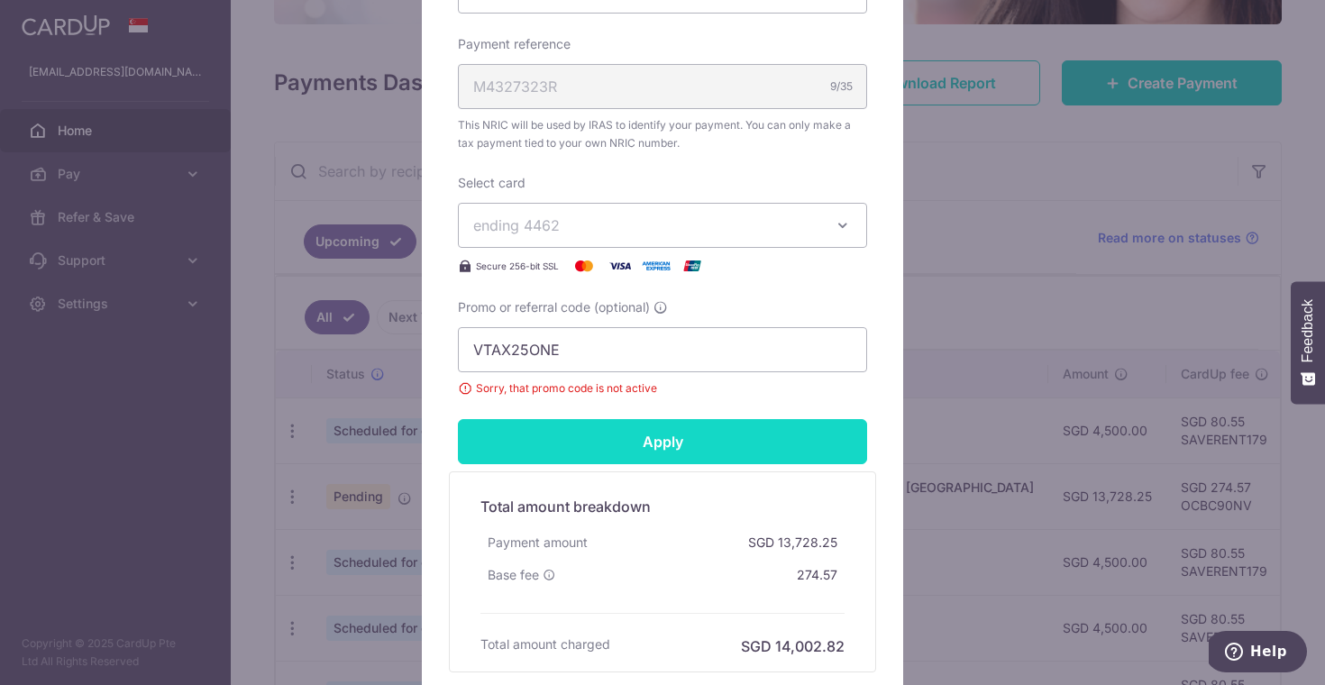
click at [627, 436] on input "Apply" at bounding box center [662, 441] width 409 height 45
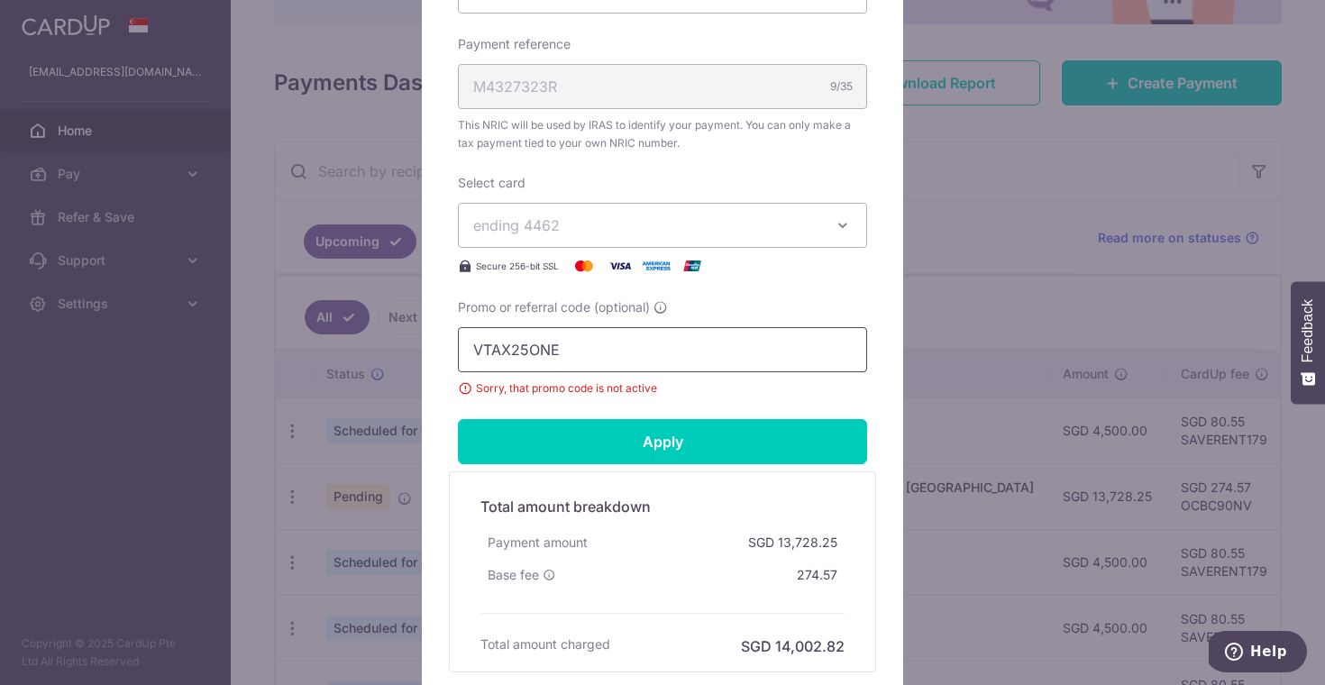
click at [549, 352] on input "VTAX25ONE" at bounding box center [662, 349] width 409 height 45
paste input "OCBCTAX173"
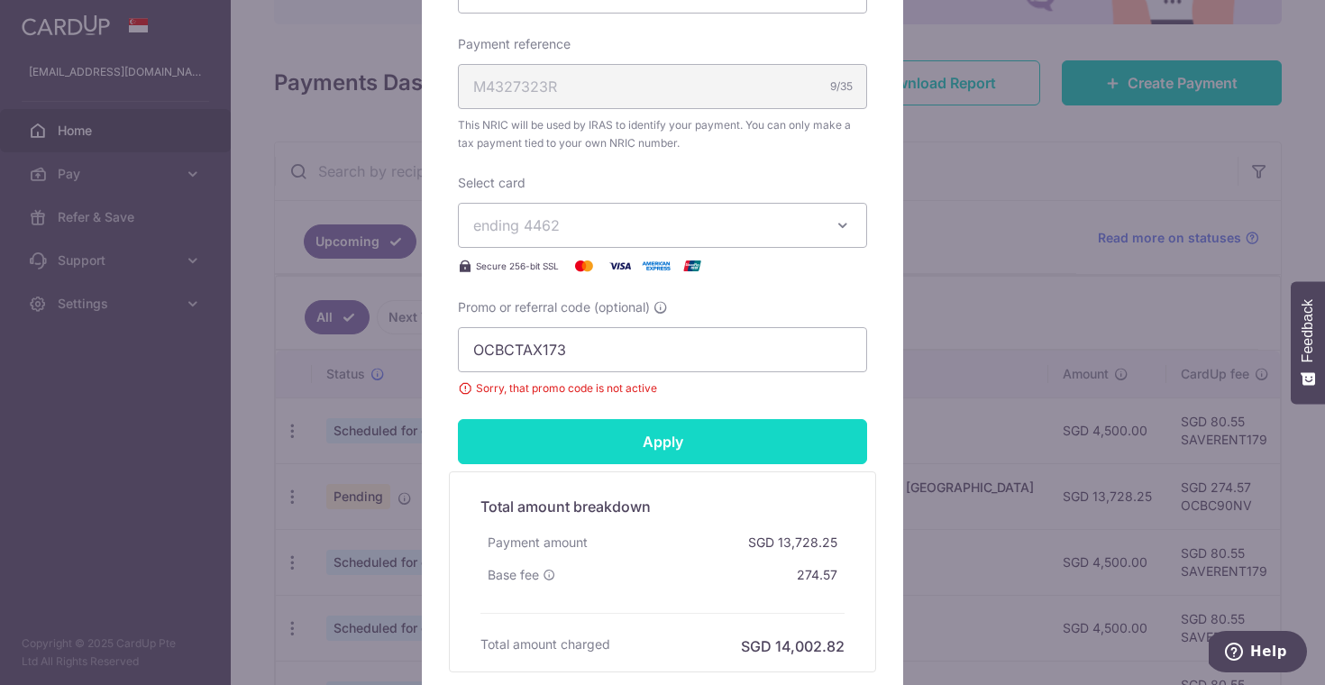
click at [615, 445] on input "Apply" at bounding box center [662, 441] width 409 height 45
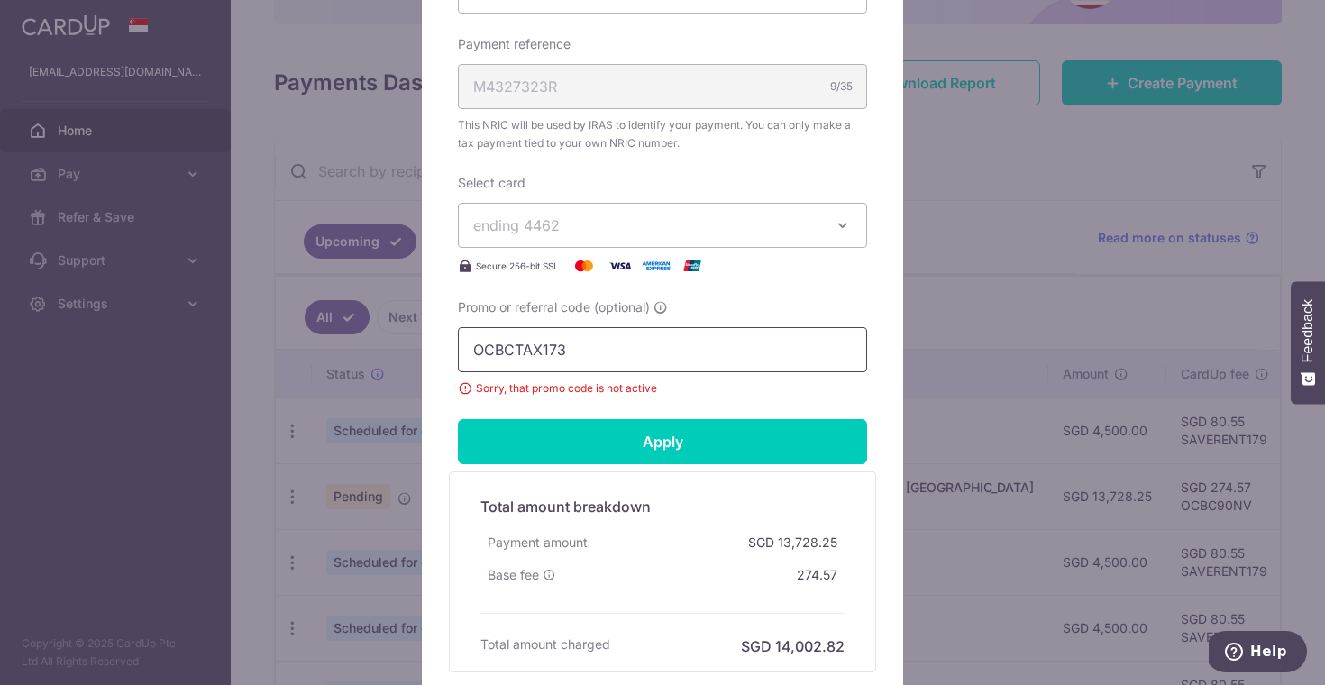
click at [610, 359] on input "OCBCTAX173" at bounding box center [662, 349] width 409 height 45
paste input "MCTAX25N"
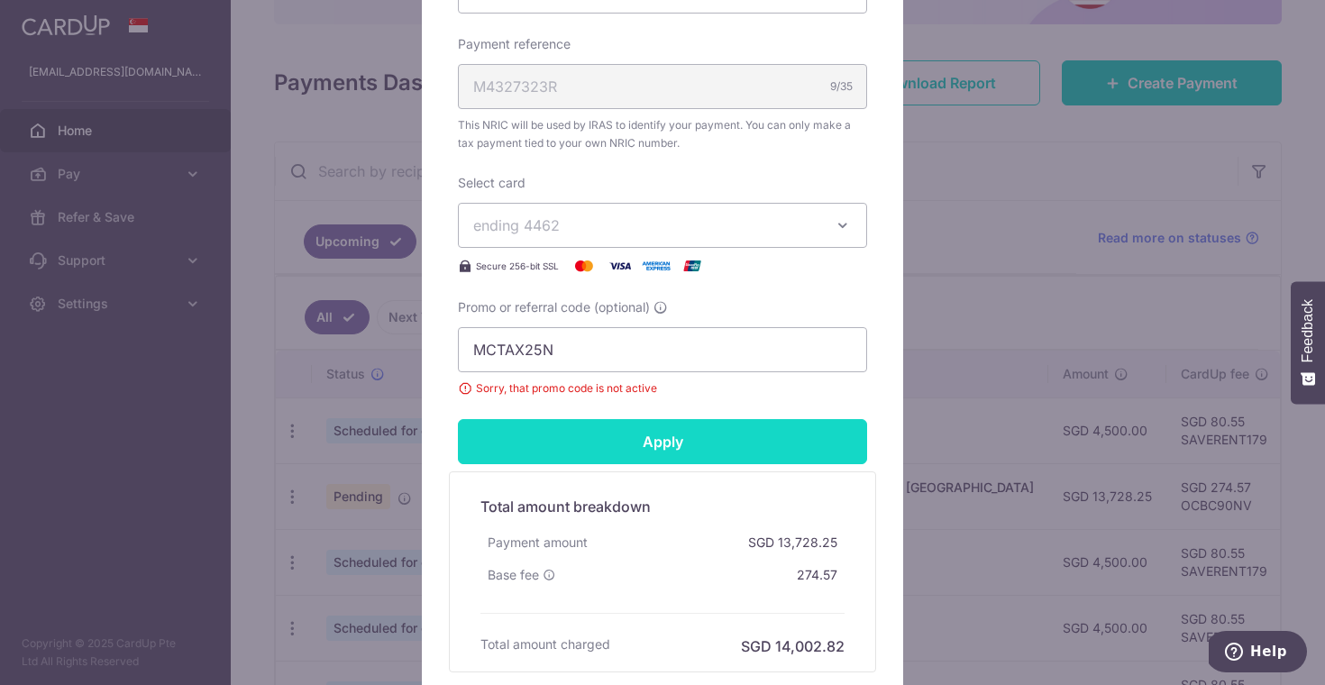
click at [651, 438] on input "Apply" at bounding box center [662, 441] width 409 height 45
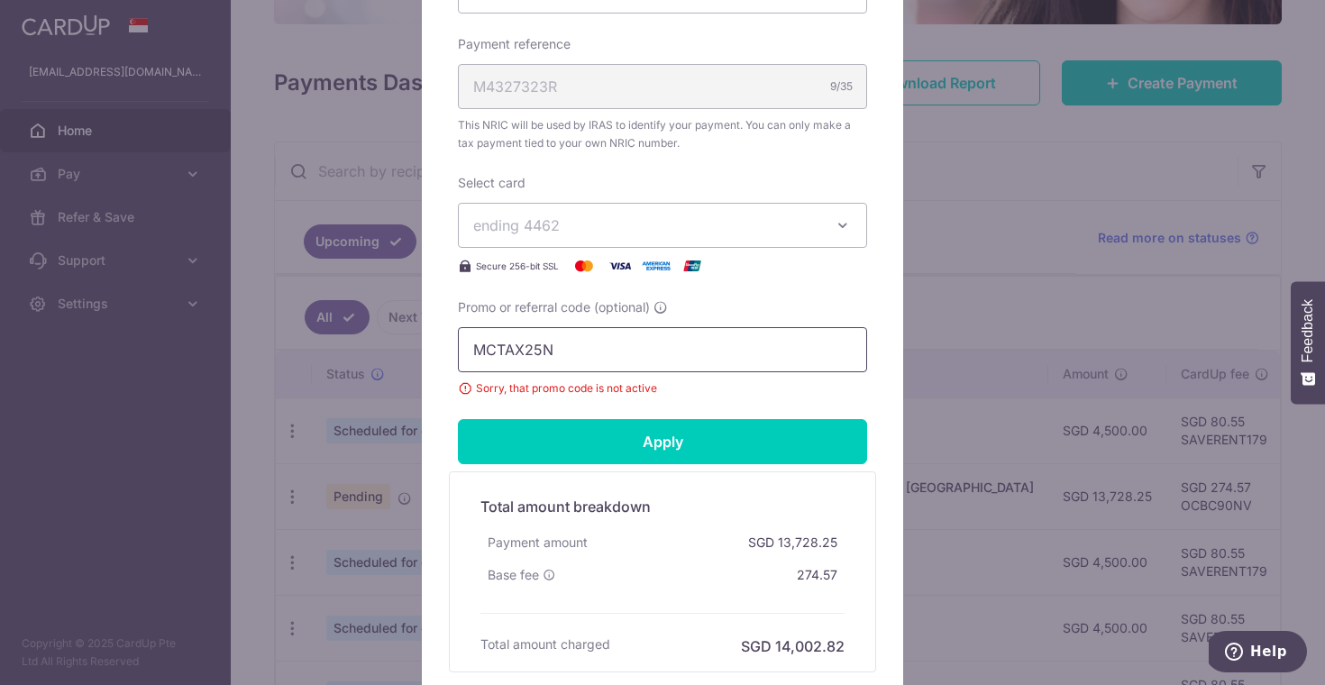
click at [720, 354] on input "MCTAX25N" at bounding box center [662, 349] width 409 height 45
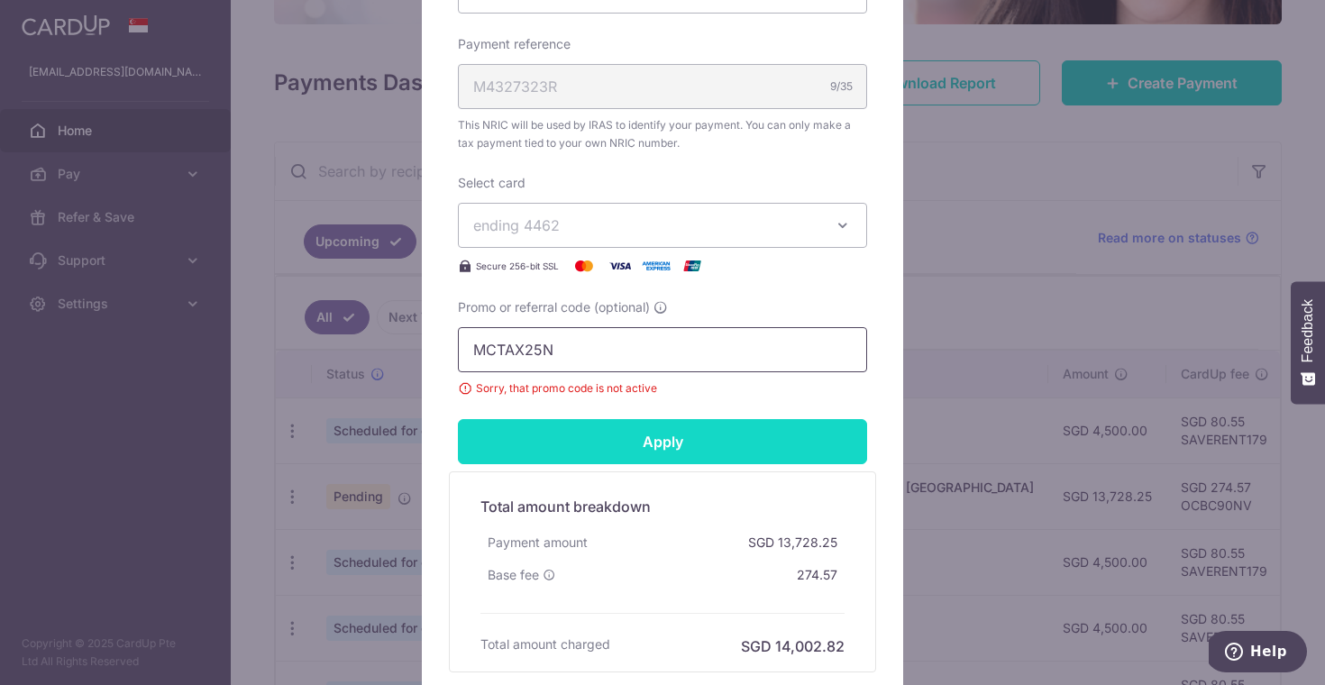
paste input "LTAX25R"
click at [735, 432] on input "Apply" at bounding box center [662, 441] width 409 height 45
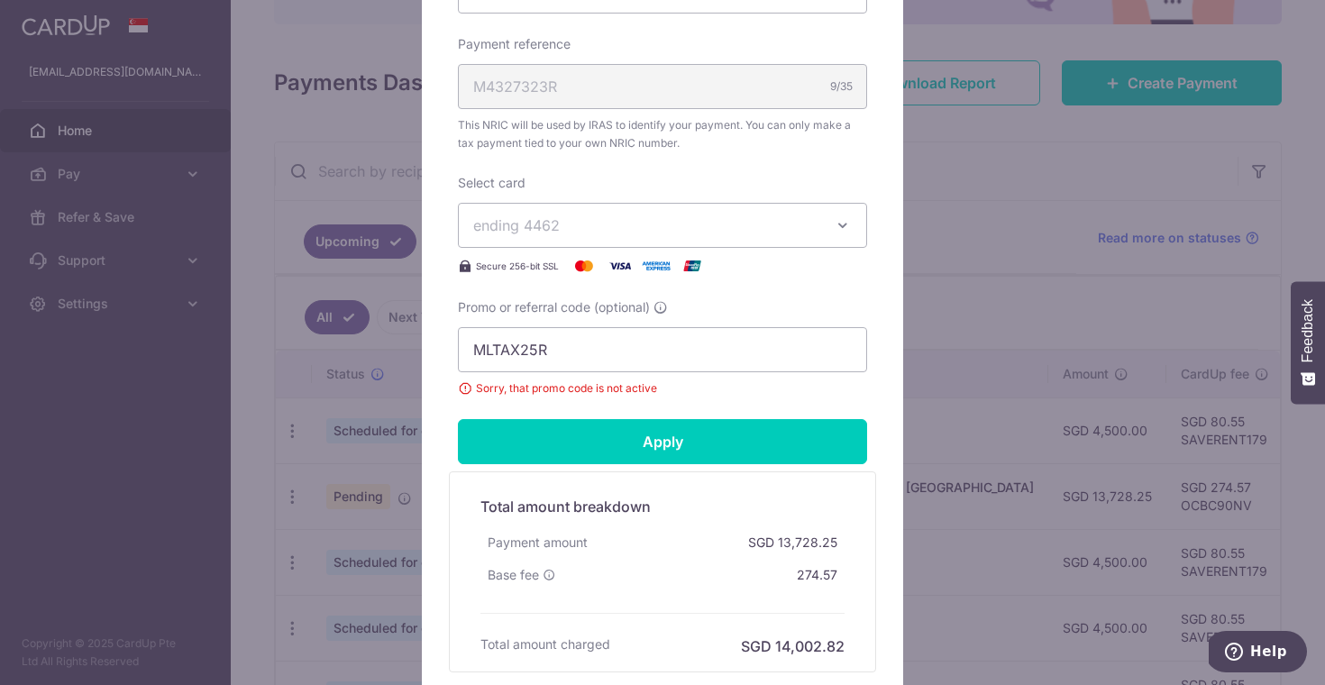
click at [554, 374] on div "Promo or referral code (optional) MLTAX25R Sorry, that promo code is not active" at bounding box center [662, 347] width 409 height 99
click at [554, 364] on input "MLTAX25R" at bounding box center [662, 349] width 409 height 45
paste input "VTAX25ONE"
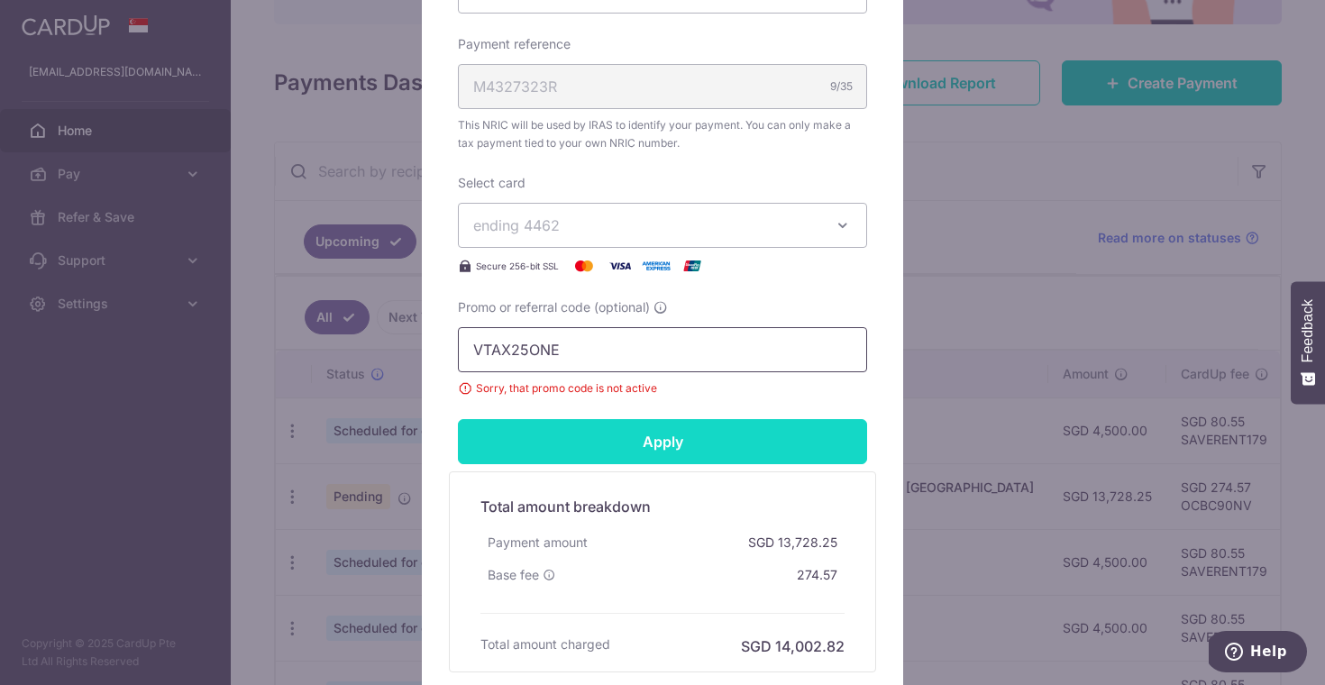
type input "VTAX25ONE"
click at [581, 431] on input "Apply" at bounding box center [662, 441] width 409 height 45
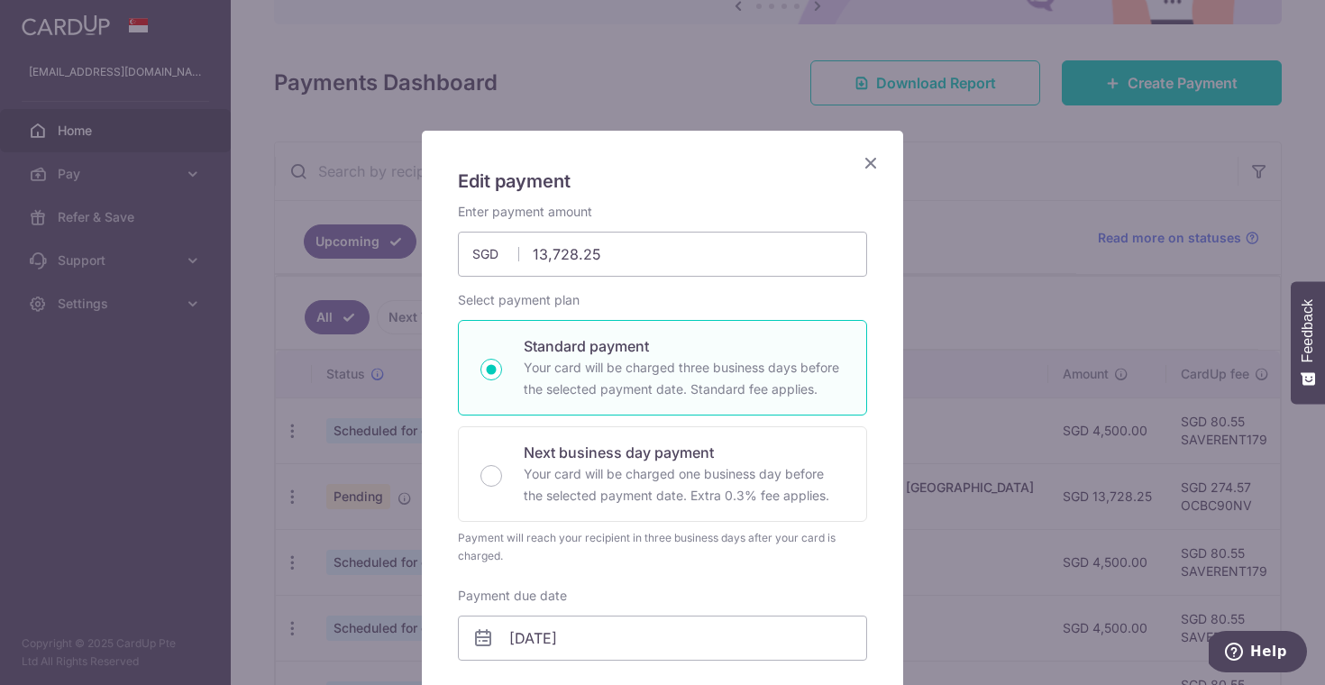
click at [861, 153] on icon "Close" at bounding box center [871, 162] width 22 height 23
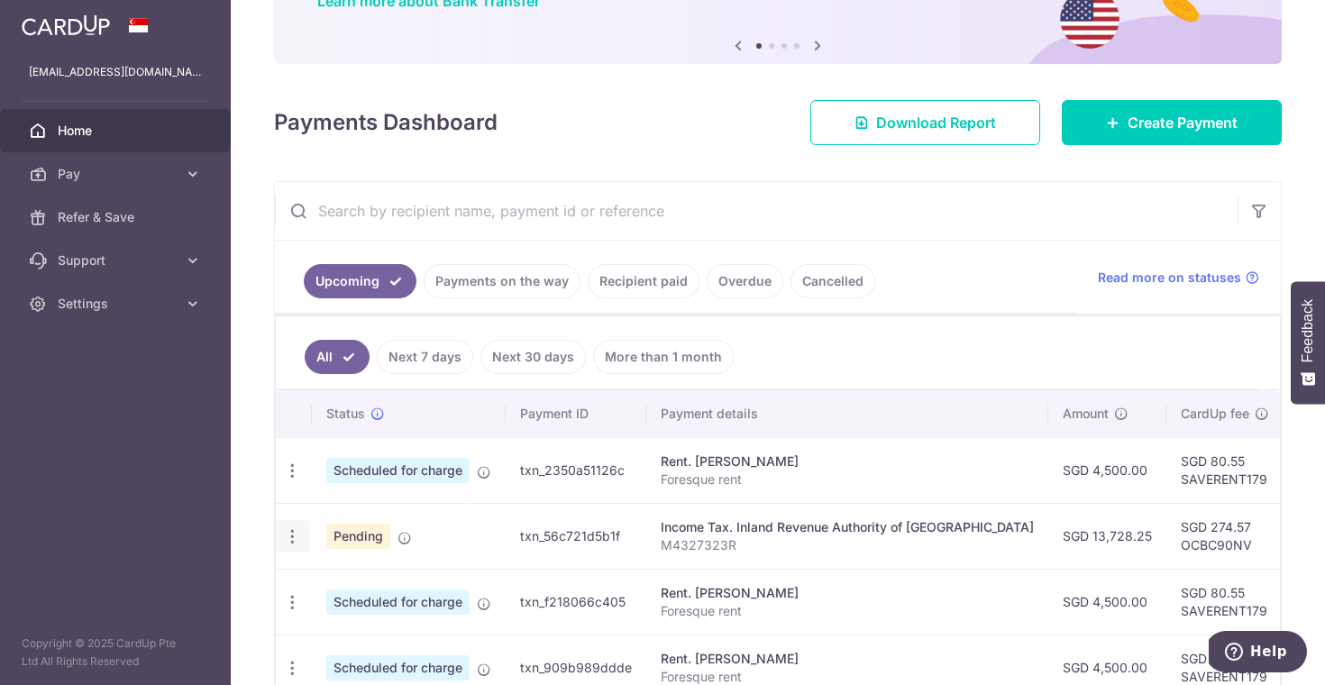
click at [281, 532] on div "Update payment Cancel payment" at bounding box center [292, 536] width 33 height 33
click at [285, 480] on icon "button" at bounding box center [292, 471] width 19 height 19
click at [384, 593] on span "Update payment" at bounding box center [388, 586] width 123 height 22
radio input "true"
type input "13,728.25"
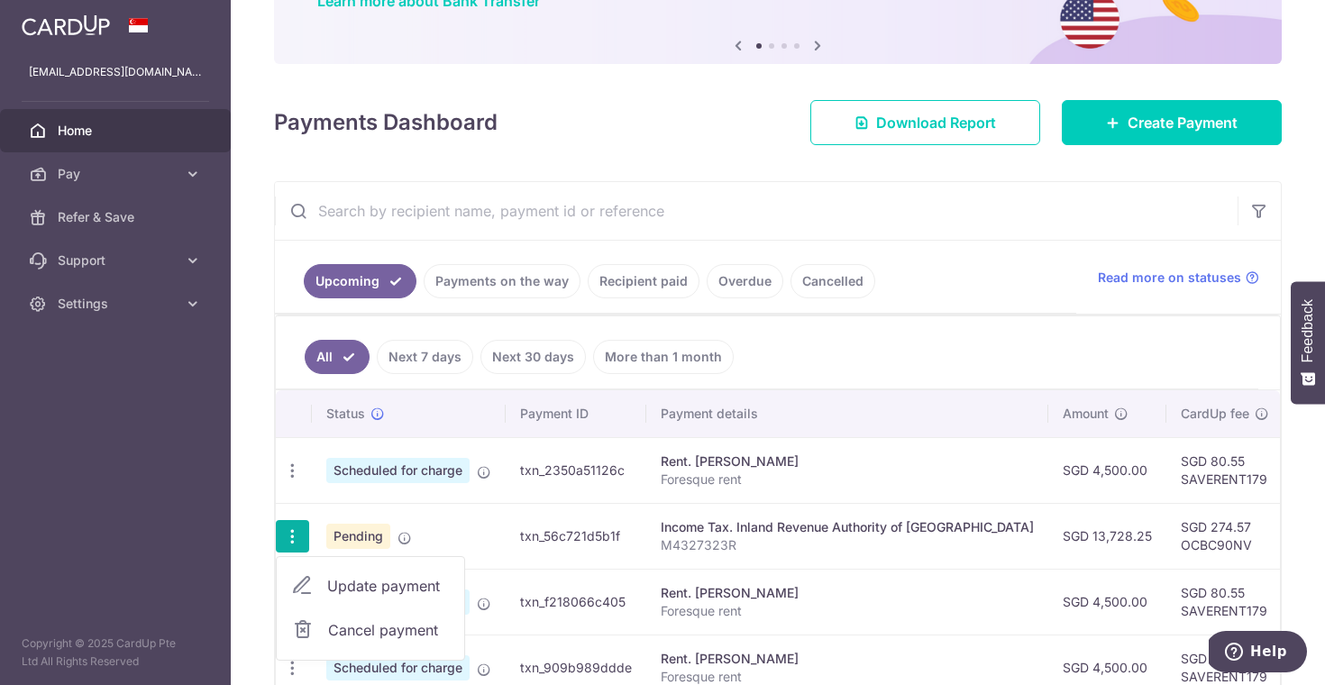
type input "[DATE]"
type input "M4327323R"
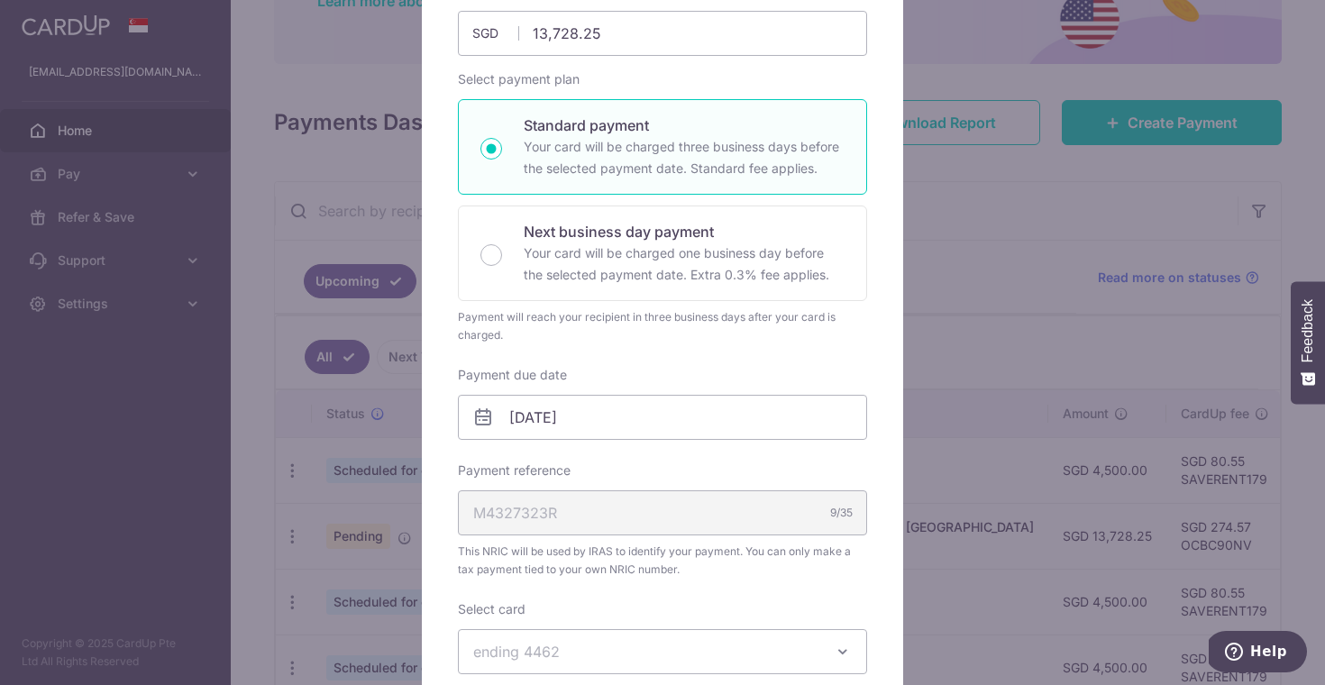
scroll to position [261, 0]
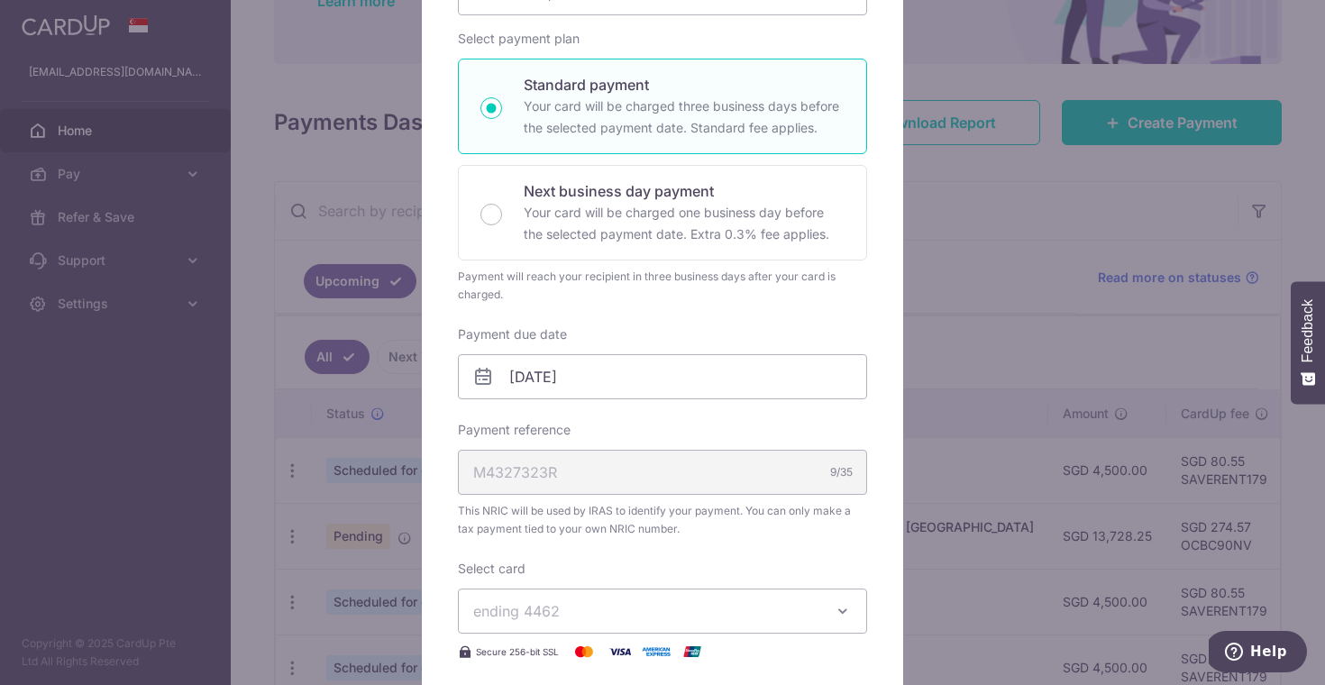
click at [601, 468] on div "M4327323R 9/35" at bounding box center [662, 472] width 409 height 45
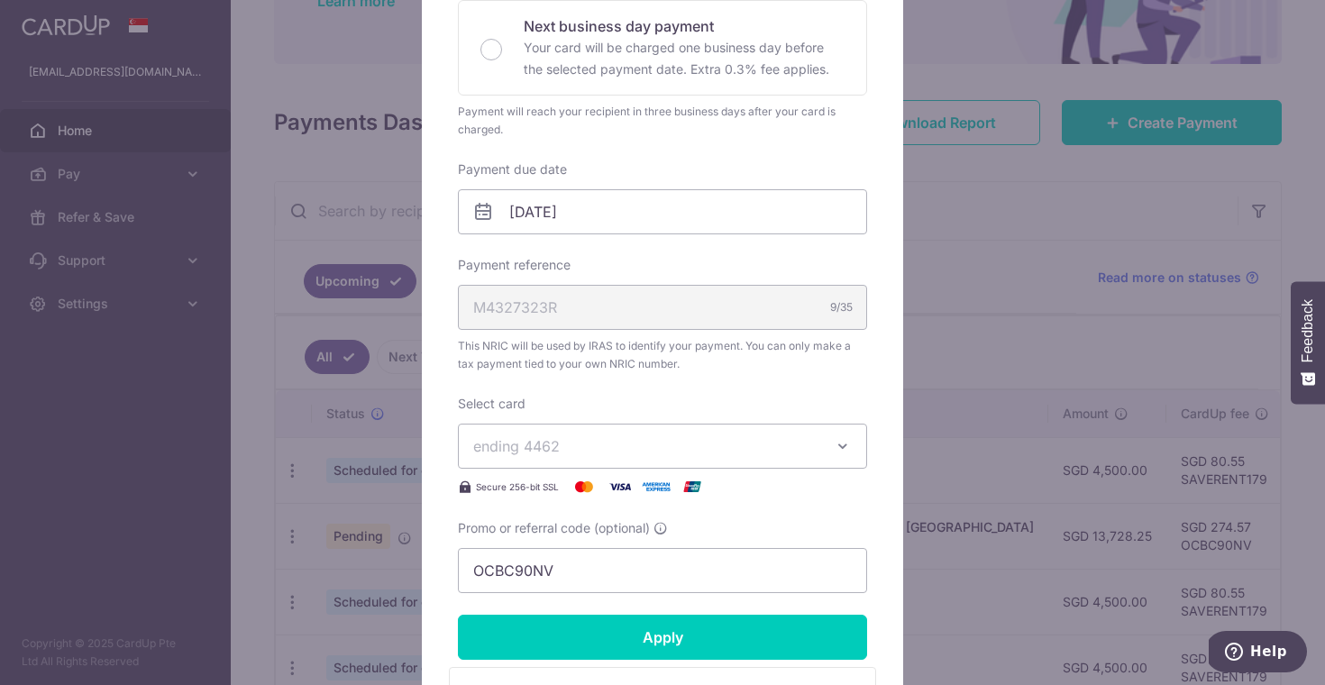
scroll to position [449, 0]
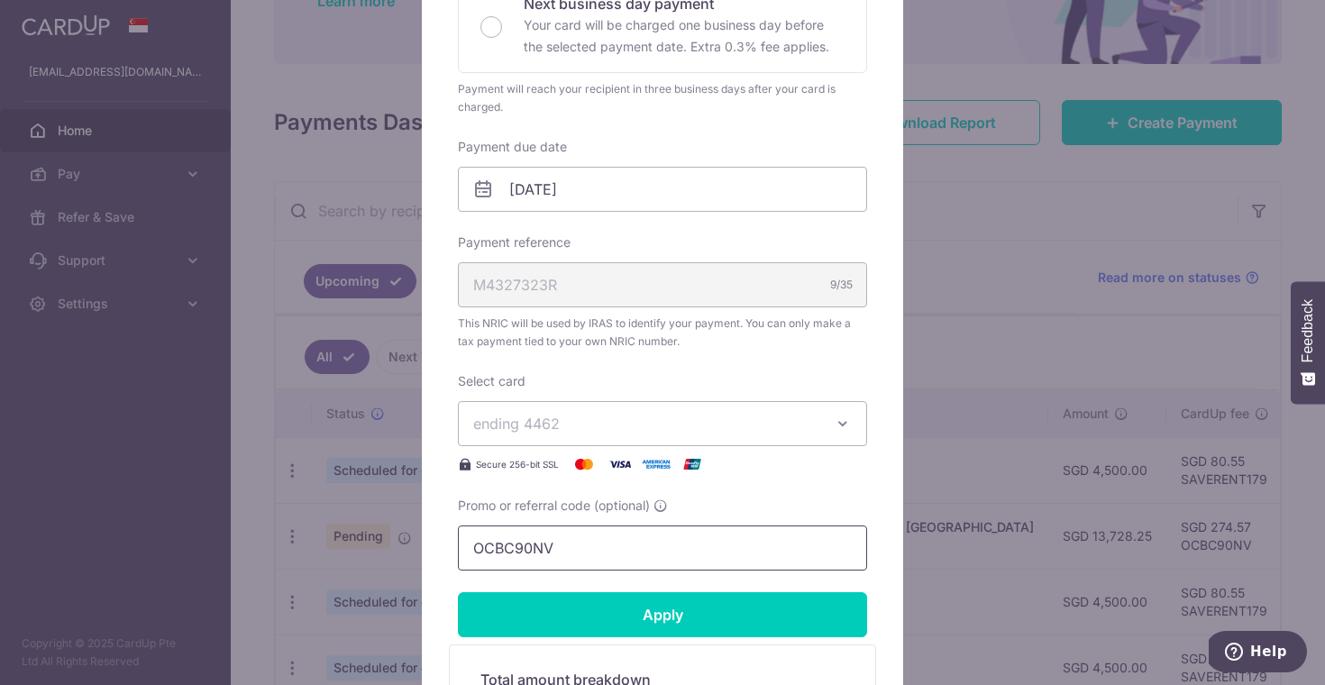
click at [608, 542] on input "OCBC90NV" at bounding box center [662, 548] width 409 height 45
paste input "VTAX25ONE"
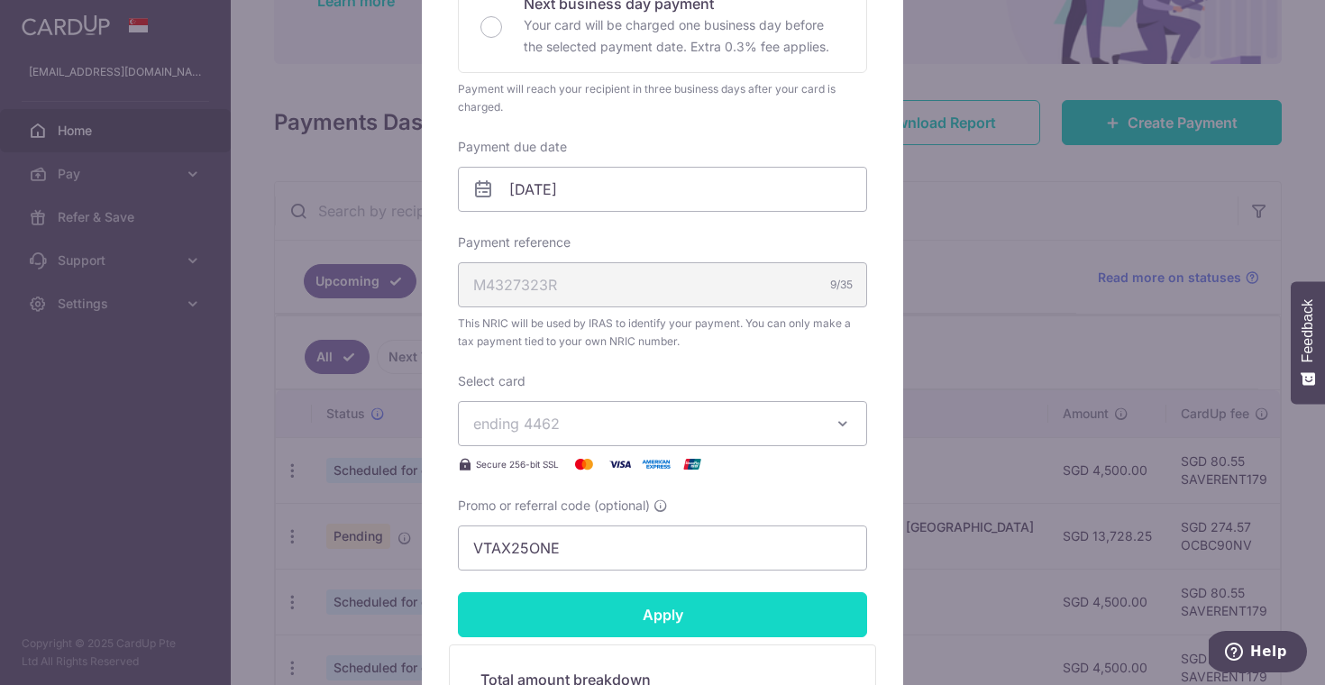
click at [624, 610] on input "Apply" at bounding box center [662, 614] width 409 height 45
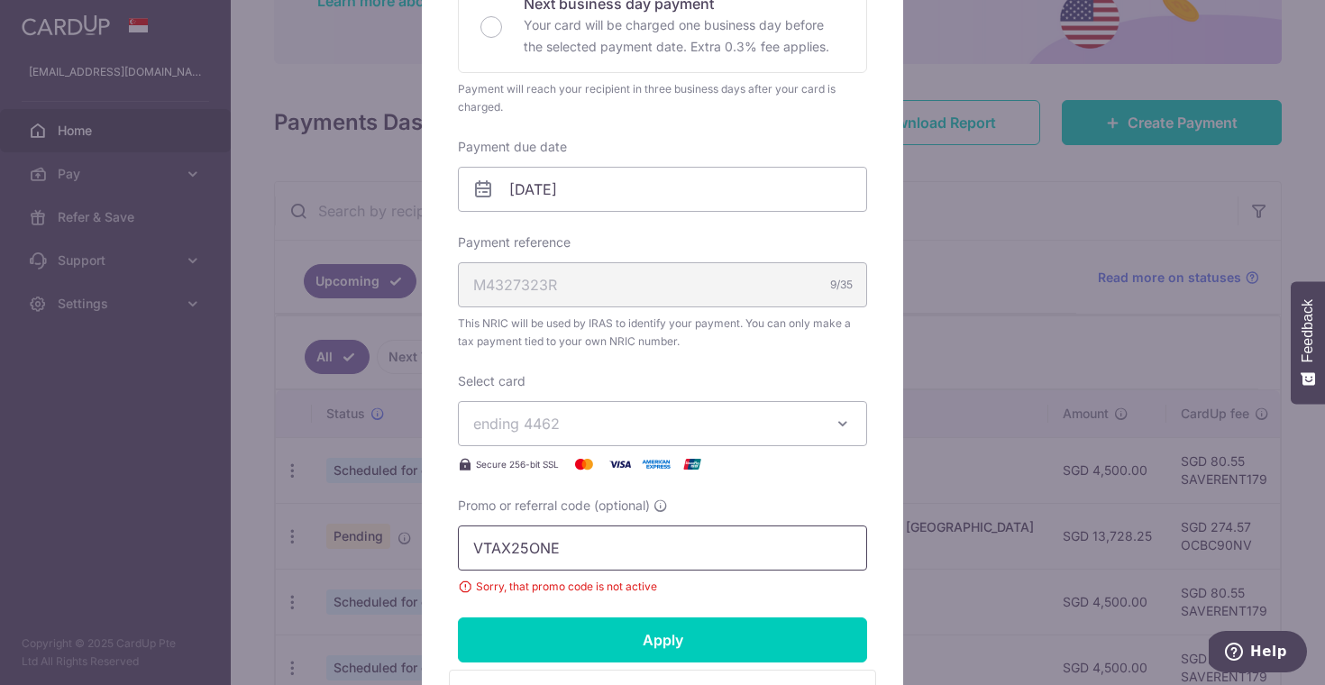
click at [565, 544] on input "VTAX25ONE" at bounding box center [662, 548] width 409 height 45
paste input "MCTAX25"
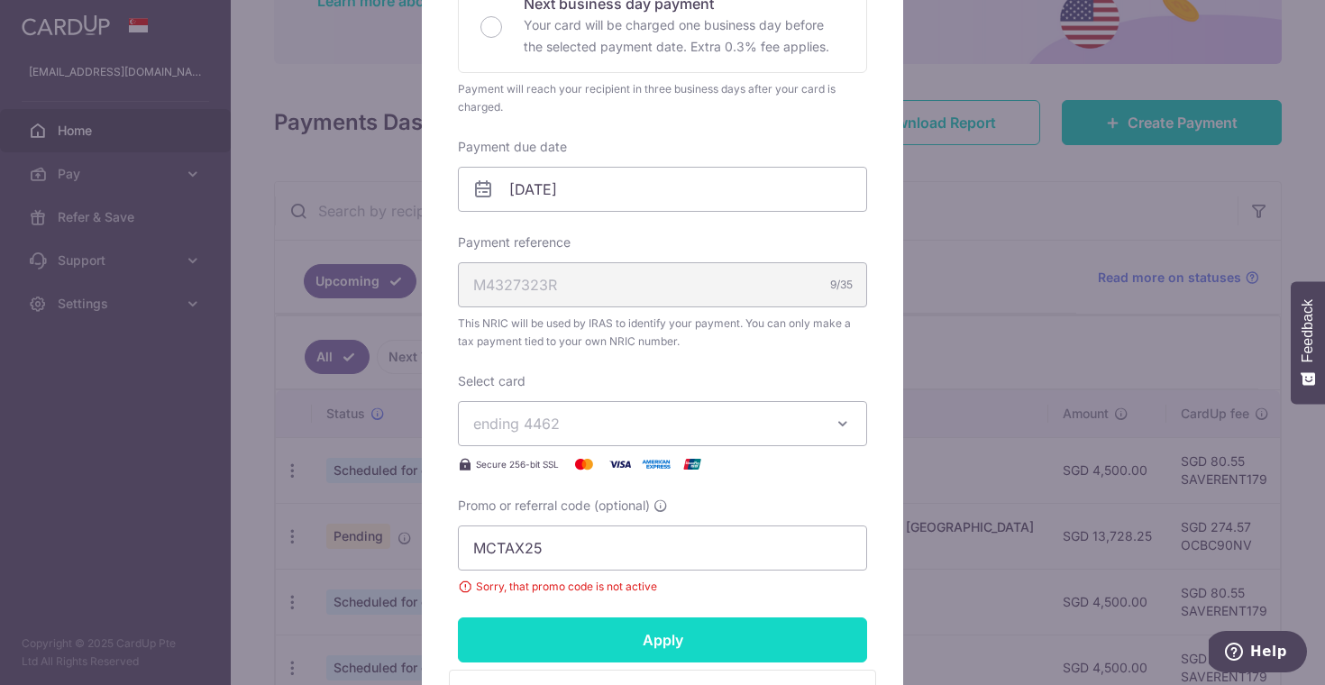
click at [590, 639] on input "Apply" at bounding box center [662, 640] width 409 height 45
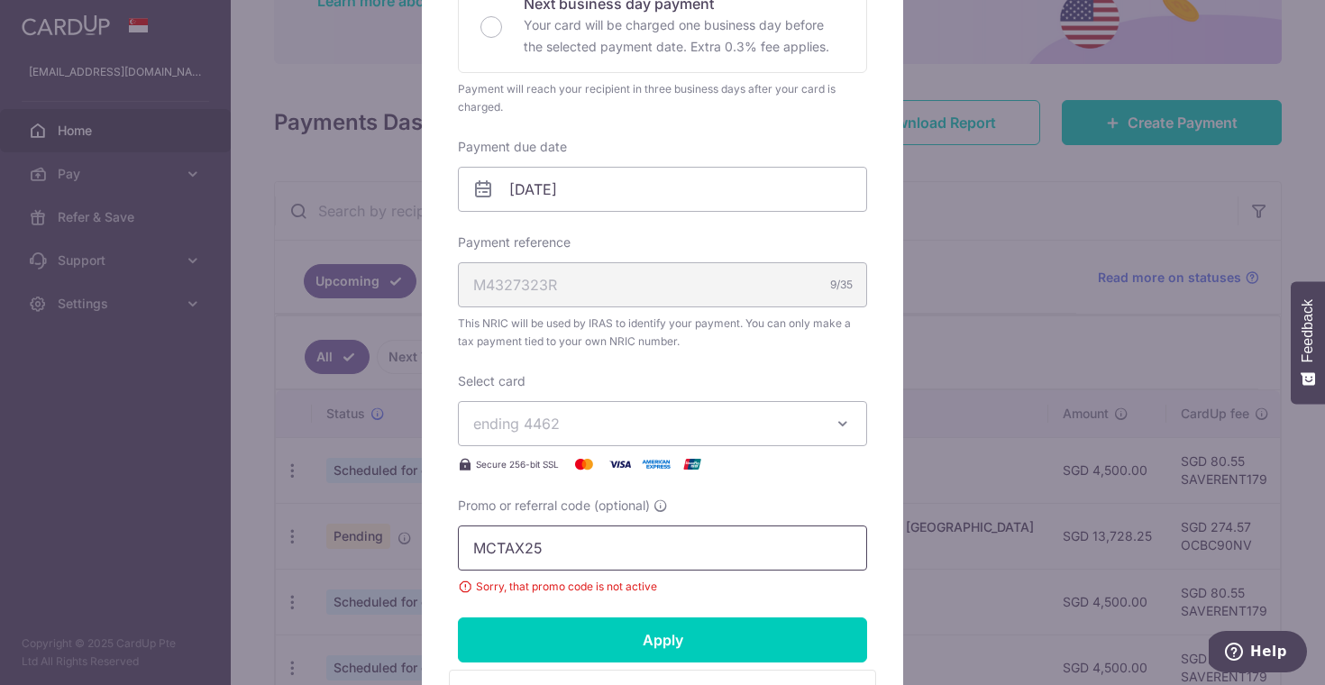
click at [629, 551] on input "MCTAX25" at bounding box center [662, 548] width 409 height 45
paste input "BUDGETBABE"
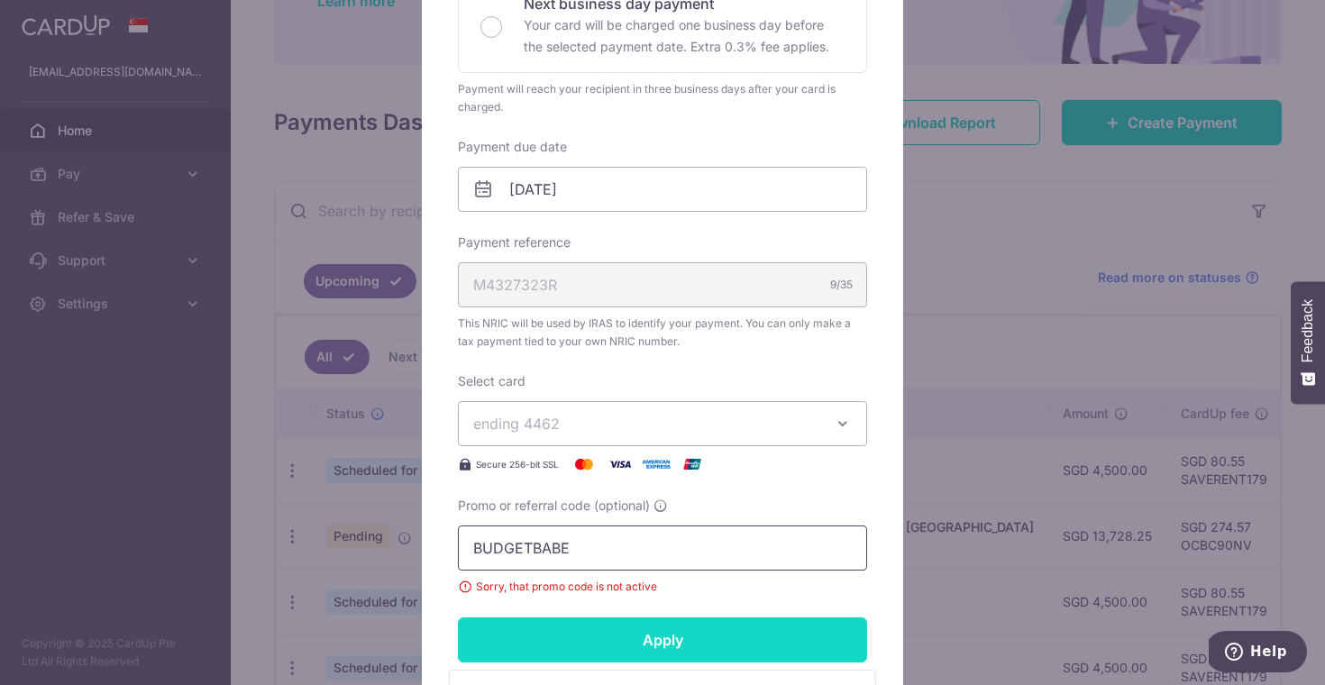
type input "BUDGETBABE"
click at [644, 636] on input "Apply" at bounding box center [662, 640] width 409 height 45
